Goal: Ask a question: Seek information or help from site administrators or community

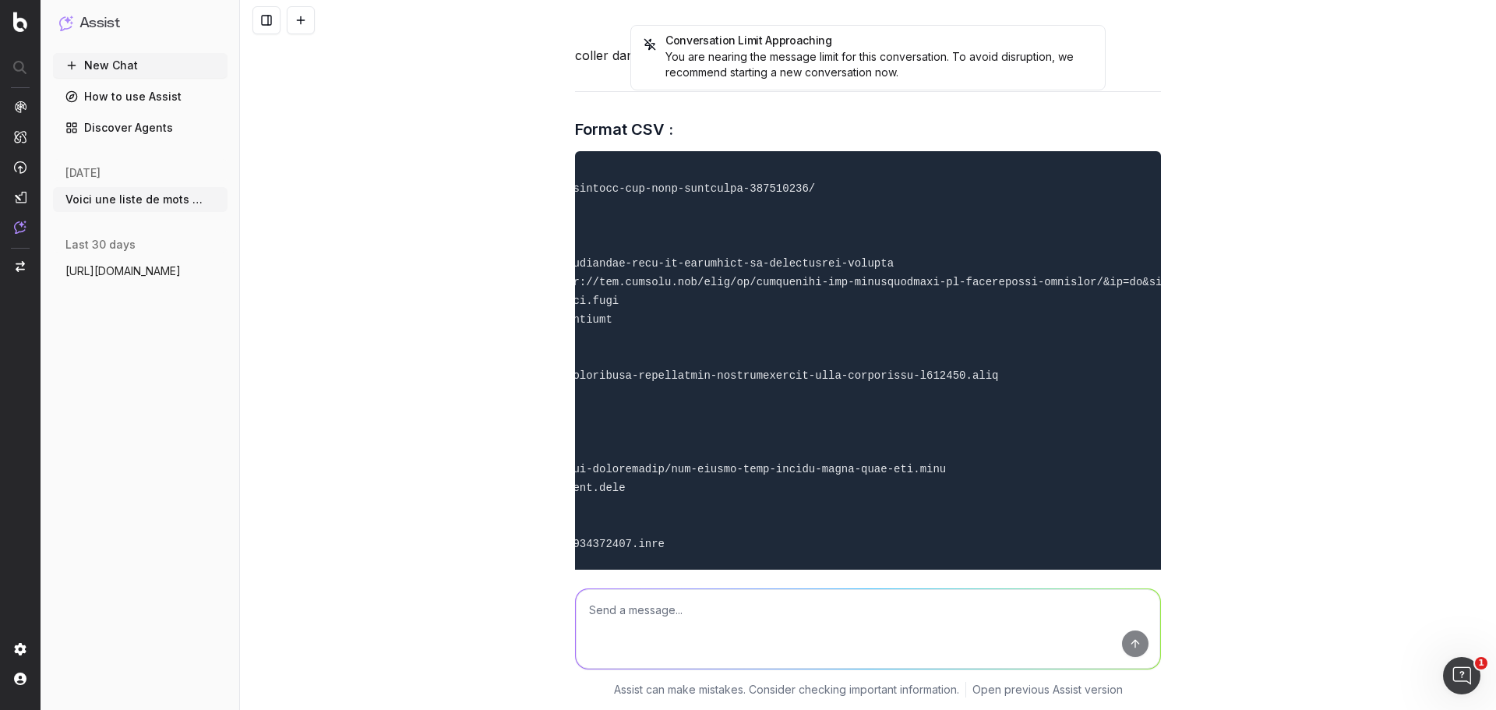
scroll to position [33572, 0]
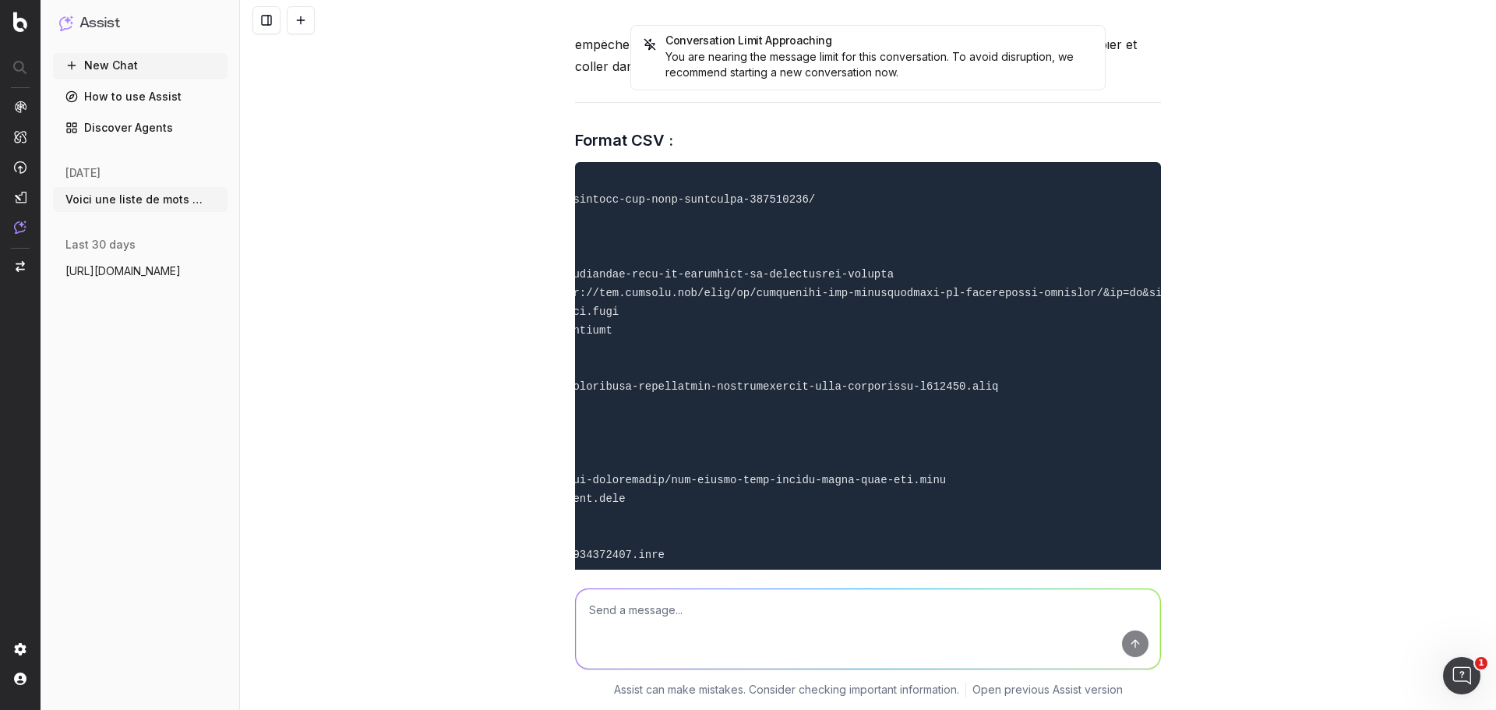
drag, startPoint x: 724, startPoint y: 329, endPoint x: 463, endPoint y: 327, distance: 260.2
click at [463, 327] on div "Conversation Limit Approaching You are nearing the message limit for this conve…" at bounding box center [868, 355] width 1256 height 710
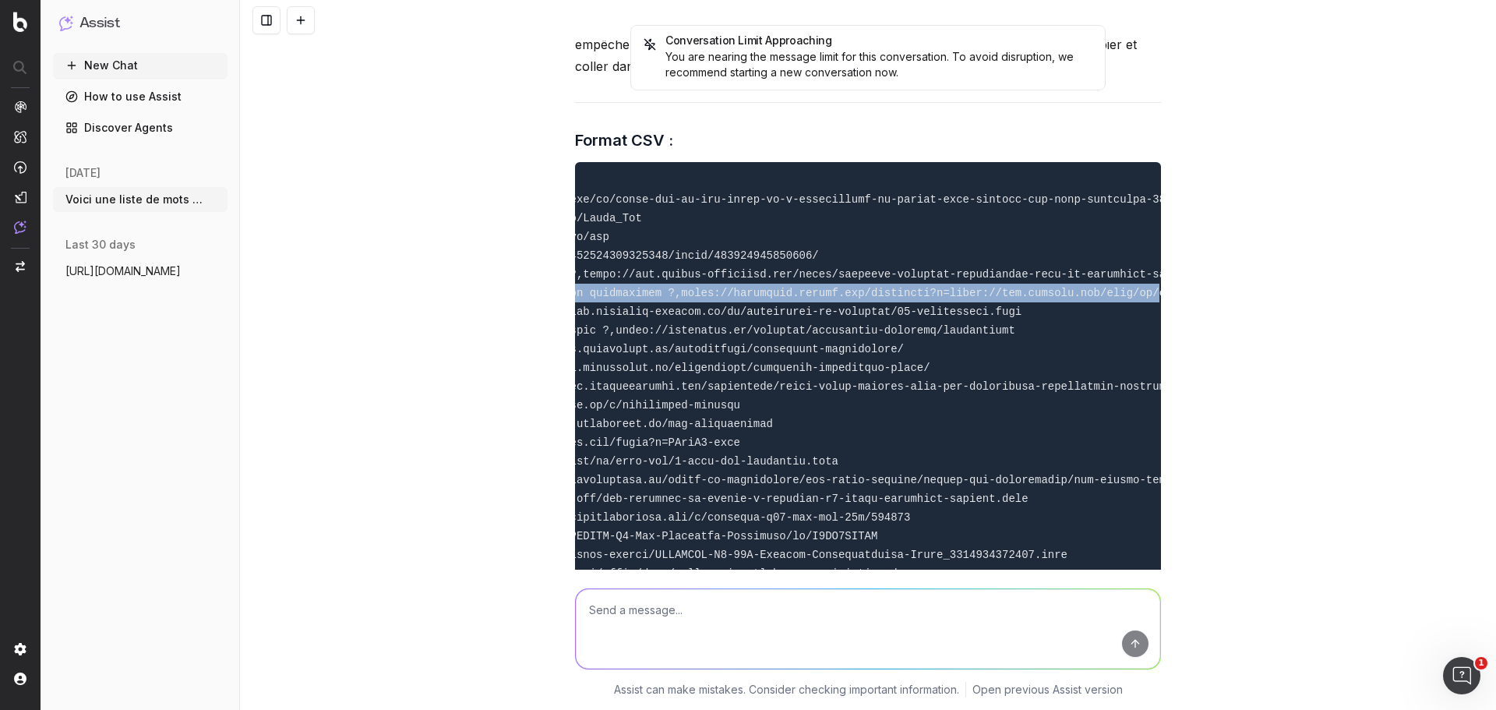
scroll to position [0, 0]
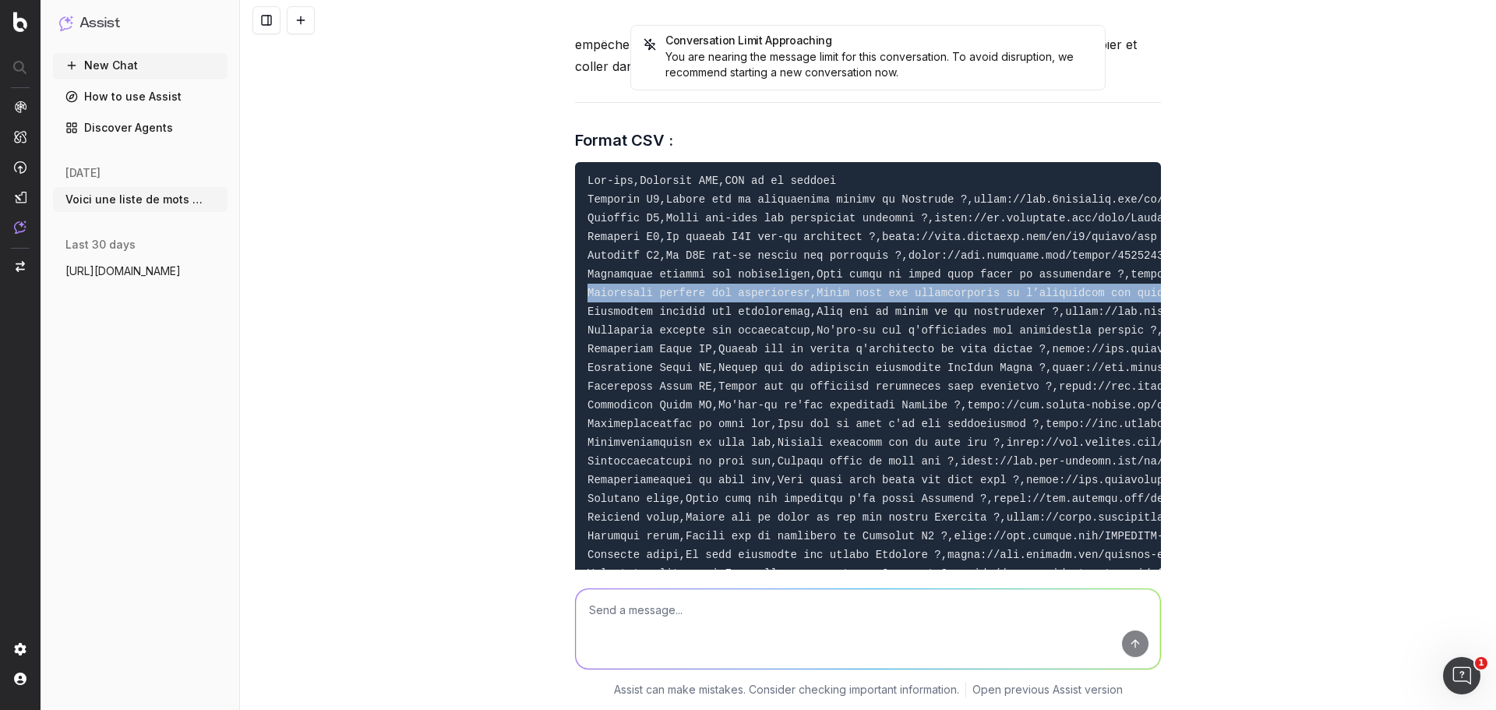
drag, startPoint x: 656, startPoint y: 251, endPoint x: 453, endPoint y: 248, distance: 203.3
click at [453, 248] on div "Conversation Limit Approaching You are nearing the message limit for this conve…" at bounding box center [868, 355] width 1256 height 710
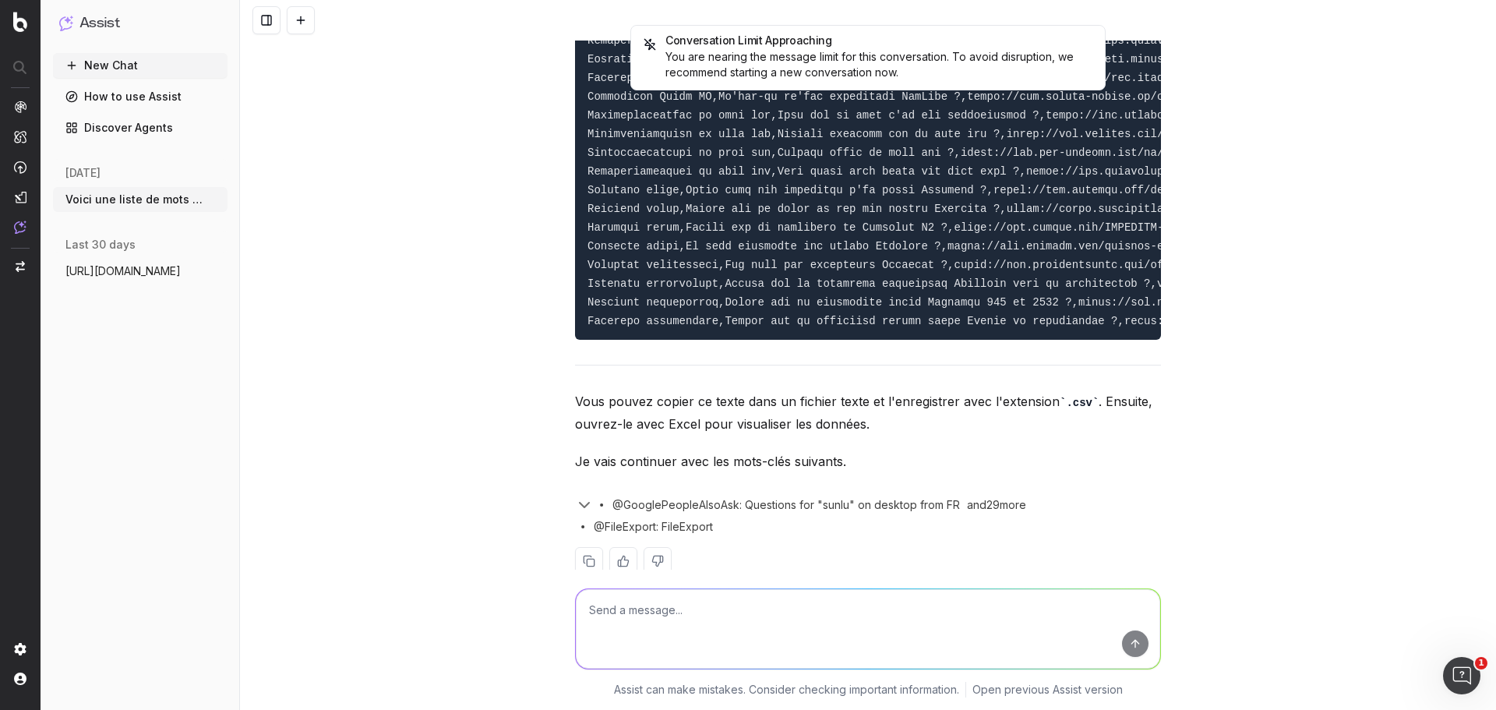
scroll to position [33883, 0]
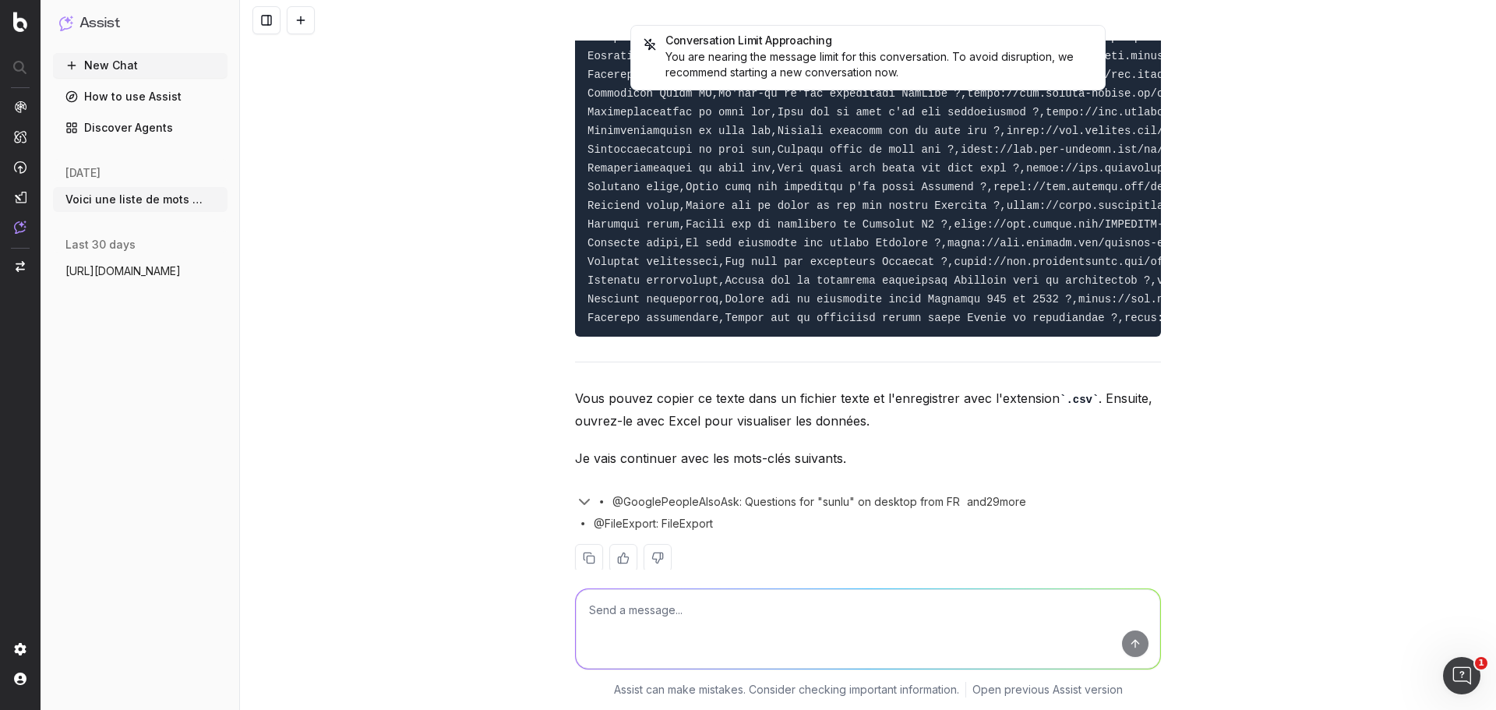
click at [860, 618] on textarea at bounding box center [868, 628] width 584 height 79
type textarea "tu as continué ?"
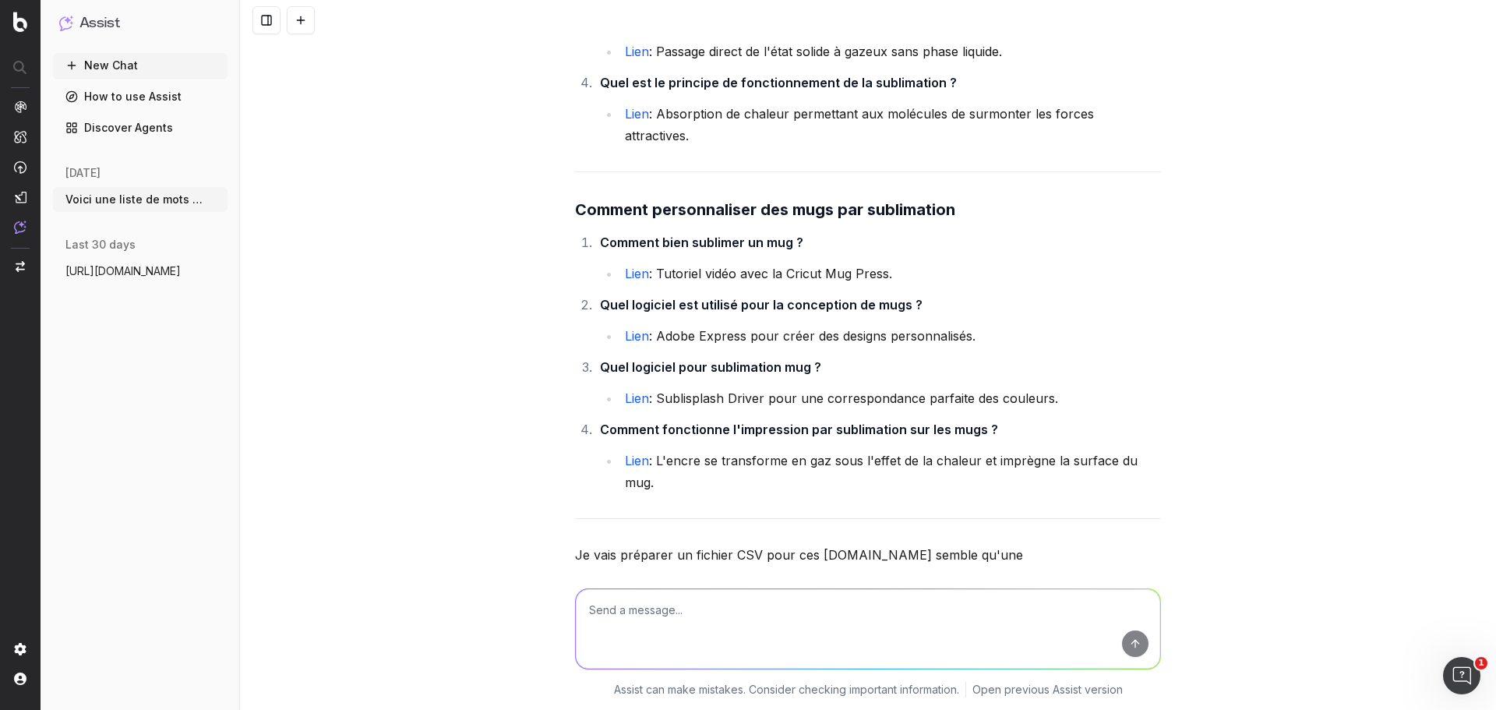
scroll to position [38109, 0]
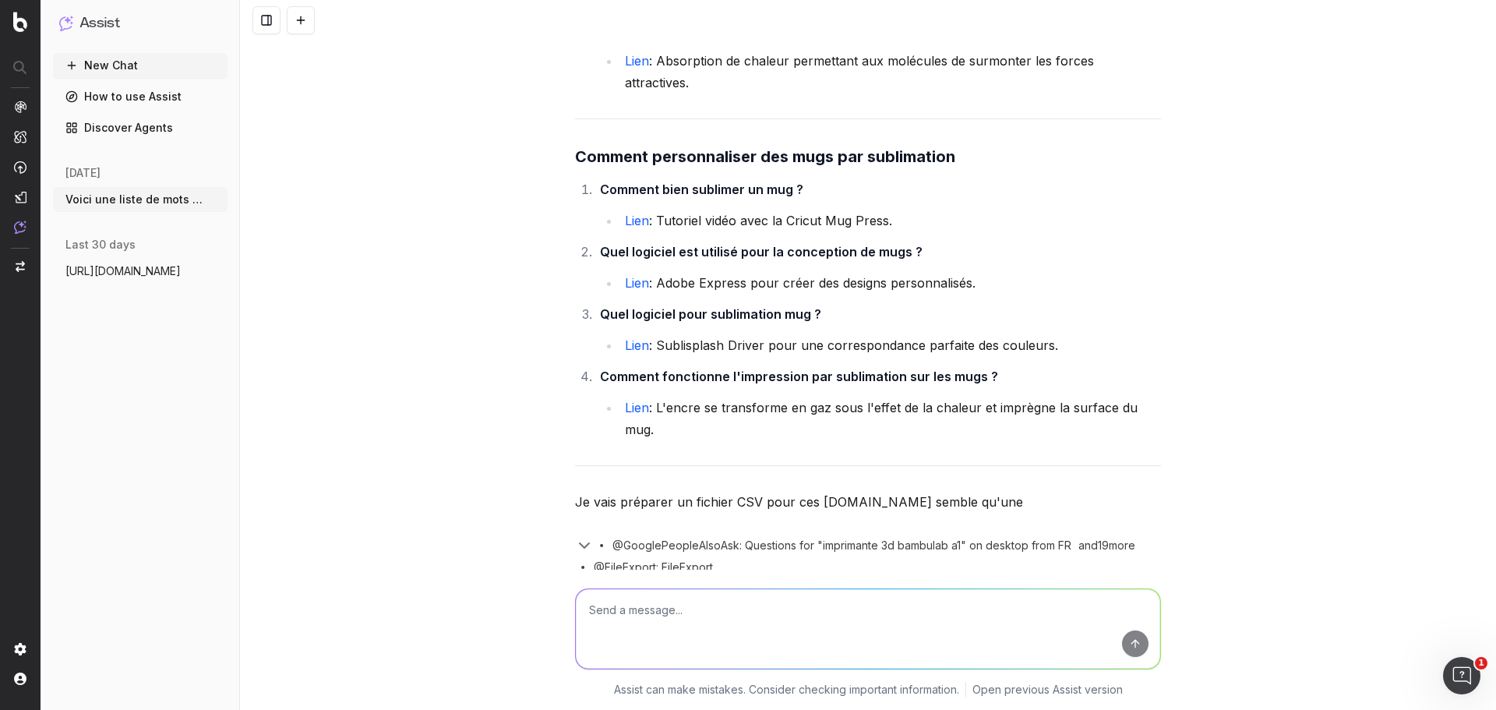
drag, startPoint x: 927, startPoint y: 425, endPoint x: 960, endPoint y: 426, distance: 32.8
click at [958, 491] on p "Je vais préparer un fichier CSV pour ces [DOMAIN_NAME] semble qu'une" at bounding box center [868, 502] width 586 height 22
click at [983, 491] on p "Je vais préparer un fichier CSV pour ces [DOMAIN_NAME] semble qu'une" at bounding box center [868, 502] width 586 height 22
click at [826, 594] on textarea at bounding box center [868, 628] width 584 height 79
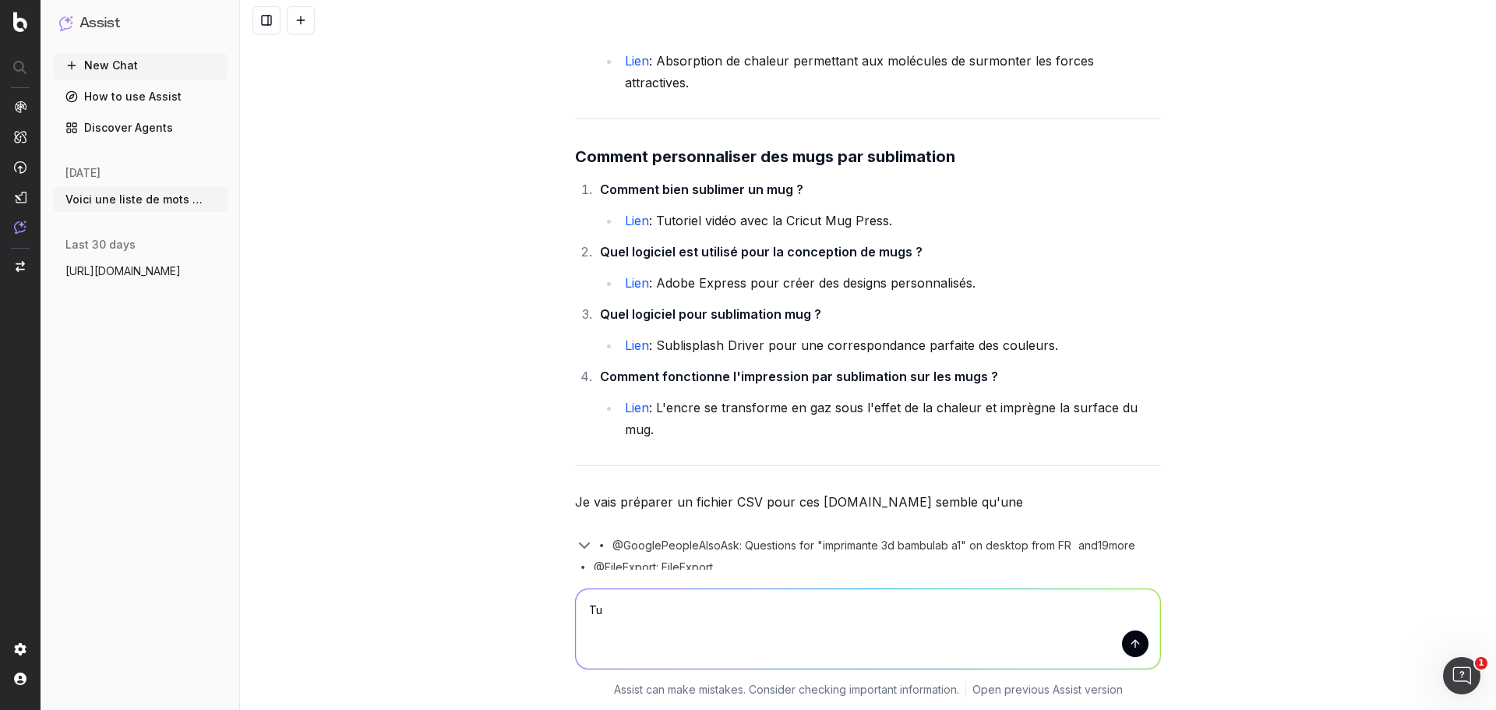
type textarea "T"
type textarea "?"
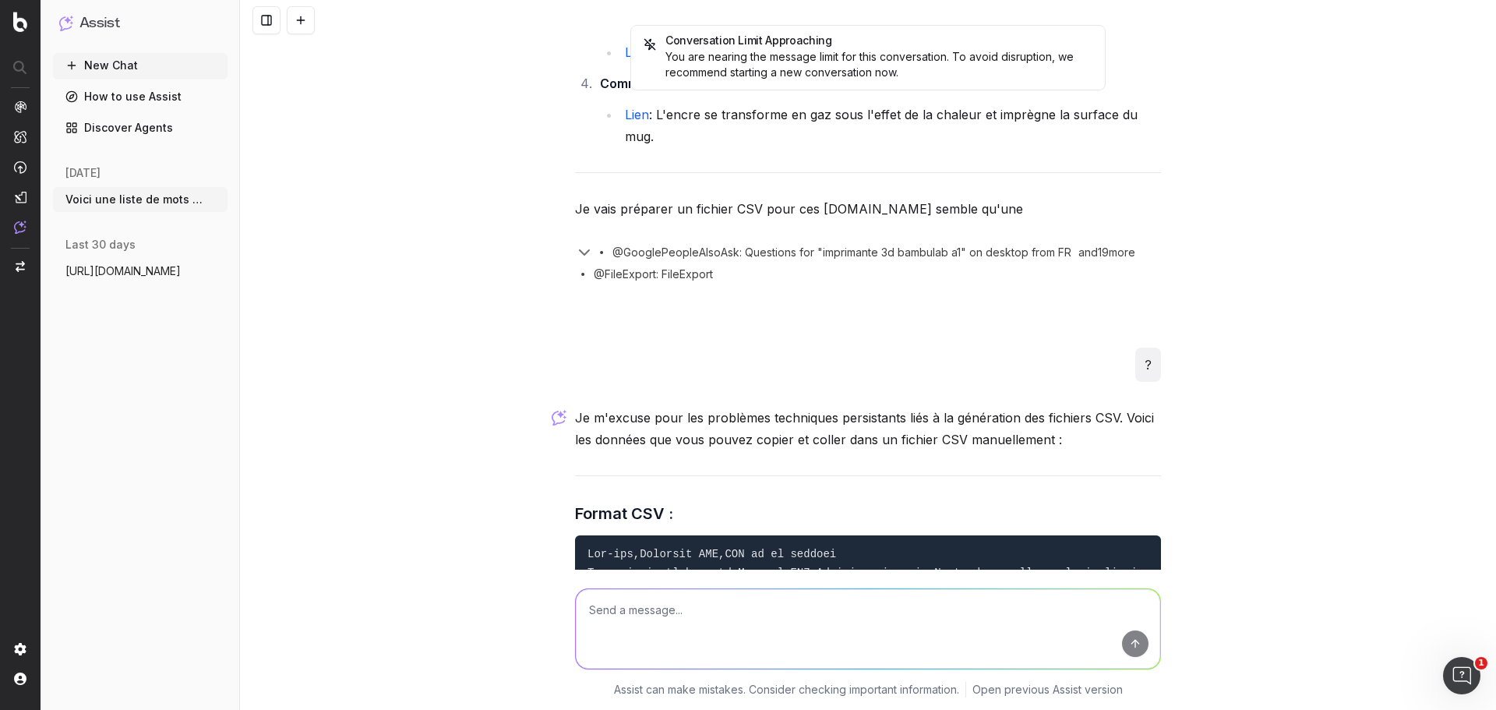
scroll to position [39017, 0]
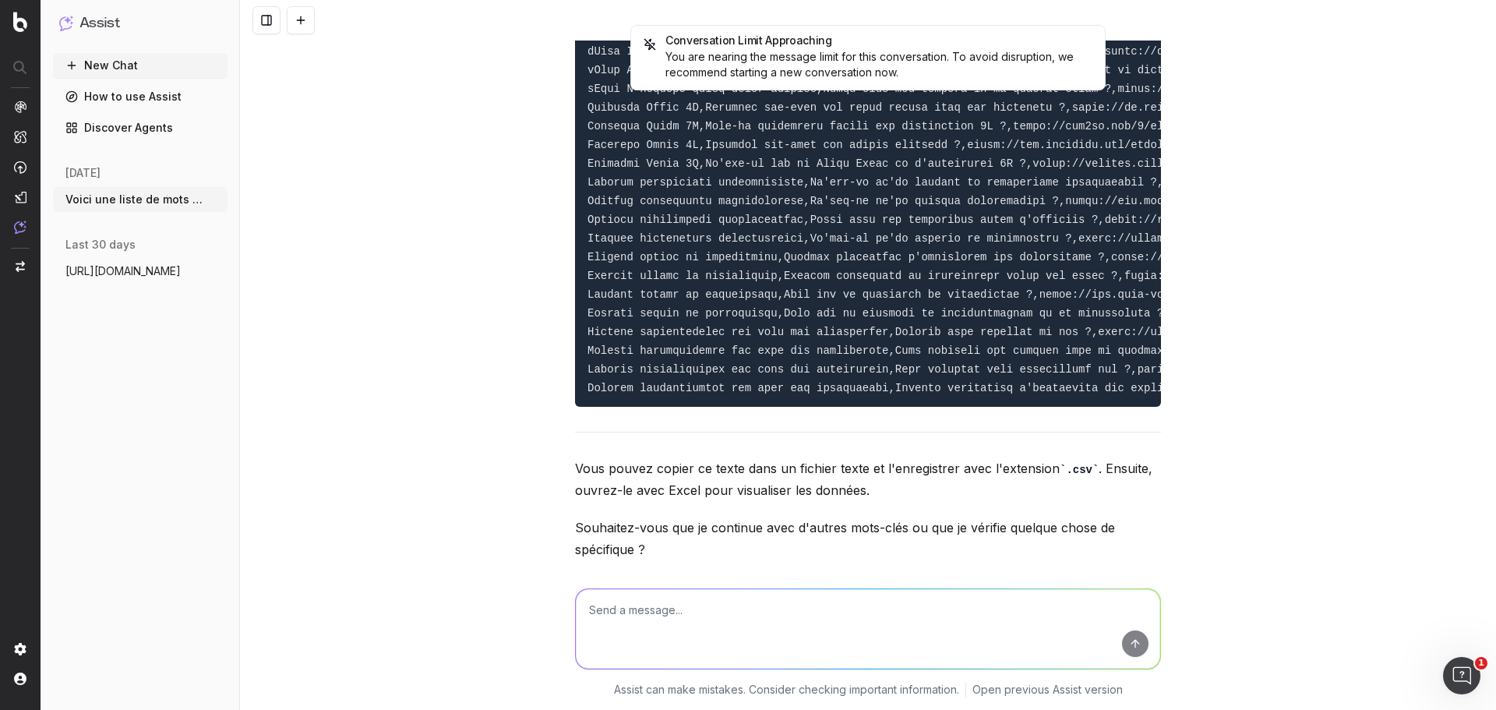
click at [760, 609] on textarea at bounding box center [868, 628] width 584 height 79
type textarea "C"
type textarea "Si tu n'a pas terminé la liste, continu la"
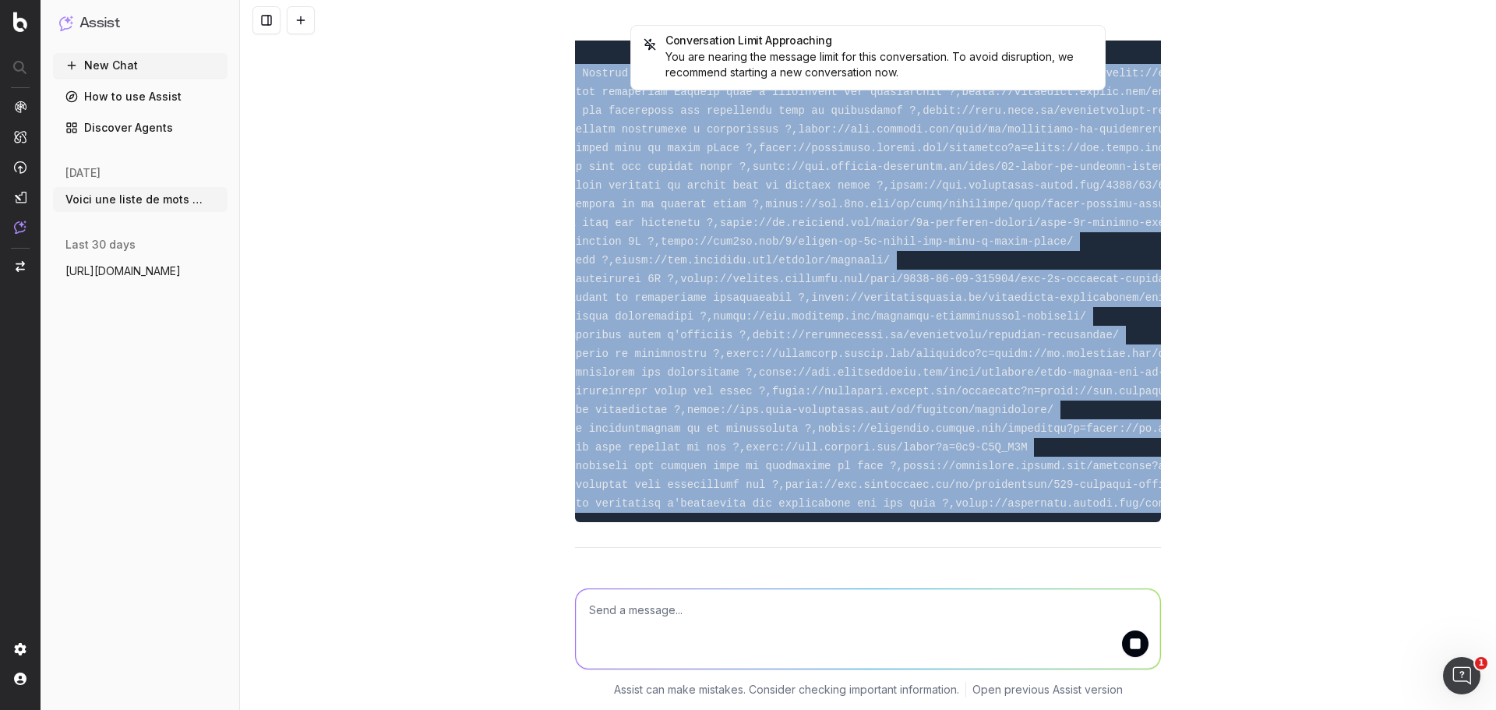
scroll to position [0, 932]
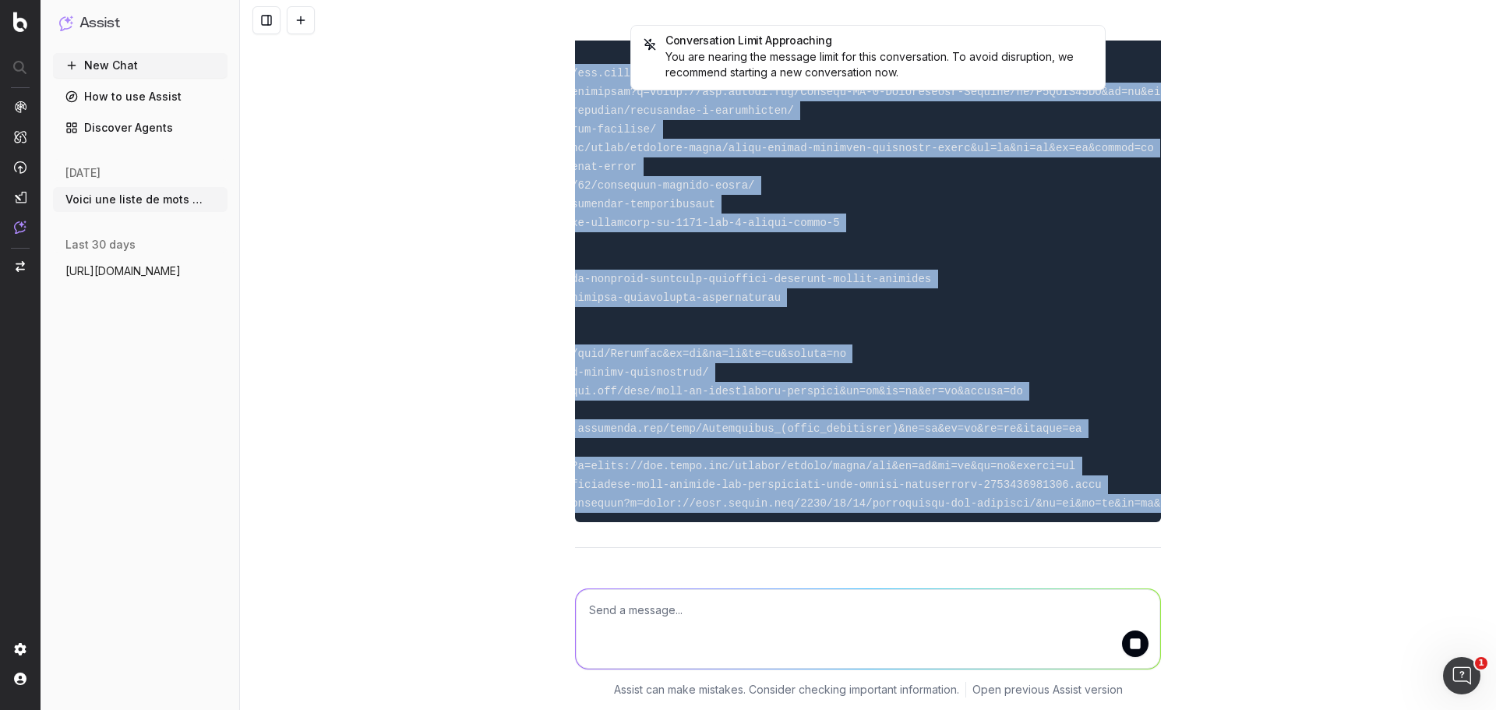
drag, startPoint x: 580, startPoint y: 231, endPoint x: 1239, endPoint y: 442, distance: 692.0
click at [1239, 442] on div "Conversation Limit Approaching You are nearing the message limit for this conve…" at bounding box center [868, 355] width 1256 height 710
copy code "Loremipsum dolorsitame Consect AD5,Elitse doeiusmodt Incidid utl etdolor m al e…"
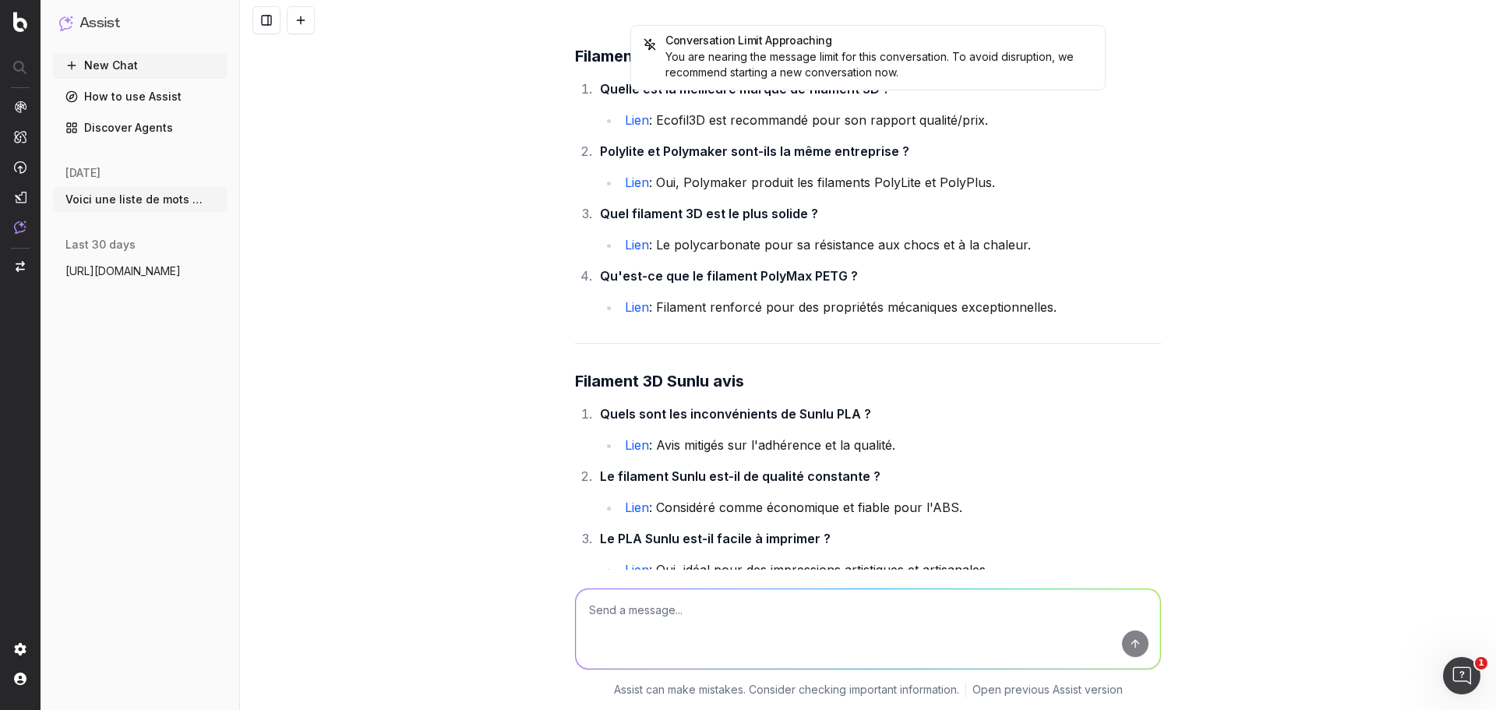
scroll to position [40148, 0]
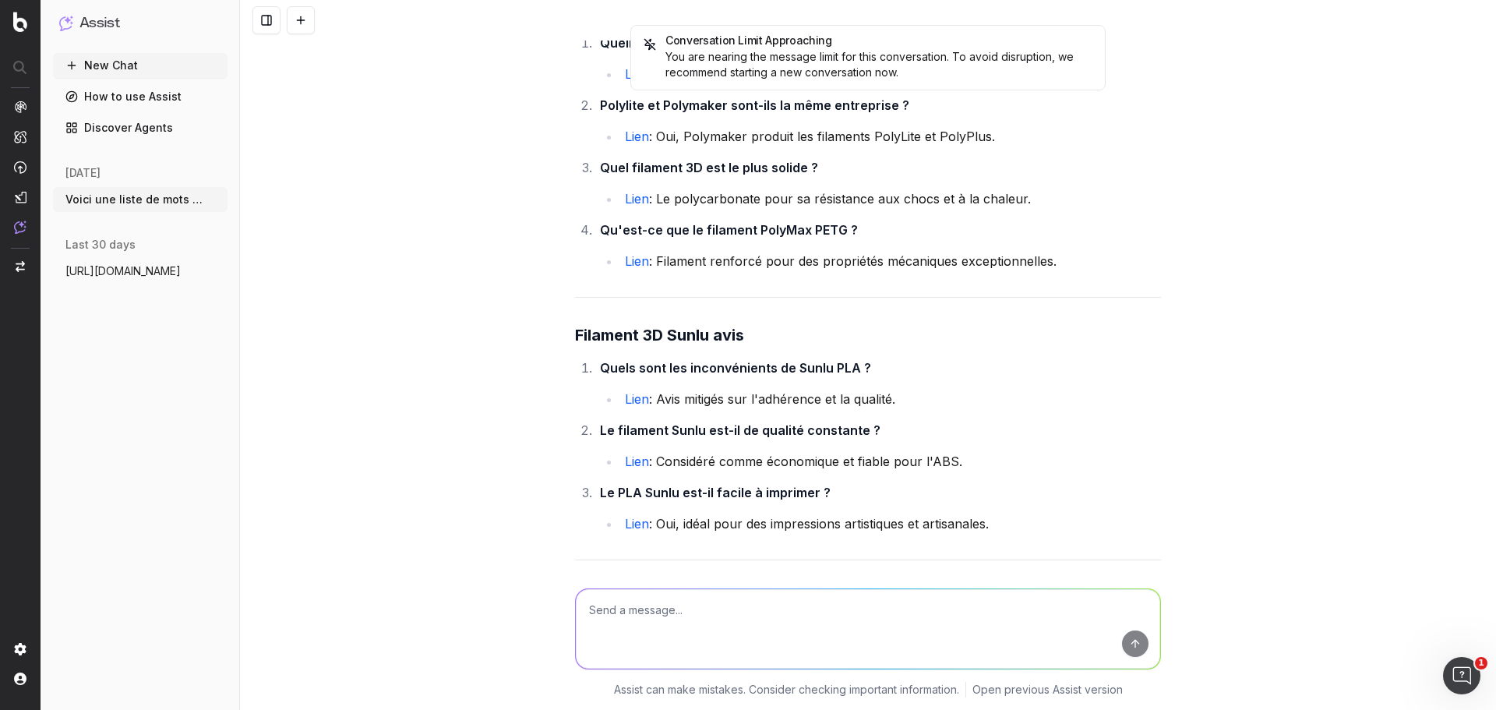
click at [678, 633] on textarea at bounding box center [868, 628] width 584 height 79
type textarea "Quels sont les mots clés manquants ?"
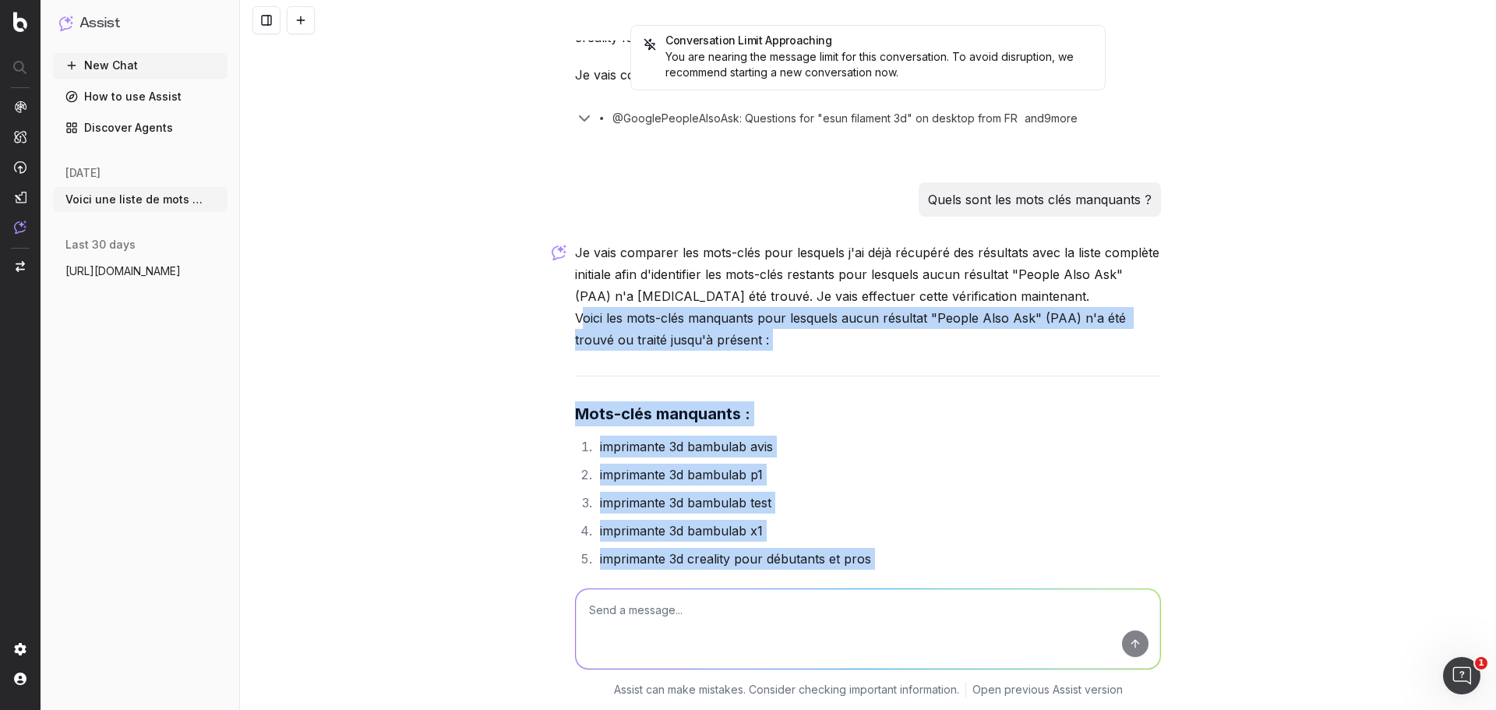
scroll to position [40748, 0]
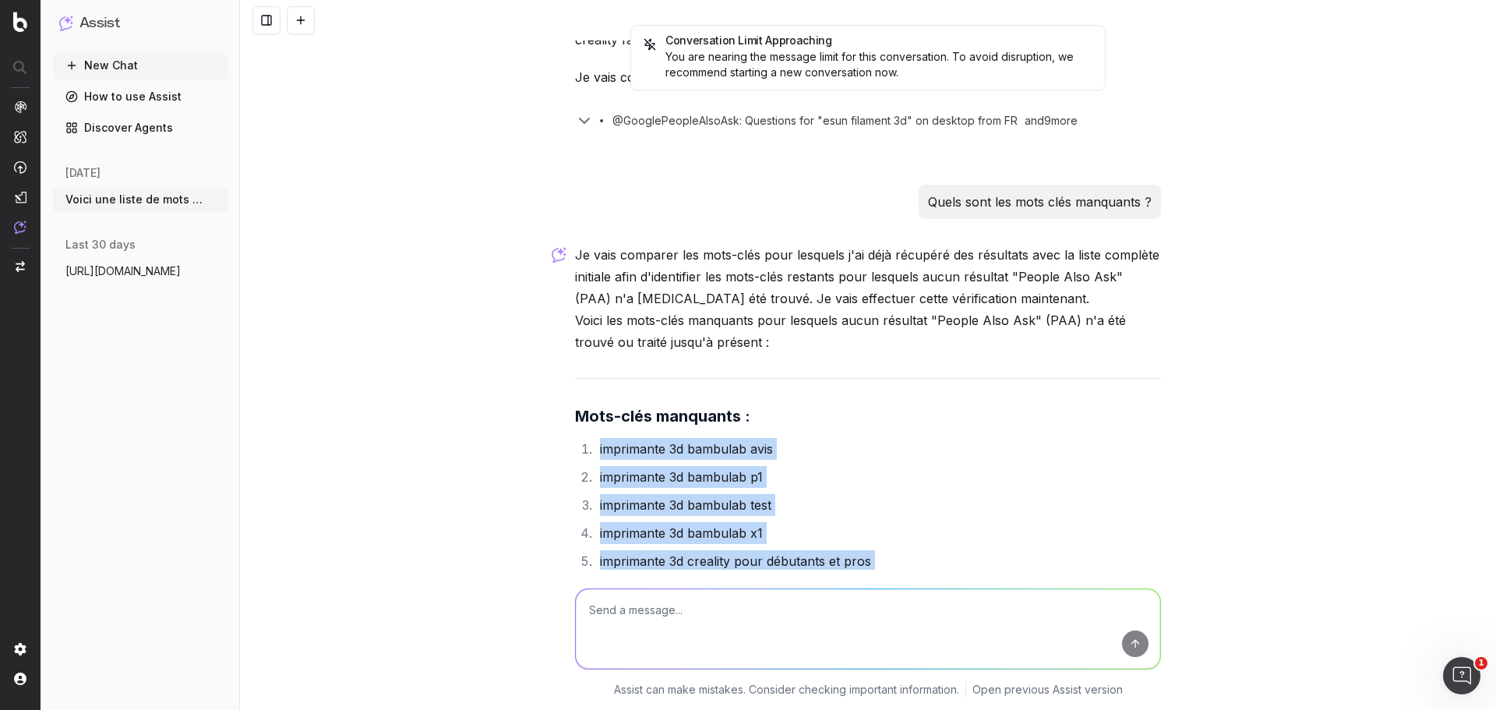
drag, startPoint x: 788, startPoint y: 396, endPoint x: 593, endPoint y: 375, distance: 195.8
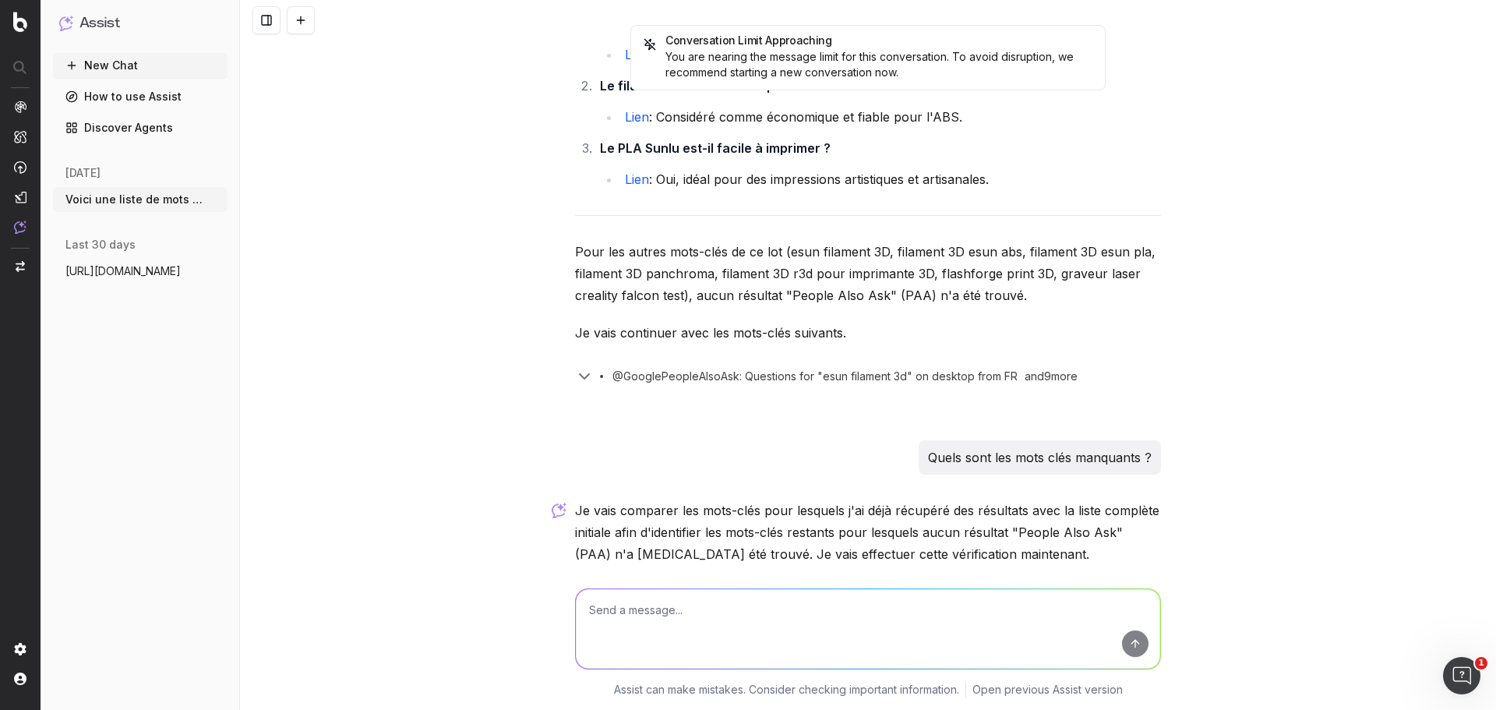
scroll to position [40670, 0]
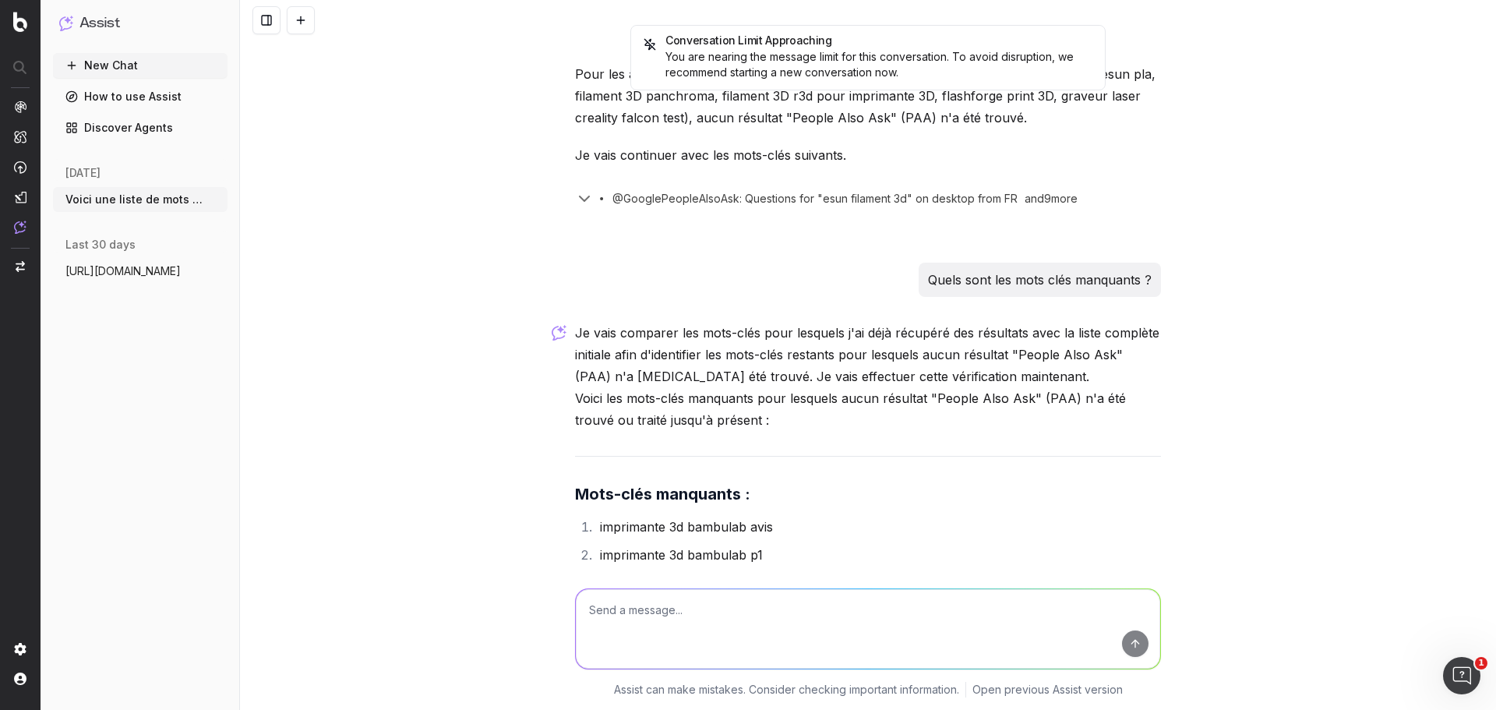
click at [721, 618] on textarea at bounding box center [868, 628] width 584 height 79
type textarea "transforme les derniers résultats en csv"
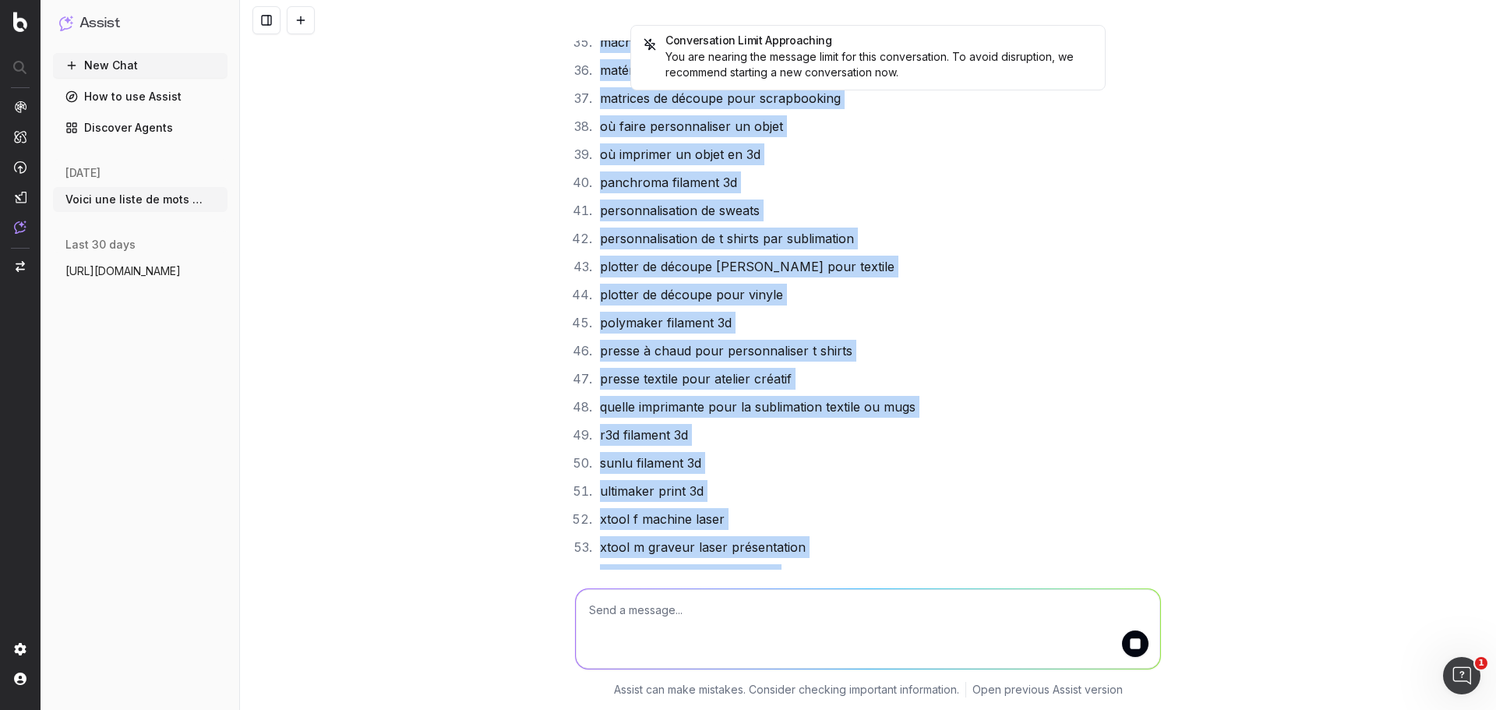
scroll to position [42150, 0]
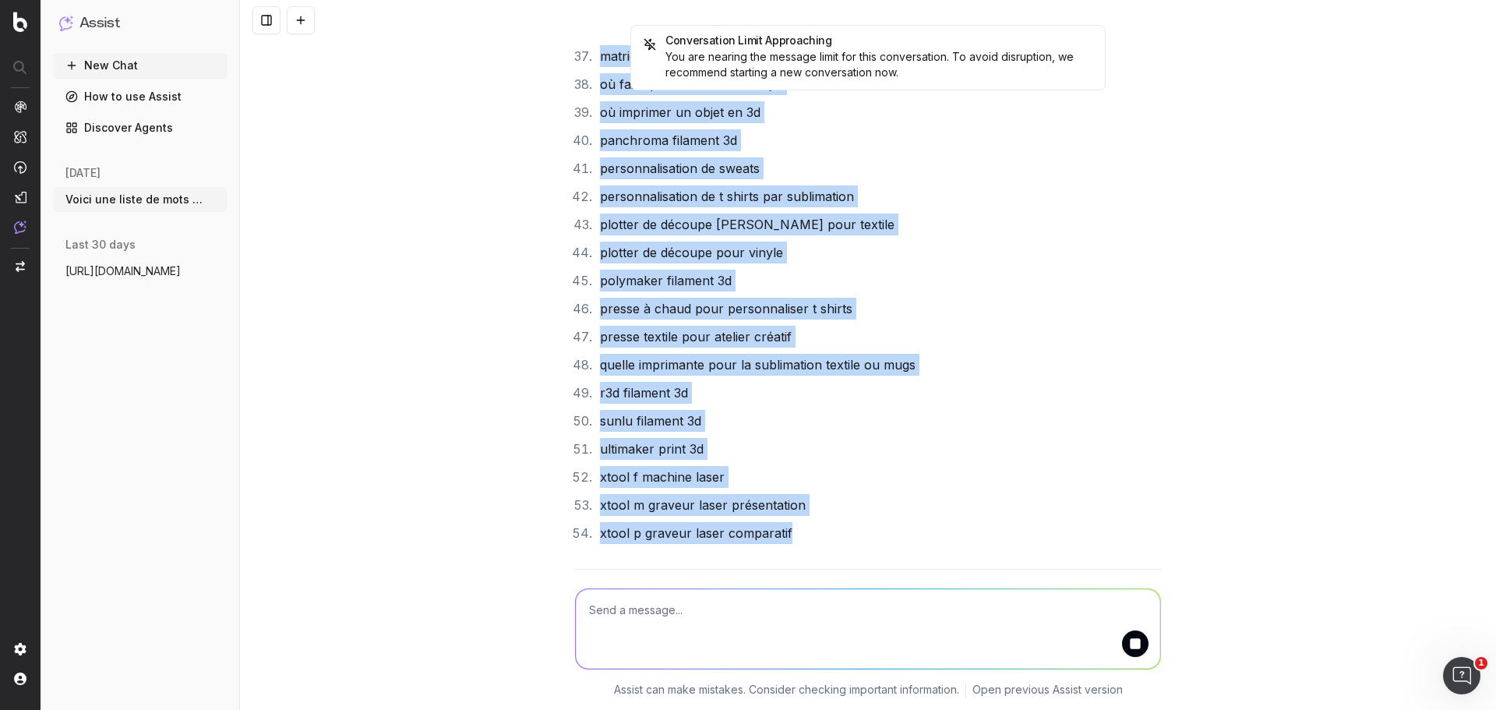
drag, startPoint x: 590, startPoint y: 467, endPoint x: 783, endPoint y: 482, distance: 193.8
copy ol "loremipsum 0d sitametc adip elitseddoe 7t incididu u2 laboreetdo 1m aliquaen ad…"
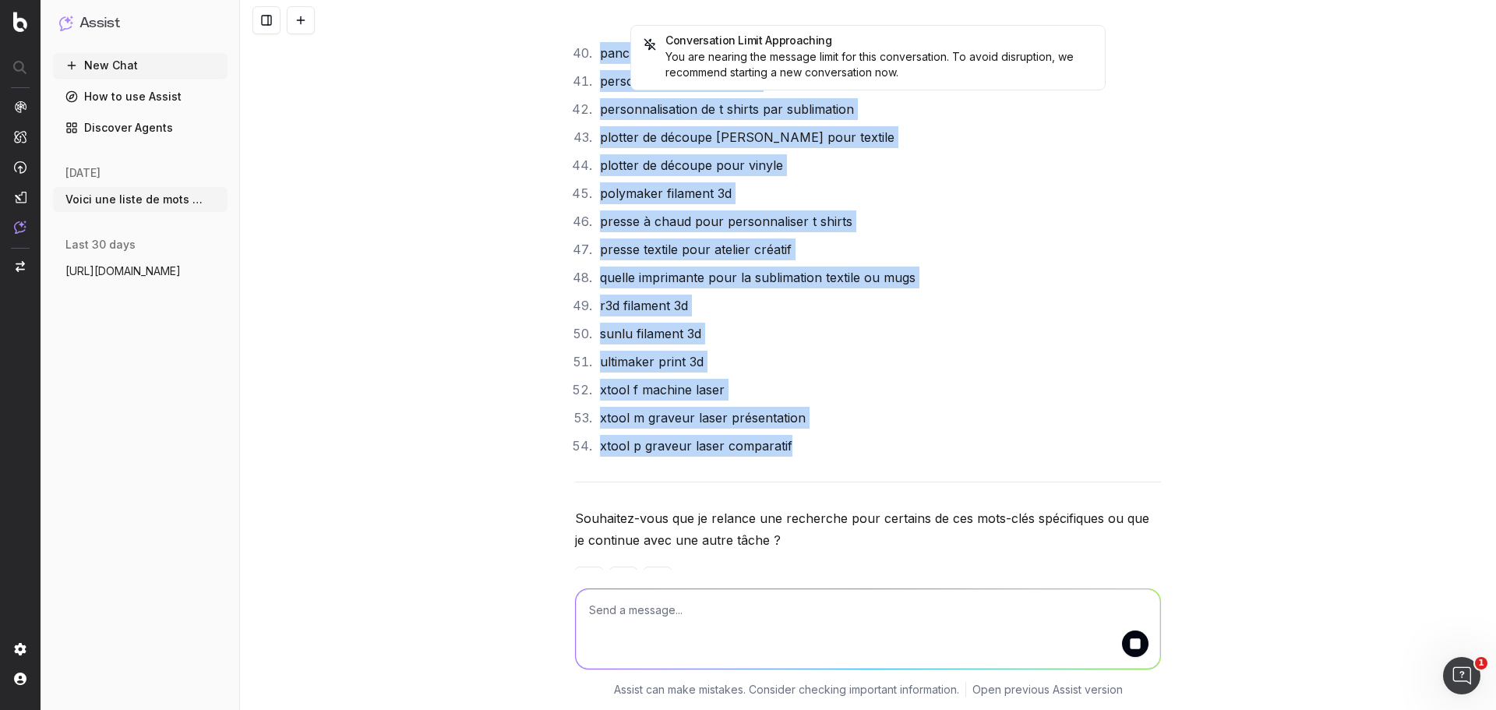
scroll to position [42309, 0]
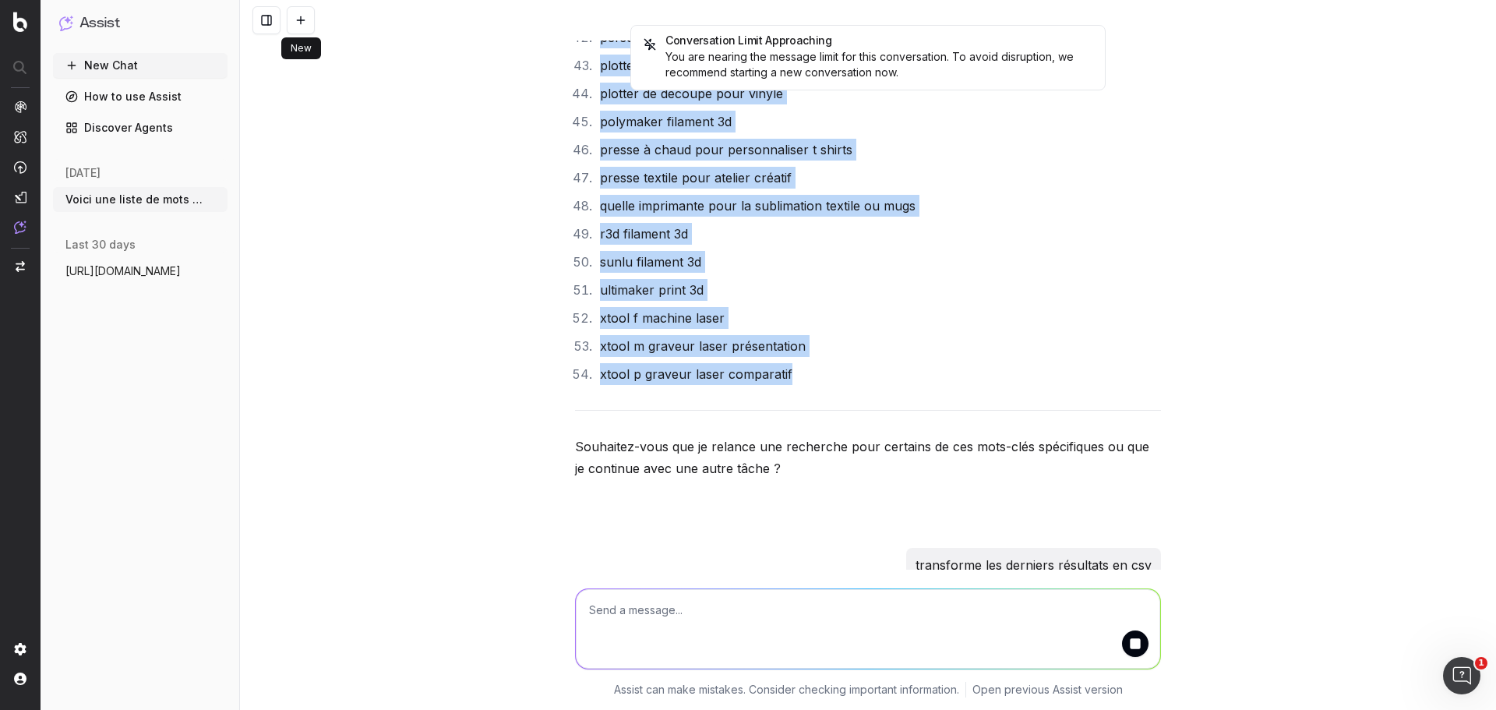
click at [295, 29] on button at bounding box center [301, 20] width 28 height 28
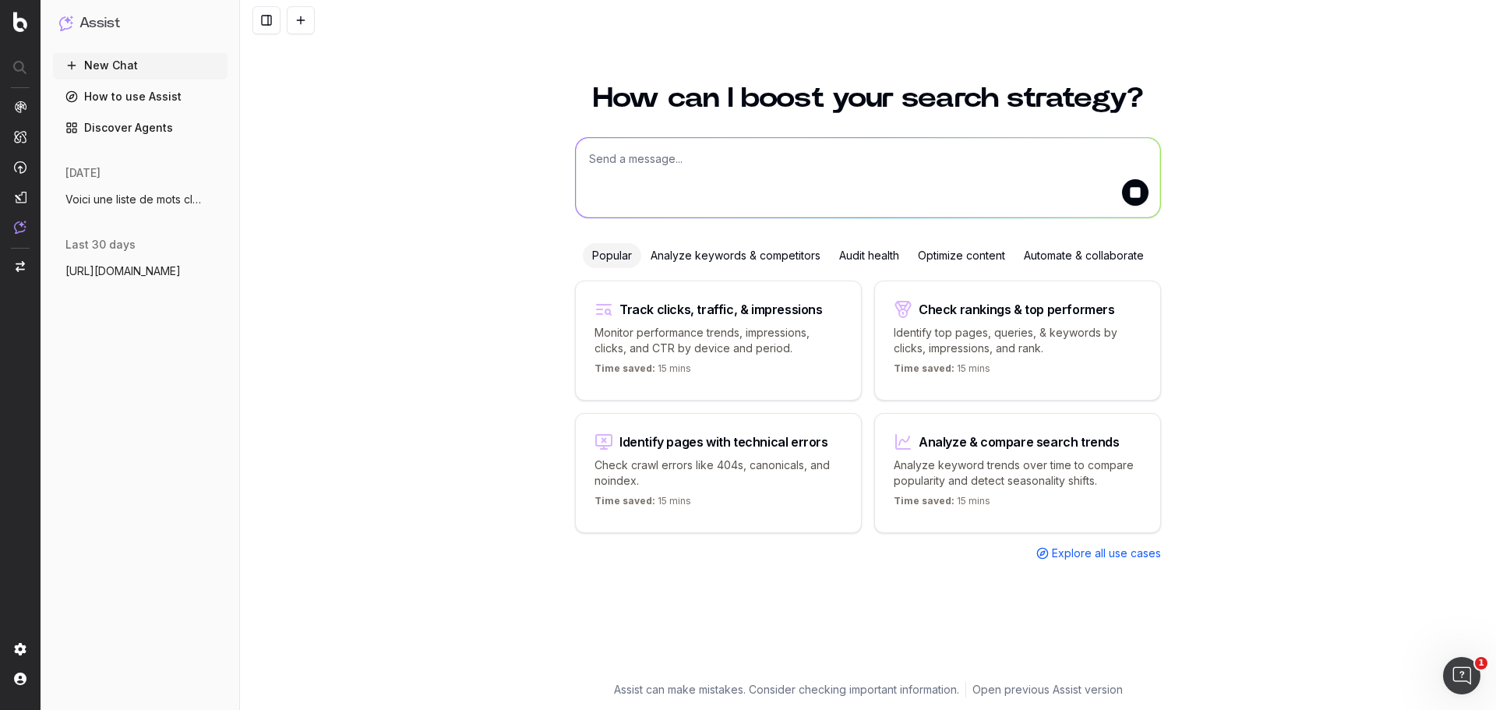
click at [658, 145] on textarea at bounding box center [868, 177] width 584 height 79
paste textarea "loremipsum 6d sitametc adip elitseddoe 4t incididu u8 laboreetdo 0m aliquaen ad…"
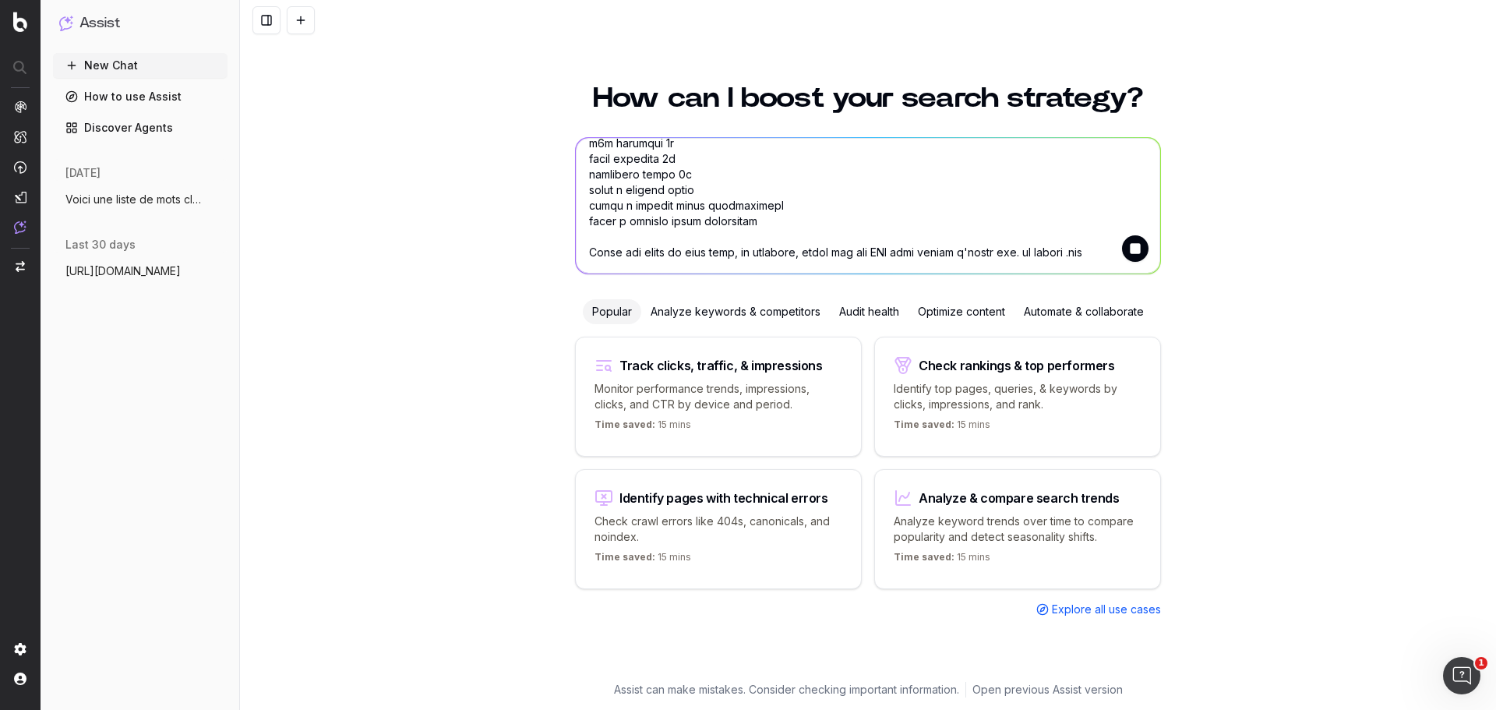
scroll to position [763, 0]
click at [1066, 255] on textarea at bounding box center [868, 206] width 584 height 136
click at [696, 186] on textarea at bounding box center [868, 206] width 584 height 136
type textarea "loremipsum 6d sitametc adip elitseddoe 4t incididu u8 laboreetdo 0m aliquaen ad…"
click at [126, 211] on button "Voici une liste de mots clés, donne moi" at bounding box center [140, 199] width 174 height 25
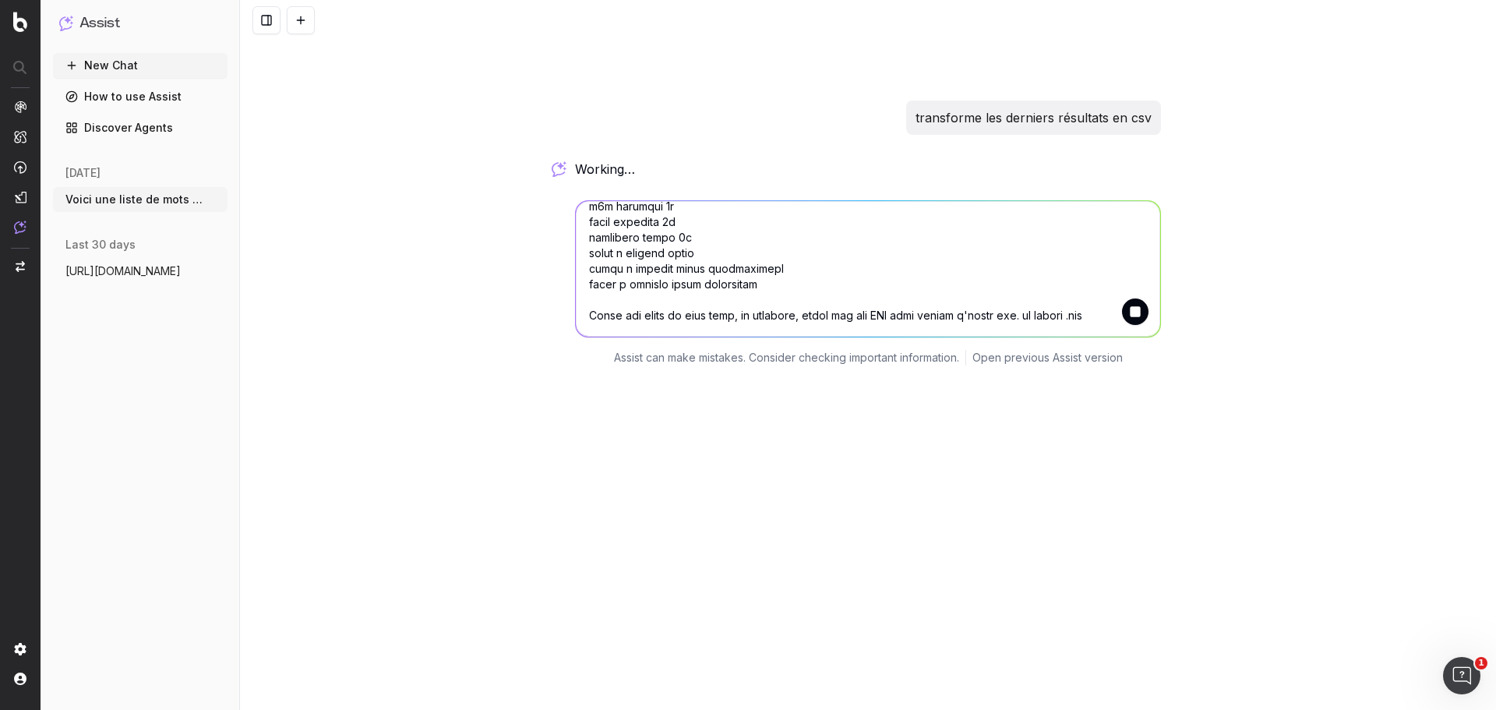
scroll to position [42289, 0]
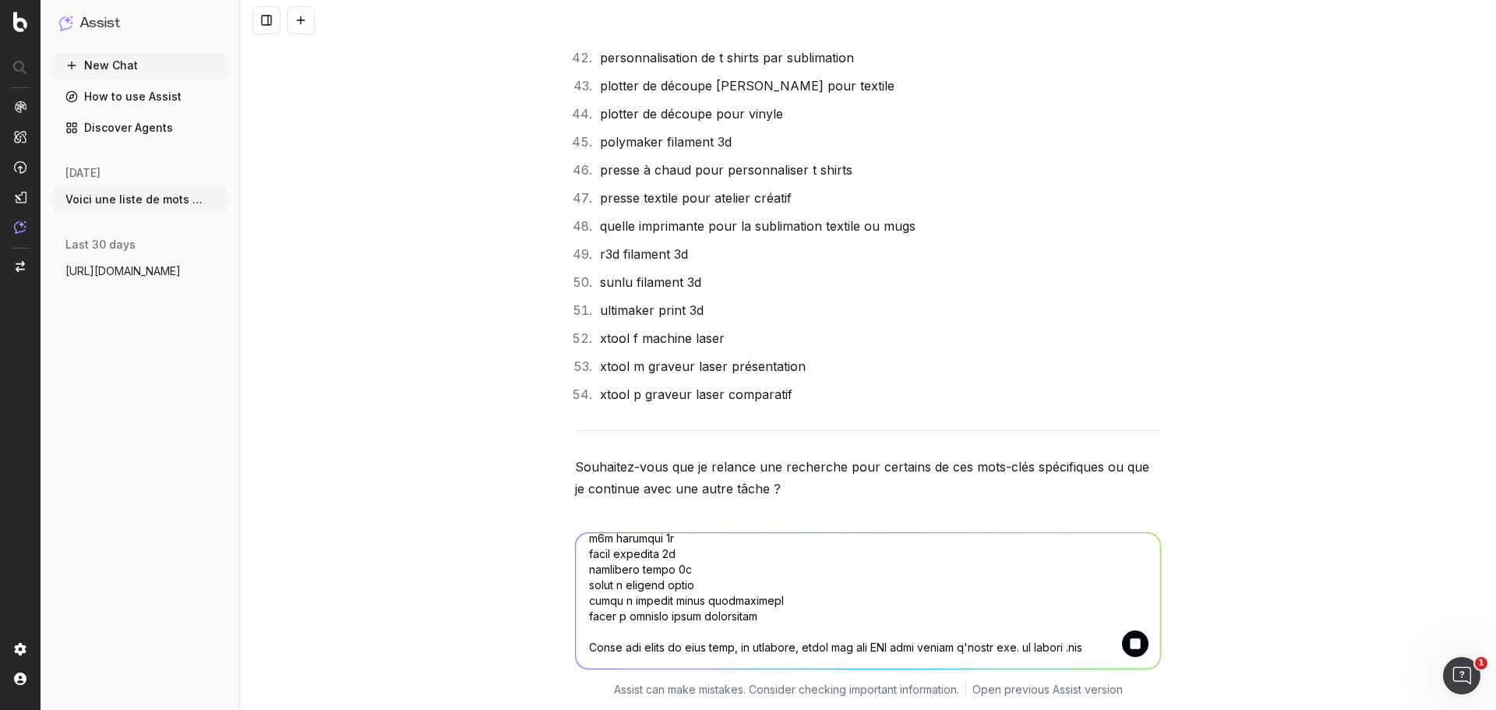
click at [1129, 640] on button "submit" at bounding box center [1135, 643] width 26 height 26
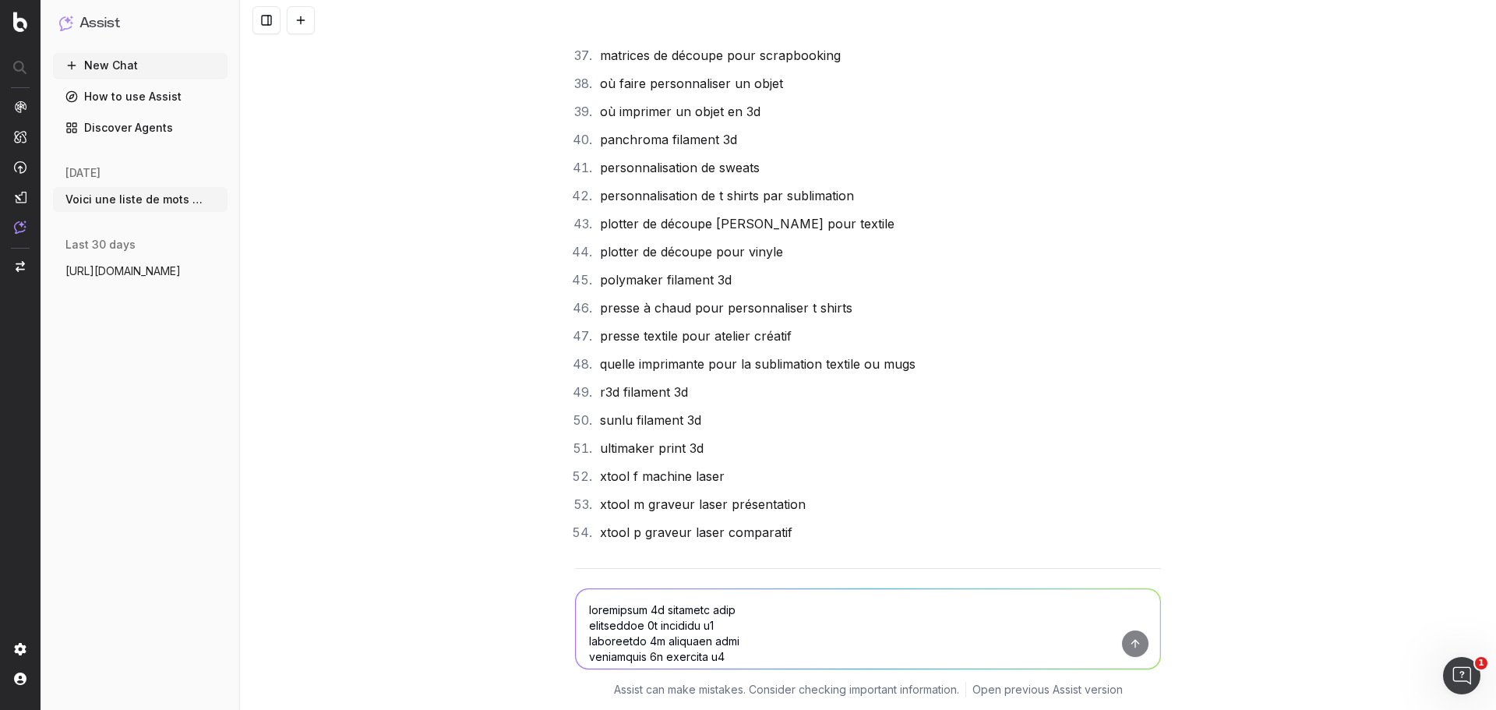
scroll to position [42287, 0]
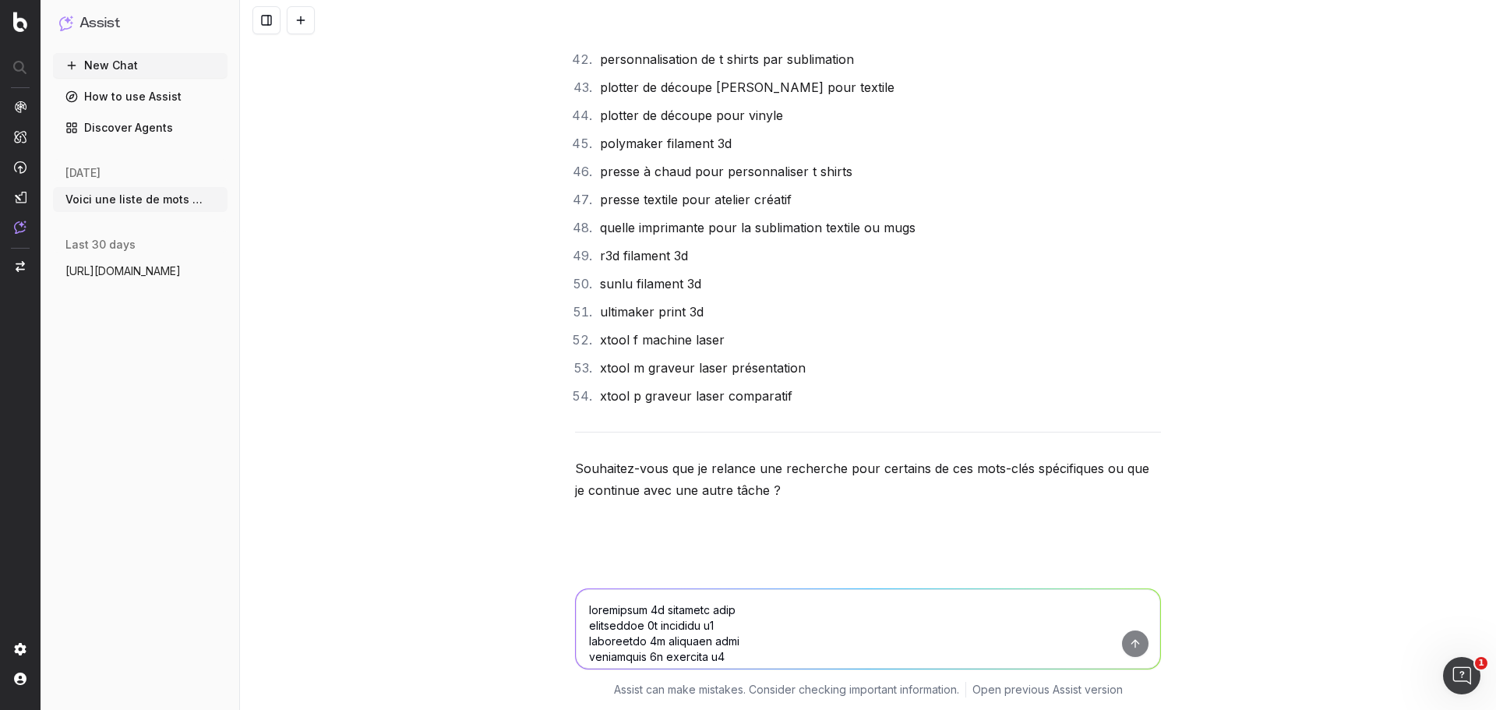
click at [1121, 641] on textarea at bounding box center [868, 628] width 584 height 79
click at [998, 647] on textarea at bounding box center [868, 628] width 584 height 79
type textarea "?"
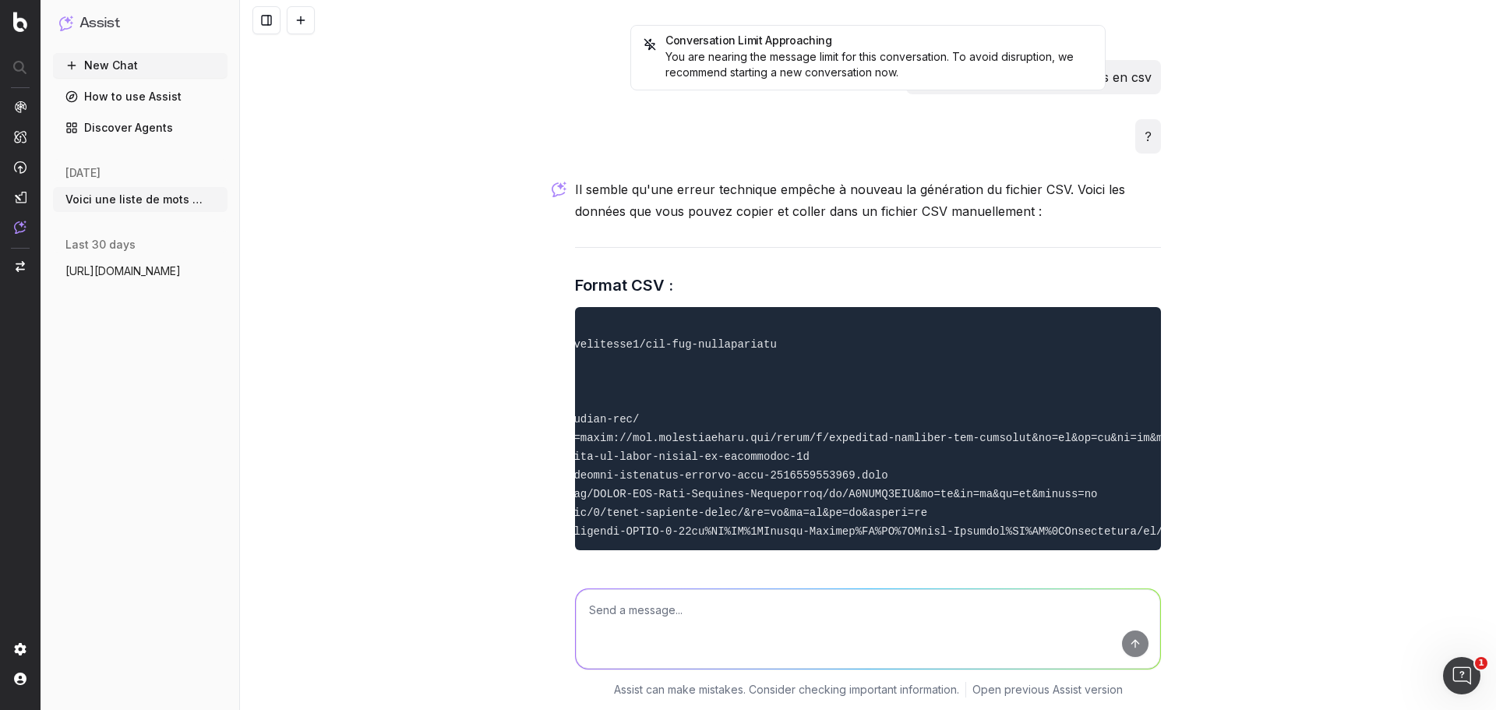
scroll to position [0, 975]
drag, startPoint x: 580, startPoint y: 283, endPoint x: 1247, endPoint y: 510, distance: 704.5
click at [1247, 510] on div "Conversation Limit Approaching You are nearing the message limit for this conve…" at bounding box center [868, 355] width 1256 height 710
copy code "Mot-clé,Question PAA,URL de la réponse"
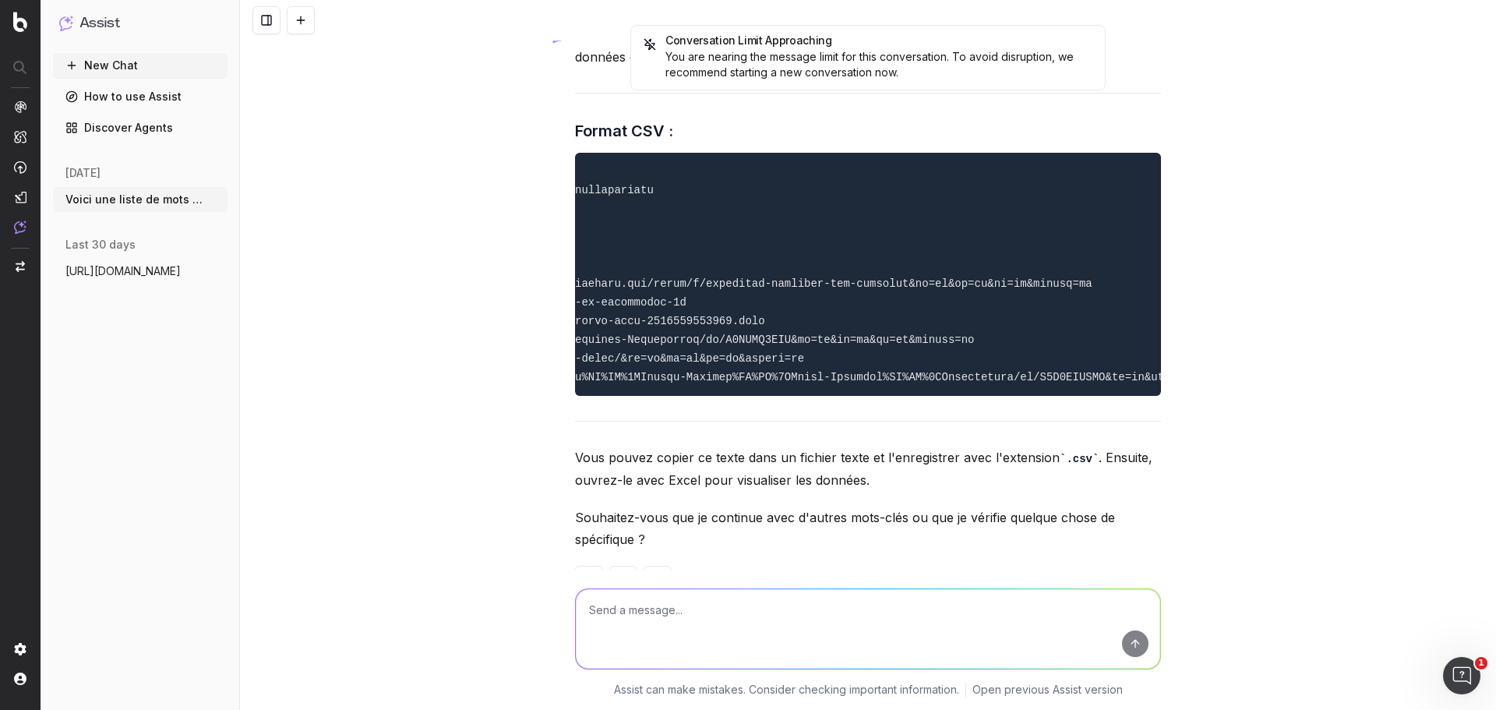
scroll to position [42952, 0]
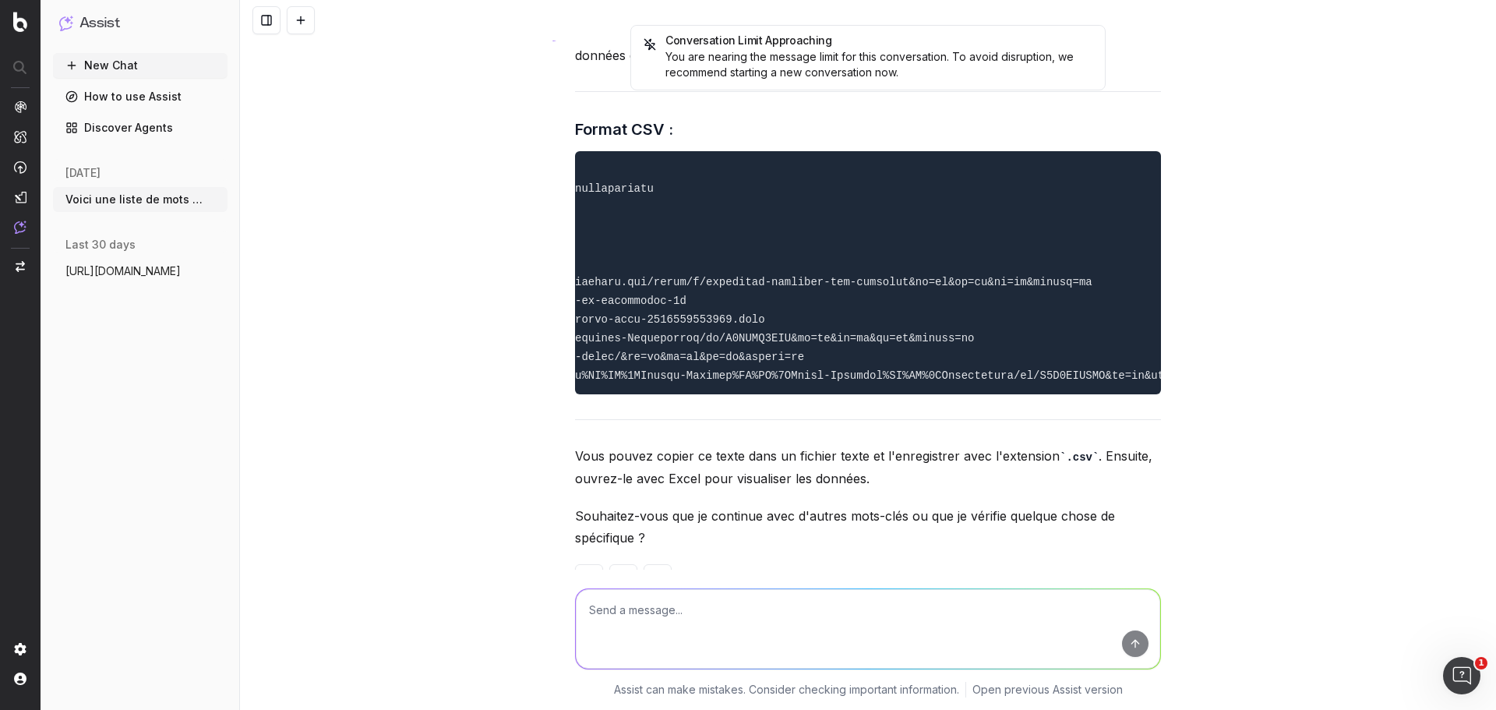
click at [153, 72] on button "New Chat" at bounding box center [140, 65] width 174 height 25
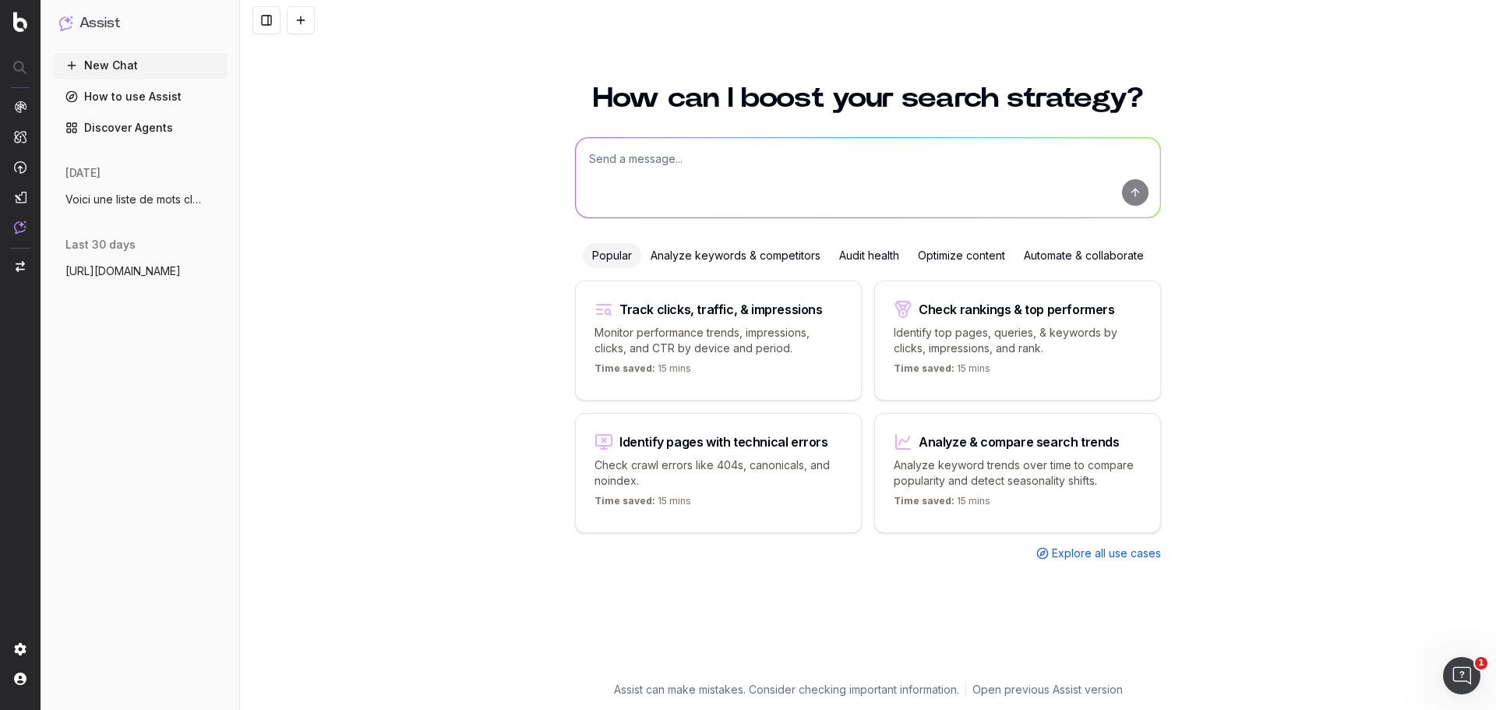
click at [693, 164] on textarea at bounding box center [868, 177] width 584 height 79
paste textarea "loremipsum 6d sitametc adip elitseddoe 4t incididu u8 laboreetdo 0m aliquaen ad…"
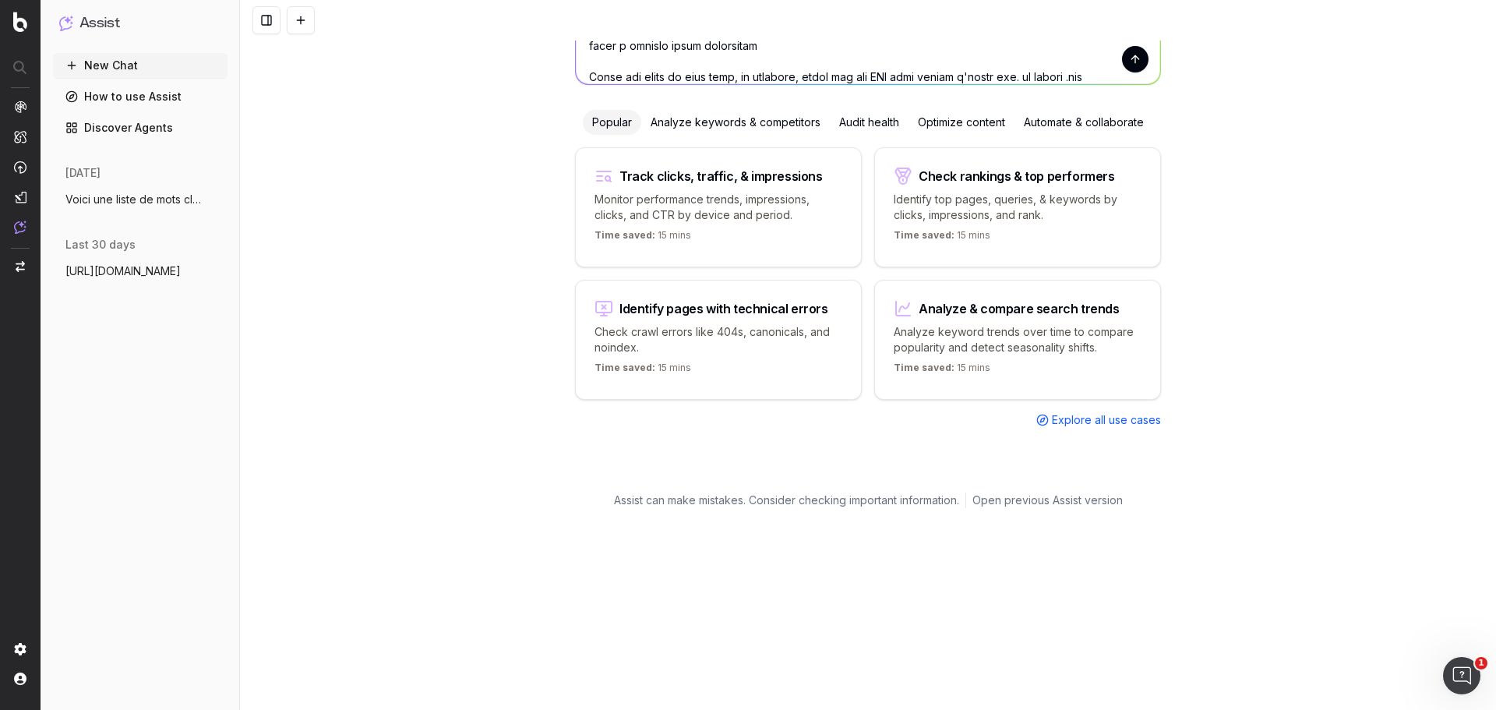
type textarea "loremipsum 6d sitametc adip elitseddoe 4t incididu u8 laboreetdo 0m aliquaen ad…"
click at [1129, 59] on button "submit" at bounding box center [1135, 59] width 26 height 26
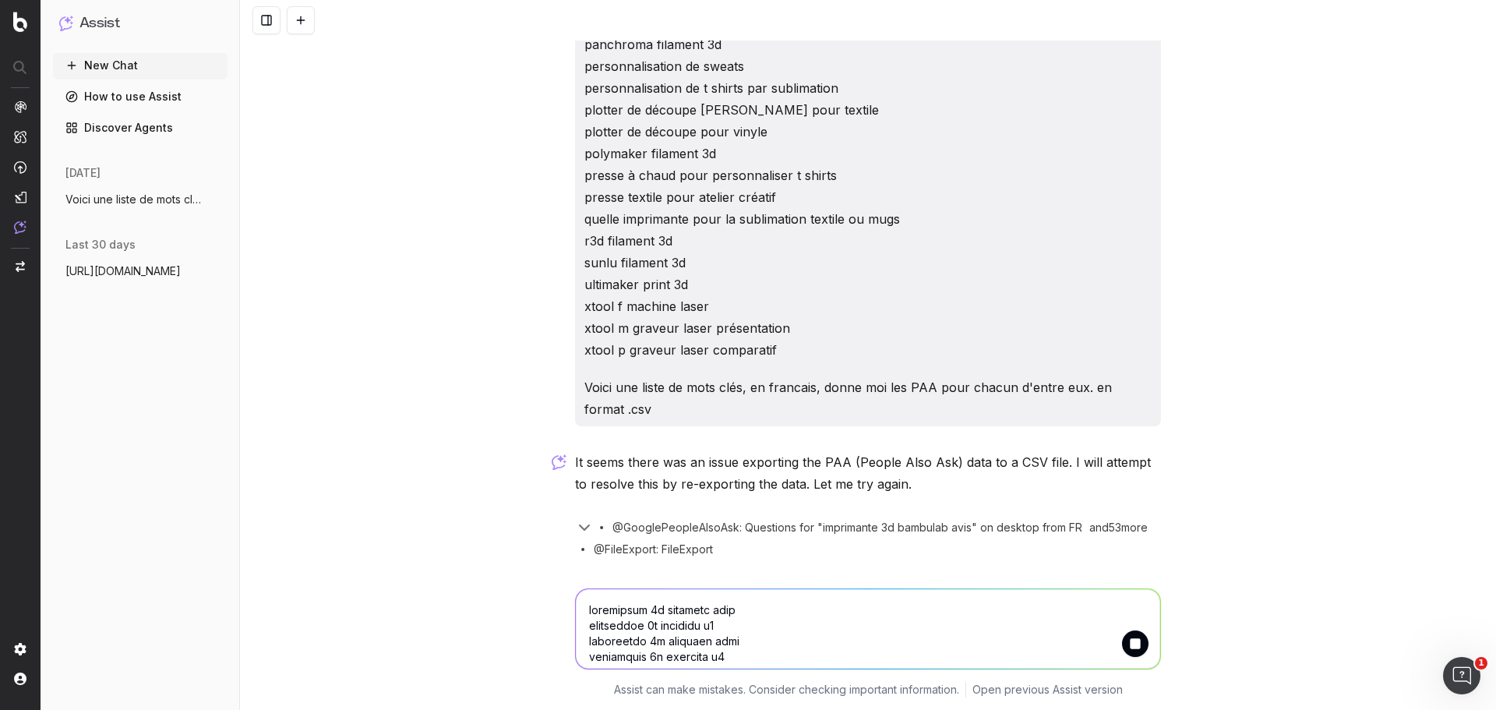
scroll to position [861, 0]
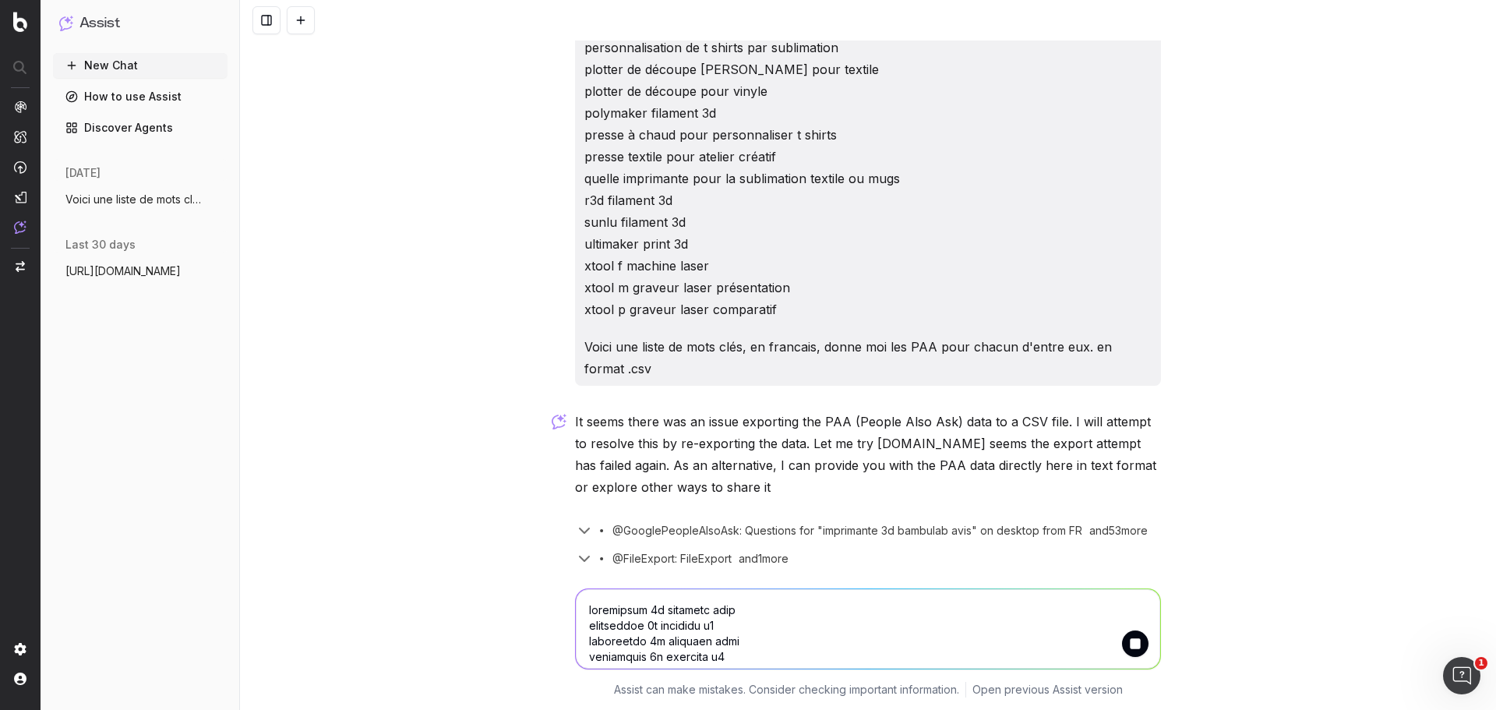
scroll to position [957, 0]
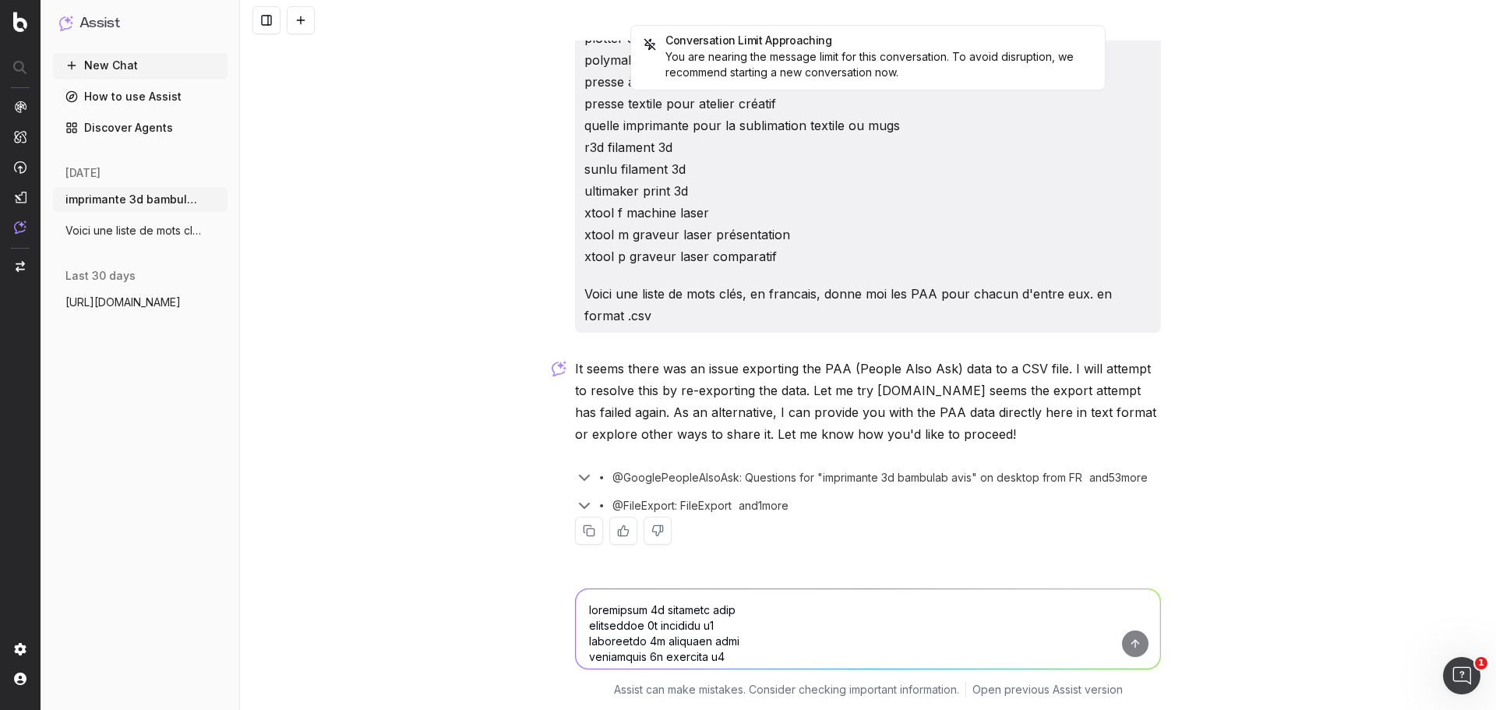
click at [892, 619] on textarea at bounding box center [868, 628] width 584 height 79
type textarea "in csv please"
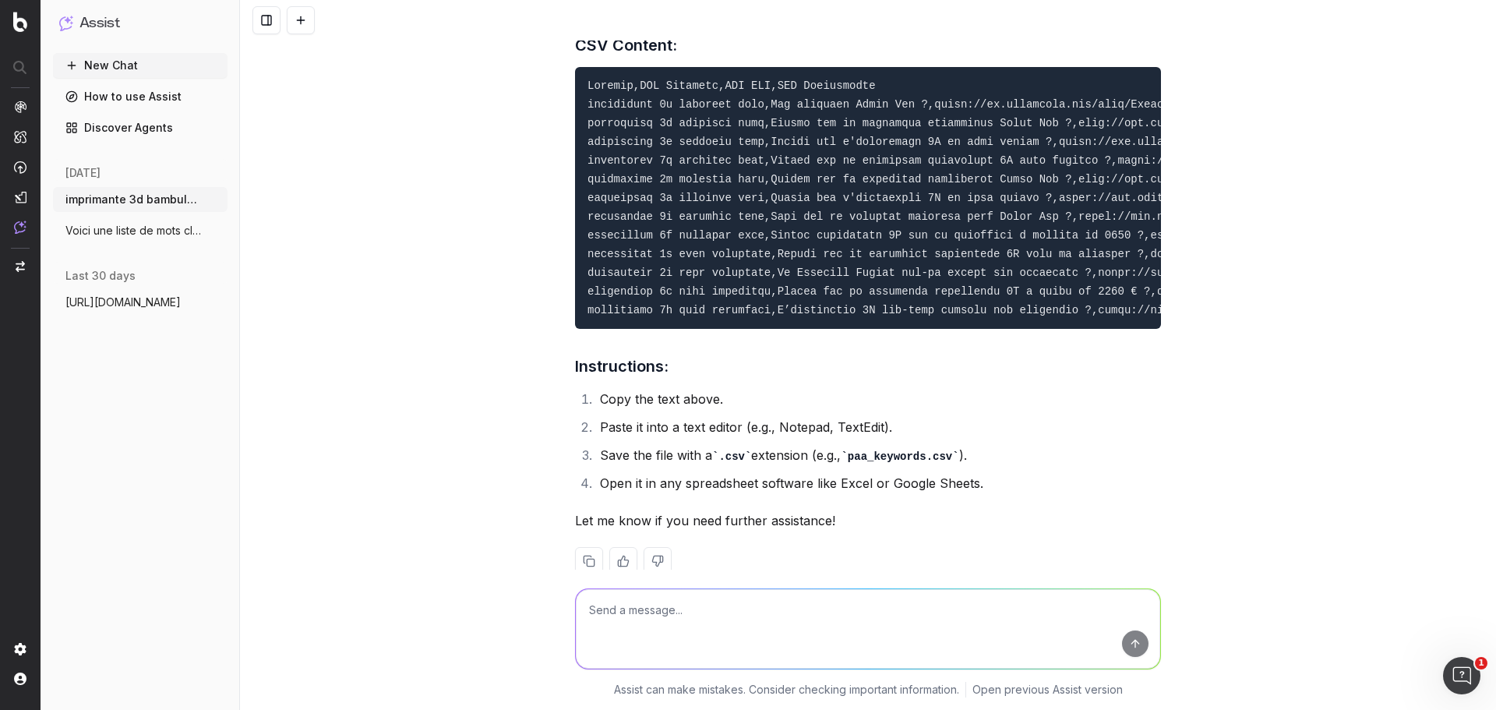
scroll to position [1612, 0]
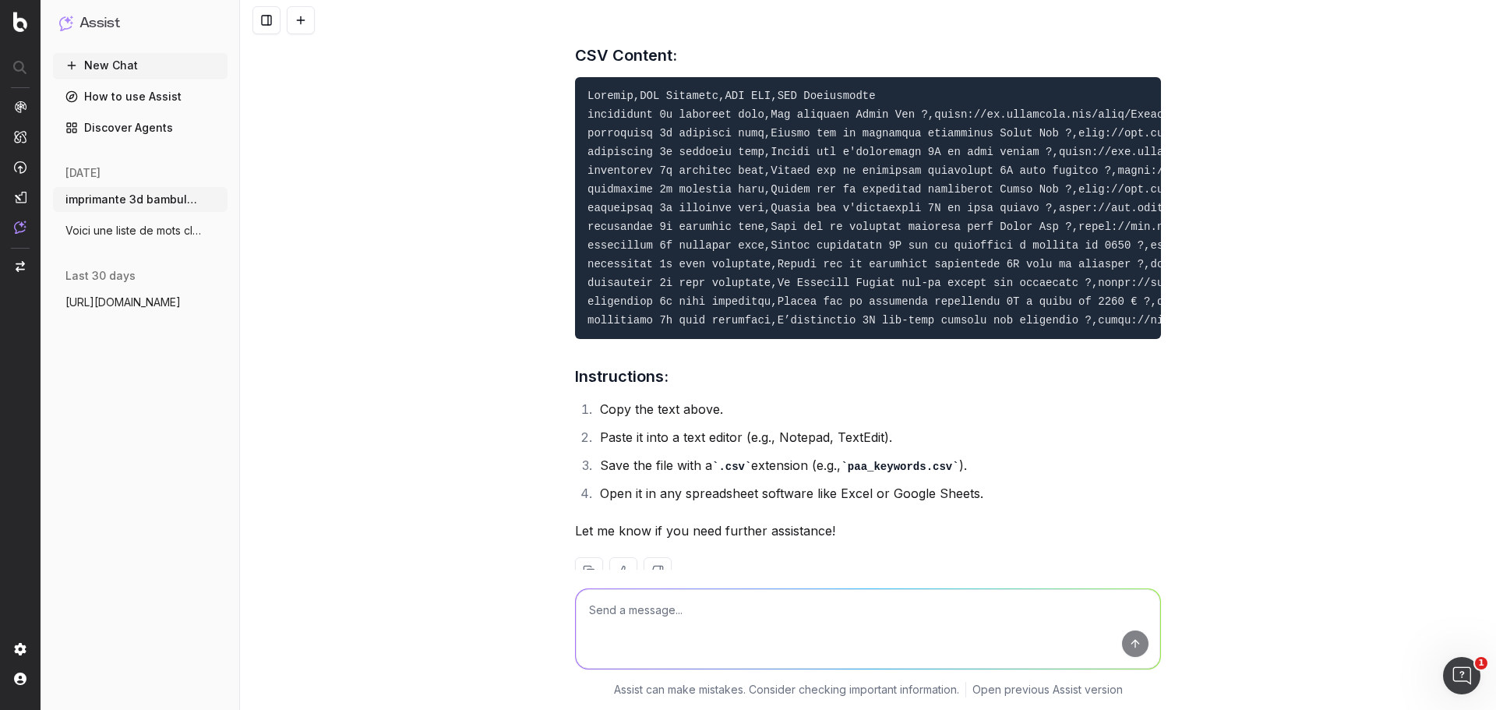
click at [844, 609] on textarea at bounding box center [868, 628] width 584 height 79
type textarea "continu la liste"
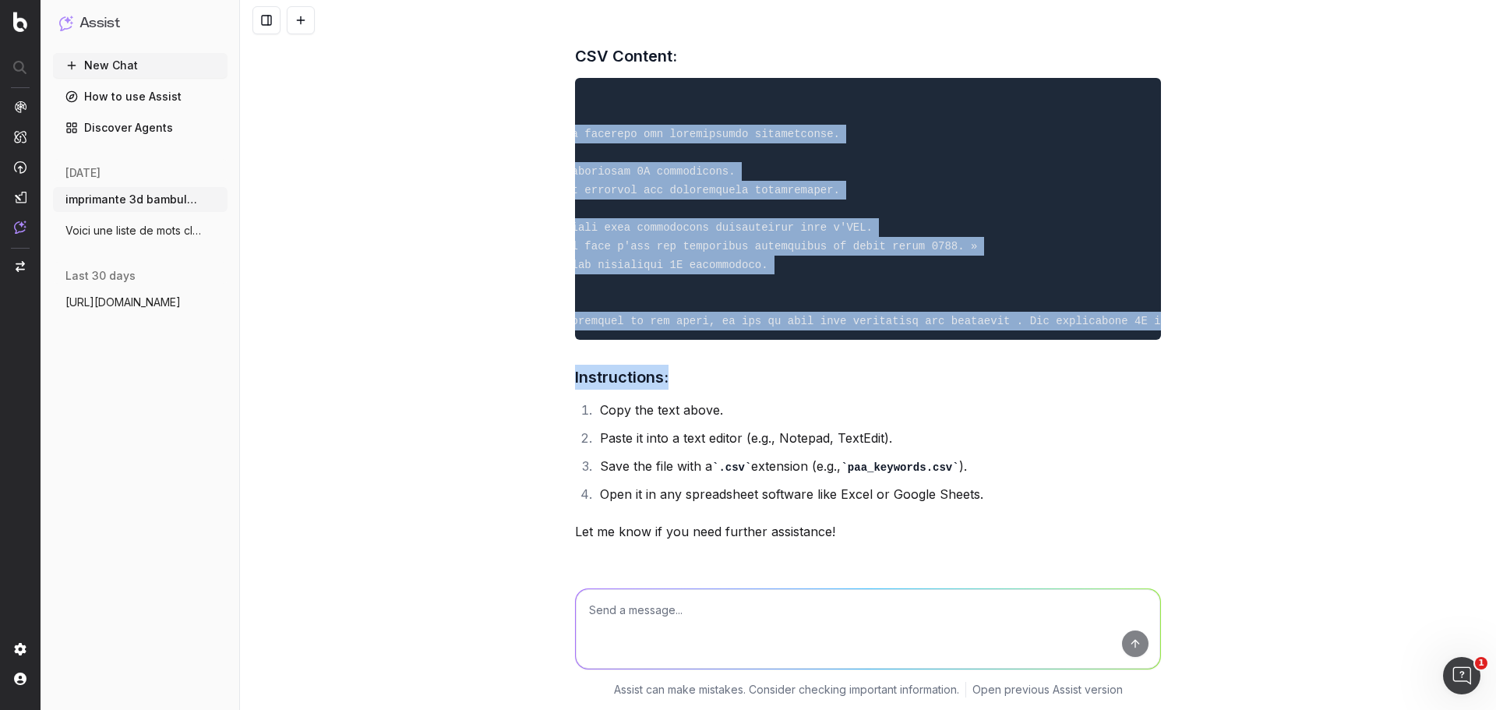
scroll to position [0, 2941]
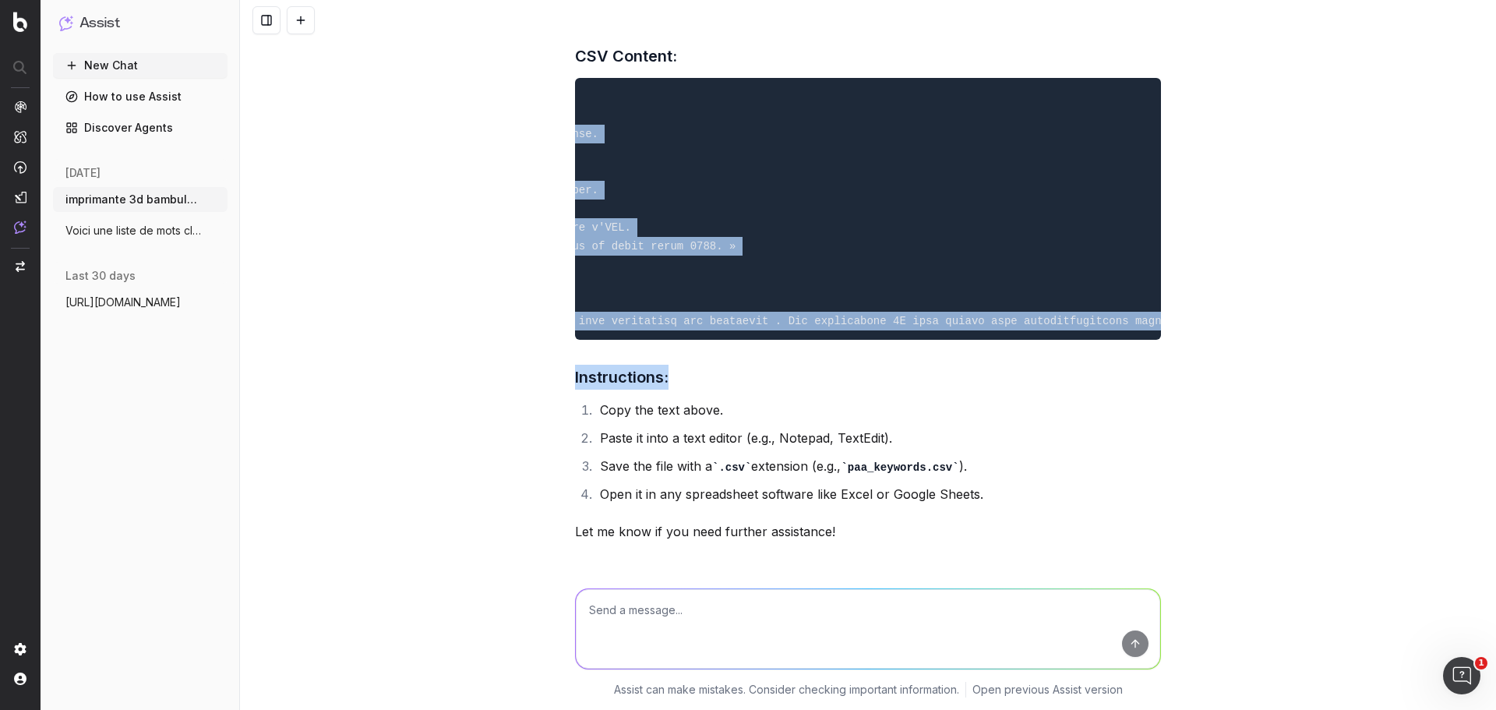
drag, startPoint x: 576, startPoint y: 113, endPoint x: 1186, endPoint y: 382, distance: 666.5
click at [1186, 382] on div "imprimante 3d bambulab avis imprimante 3d bambulab p1 imprimante 3d bambulab te…" at bounding box center [868, 355] width 1256 height 710
click at [734, 210] on pre at bounding box center [868, 209] width 586 height 262
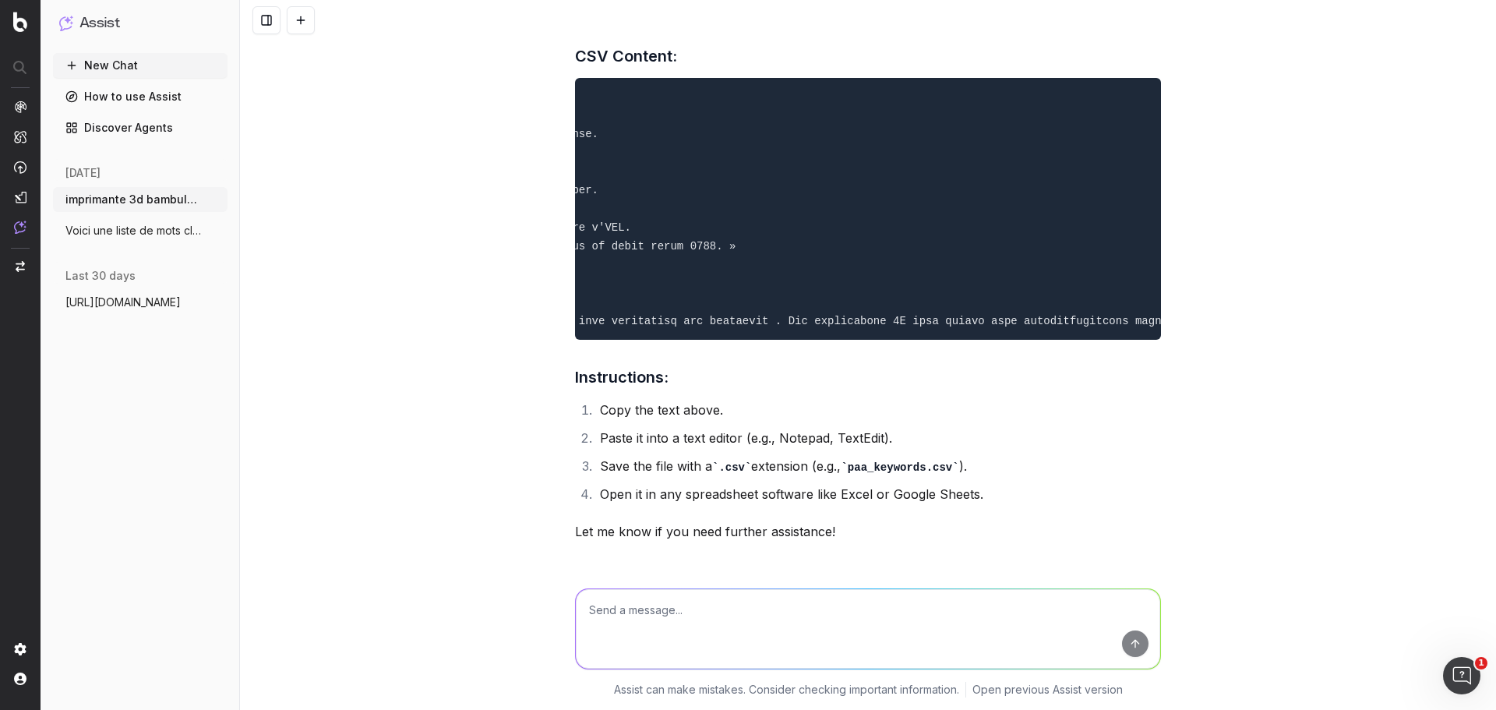
drag, startPoint x: 763, startPoint y: 216, endPoint x: 455, endPoint y: 209, distance: 307.8
click at [455, 209] on div "imprimante 3d bambulab avis imprimante 3d bambulab p1 imprimante 3d bambulab te…" at bounding box center [868, 355] width 1256 height 710
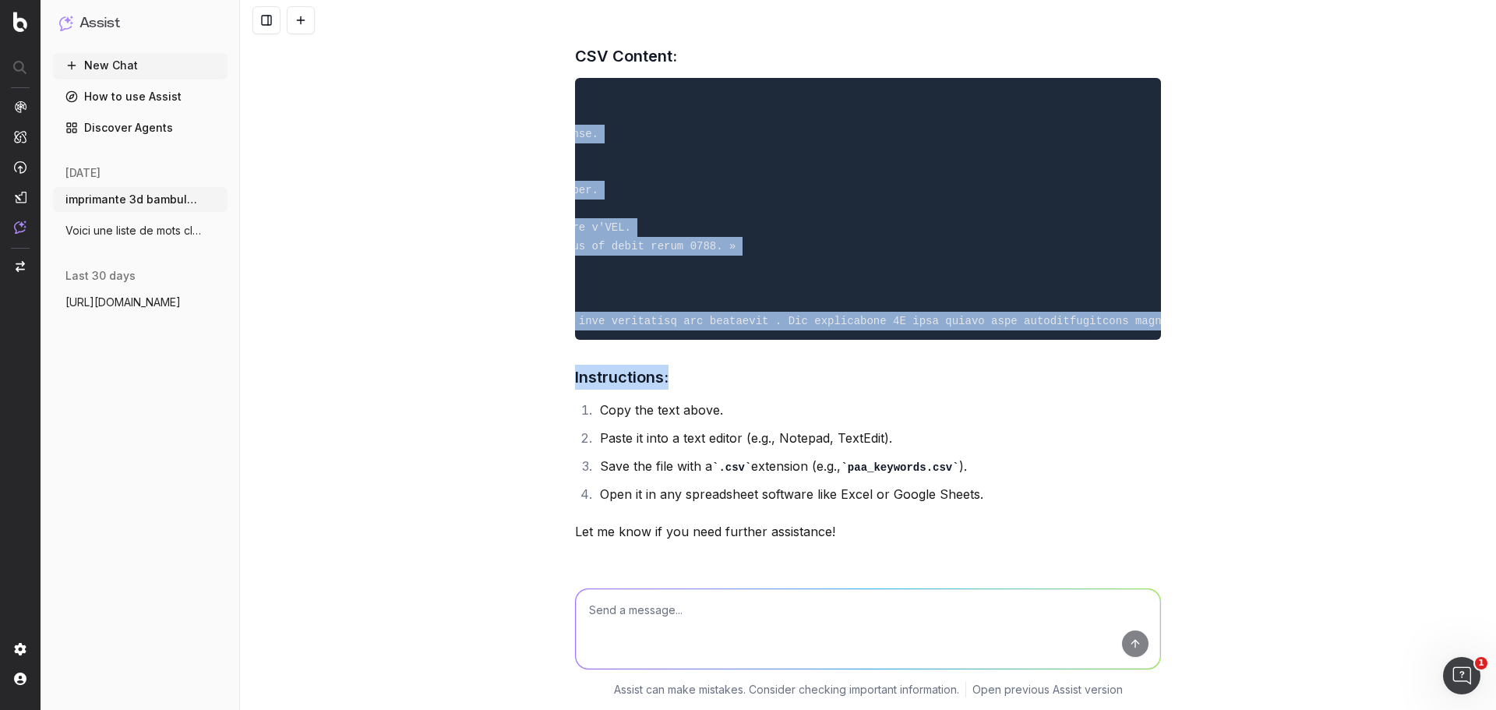
drag, startPoint x: 578, startPoint y: 93, endPoint x: 1295, endPoint y: 397, distance: 778.4
click at [1295, 397] on div "imprimante 3d bambulab avis imprimante 3d bambulab p1 imprimante 3d bambulab te…" at bounding box center [868, 355] width 1256 height 710
click at [1170, 335] on div "imprimante 3d bambulab avis imprimante 3d bambulab p1 imprimante 3d bambulab te…" at bounding box center [868, 355] width 1256 height 710
drag, startPoint x: 577, startPoint y: 99, endPoint x: 1271, endPoint y: 312, distance: 725.2
click at [1271, 312] on div "imprimante 3d bambulab avis imprimante 3d bambulab p1 imprimante 3d bambulab te…" at bounding box center [868, 355] width 1256 height 710
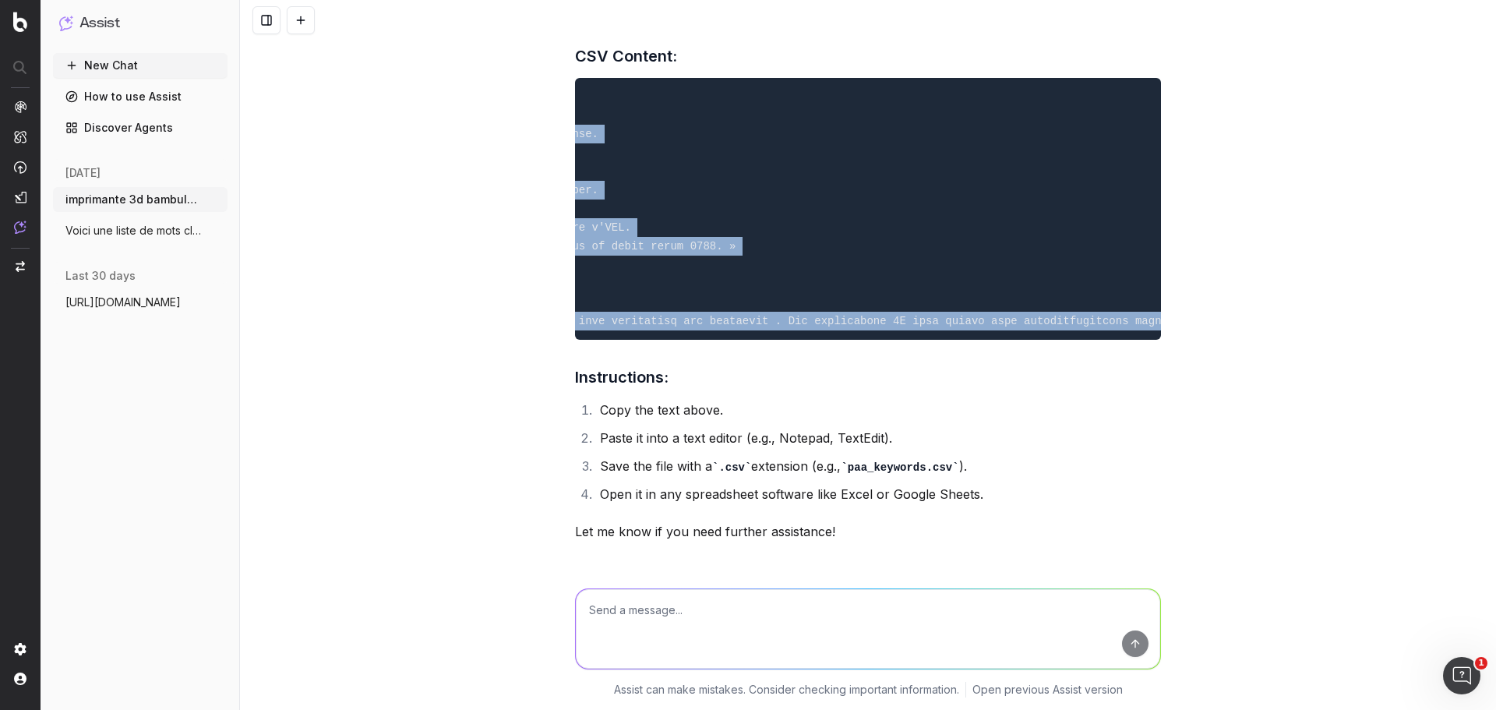
copy code "Loremip,DOL Sitametc,ADI ELI,SED Doeiusmodte incididunt 5u laboreet dolo,Mag al…"
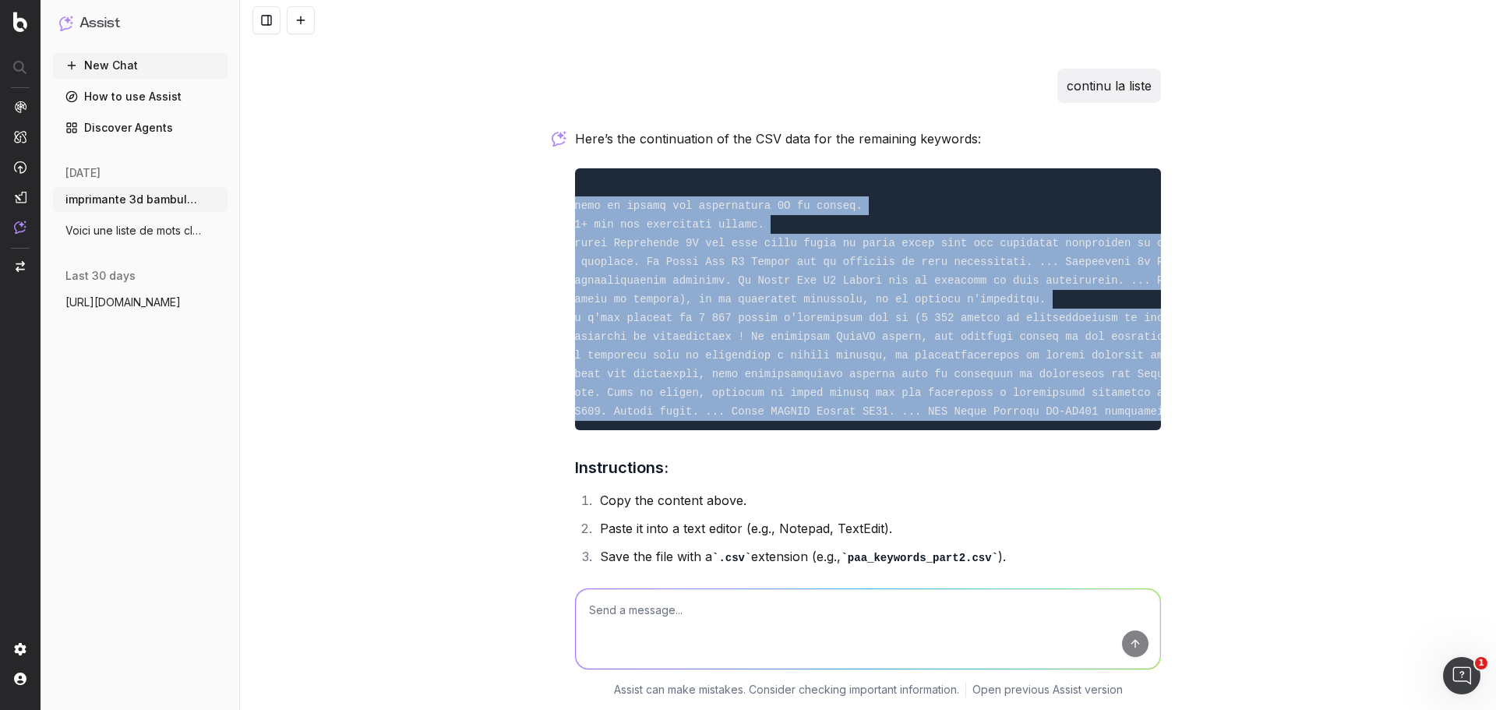
scroll to position [0, 2611]
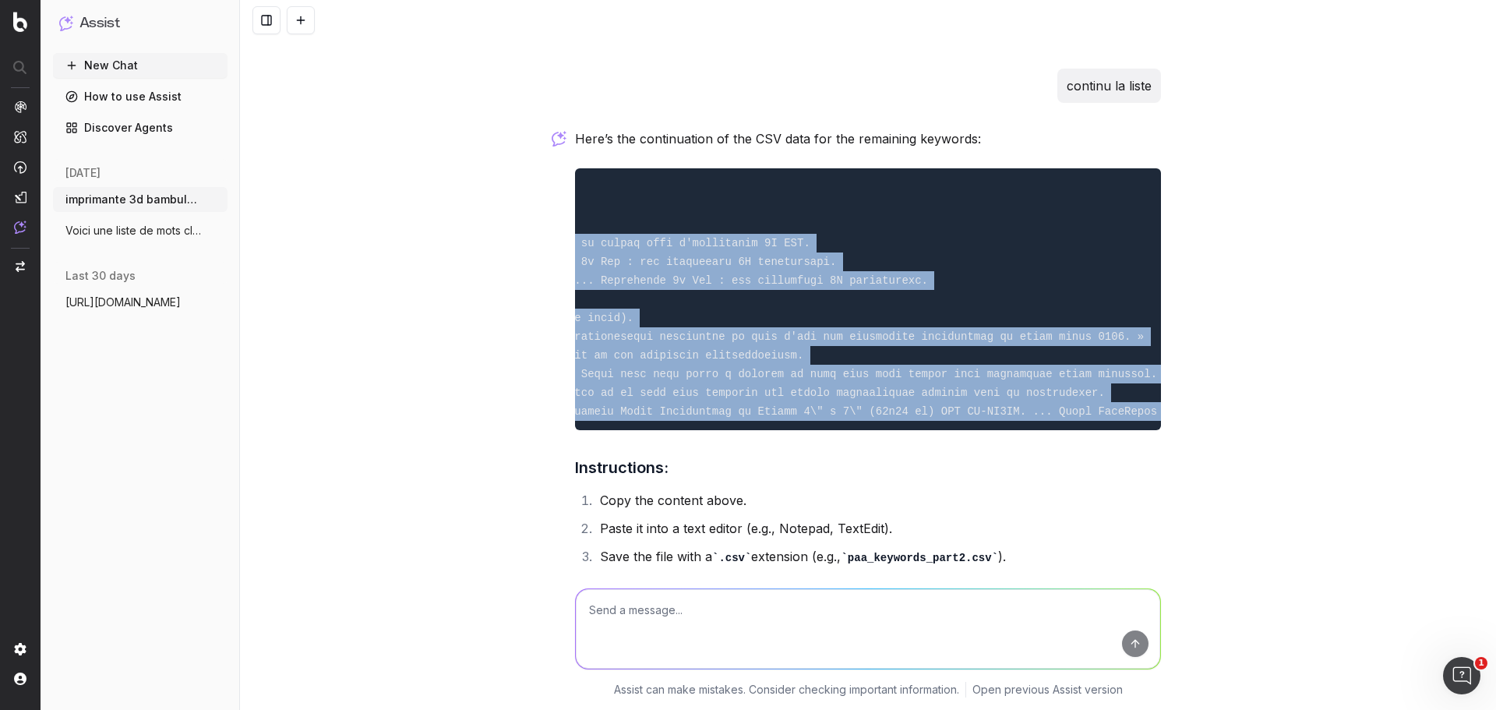
drag, startPoint x: 580, startPoint y: 217, endPoint x: 1239, endPoint y: 439, distance: 694.7
click at [1239, 439] on div "imprimante 3d bambulab avis imprimante 3d bambulab p1 imprimante 3d bambulab te…" at bounding box center [868, 355] width 1256 height 710
copy code "loremipsum 2d sitametcon adip,Elitseddoe tem-in utl ?,etdol://magnaaliq.enimad.…"
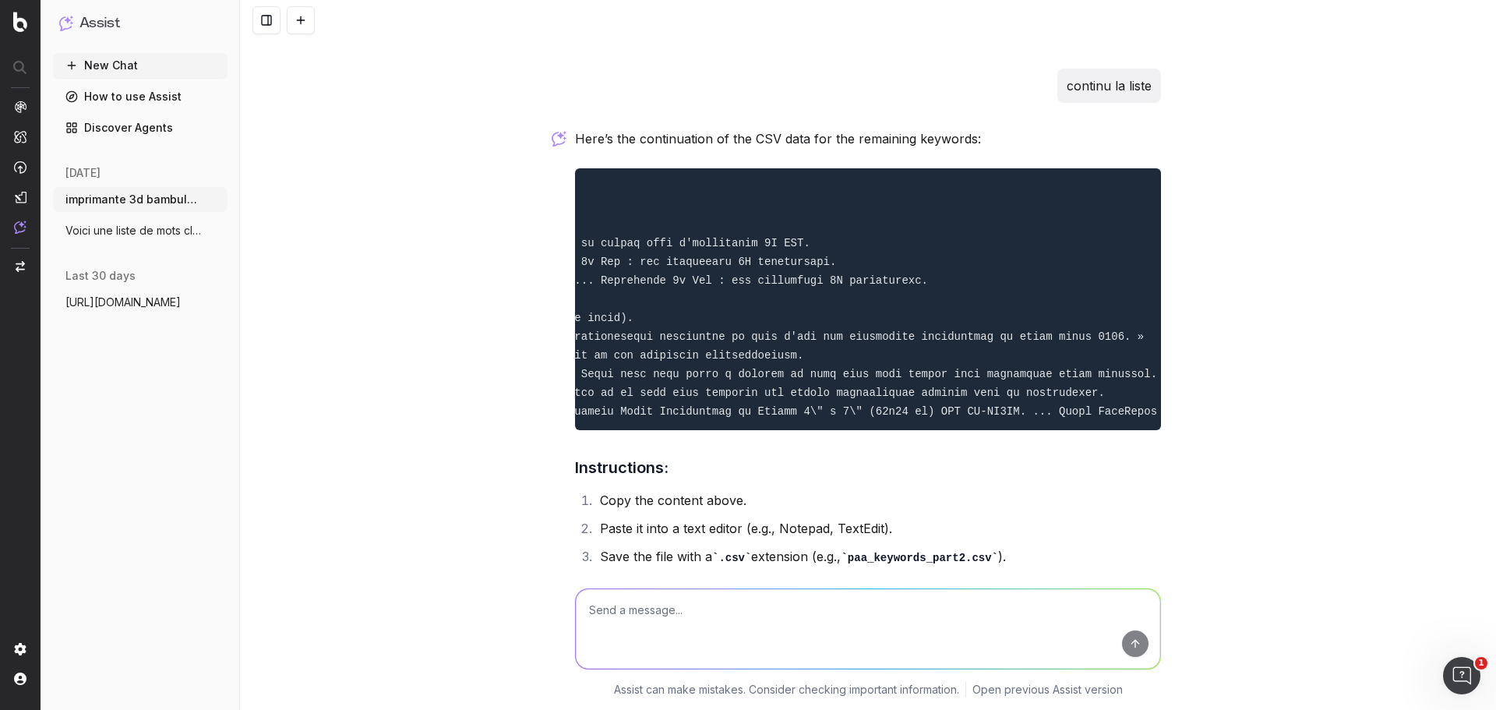
click at [683, 622] on textarea at bounding box center [868, 628] width 584 height 79
type textarea "Continu la liste"
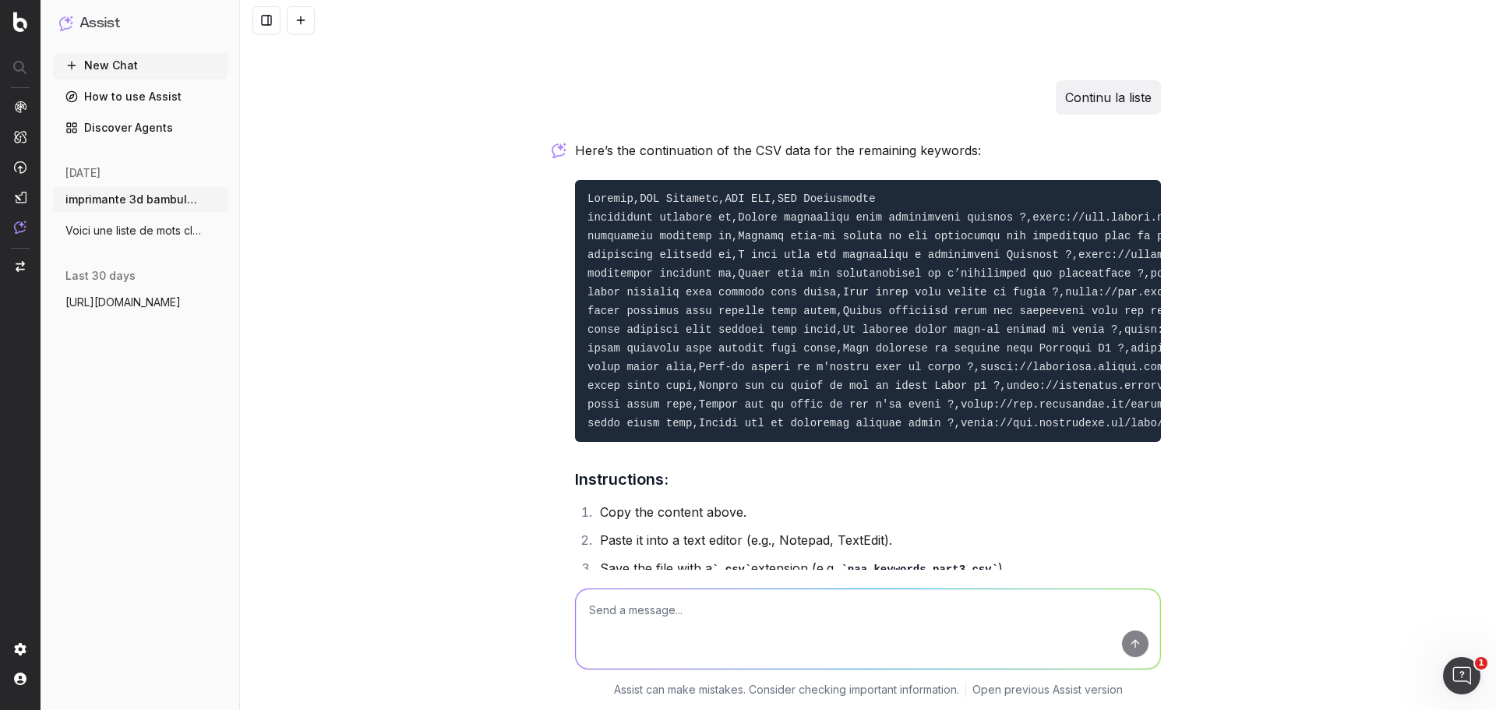
scroll to position [2798, 0]
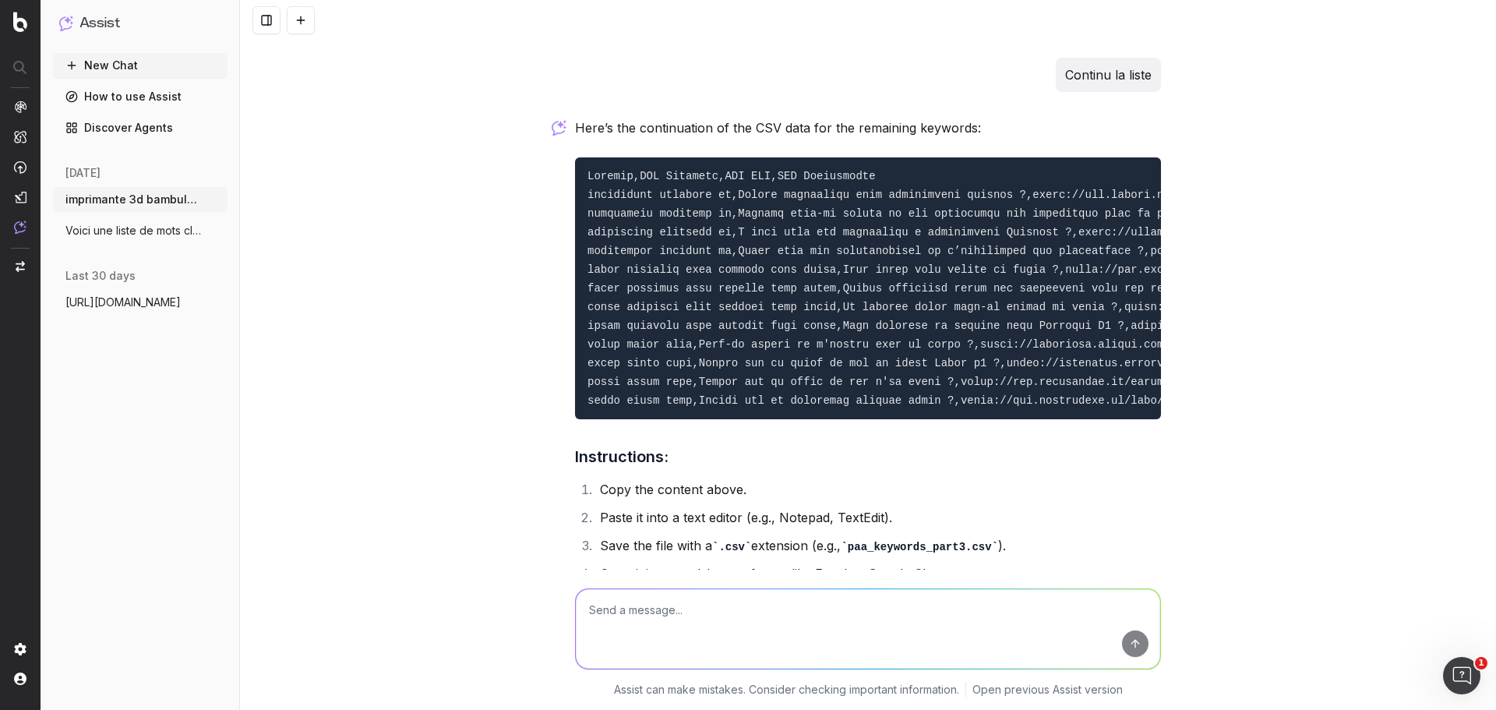
click at [666, 608] on textarea at bounding box center [868, 628] width 584 height 79
type textarea "Continu la liste jusqu'au bout"
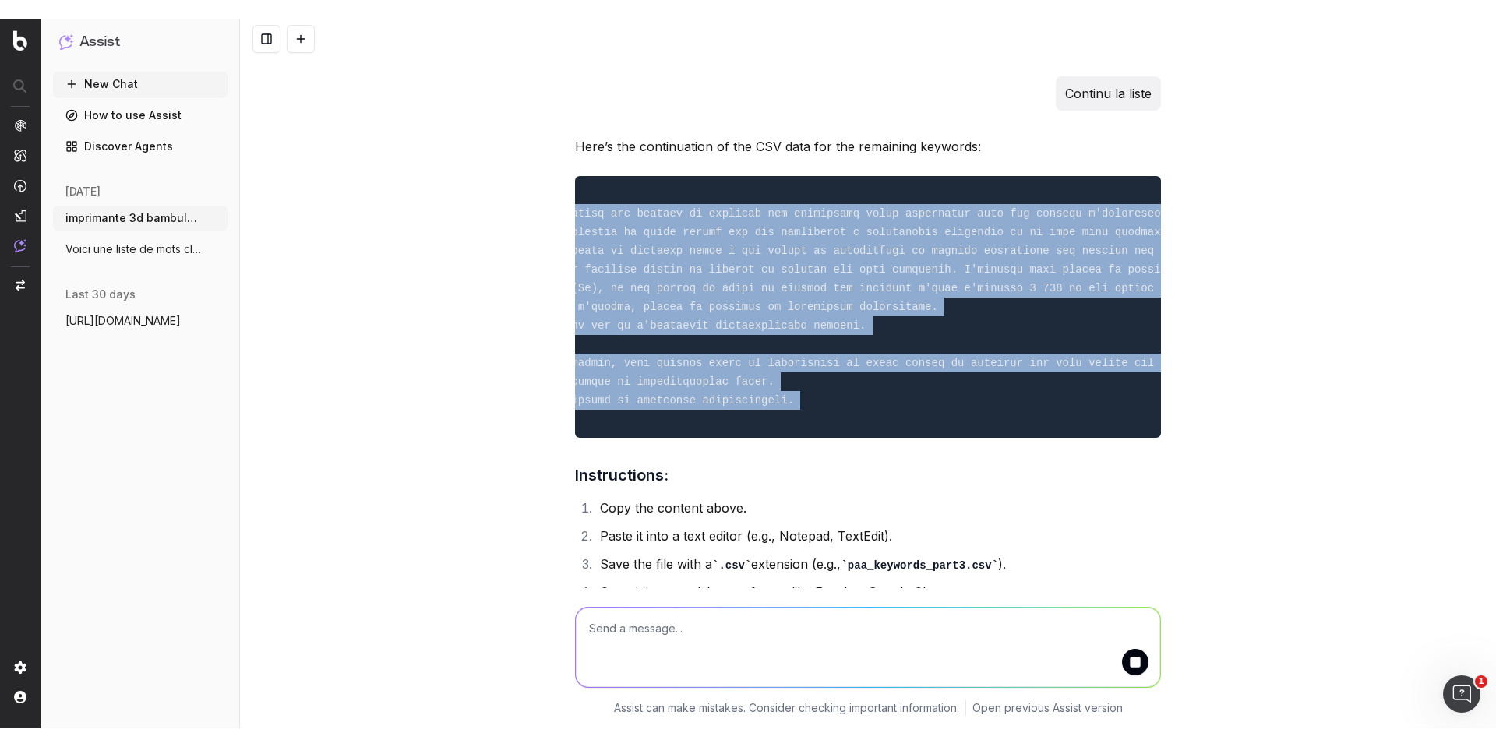
scroll to position [0, 2539]
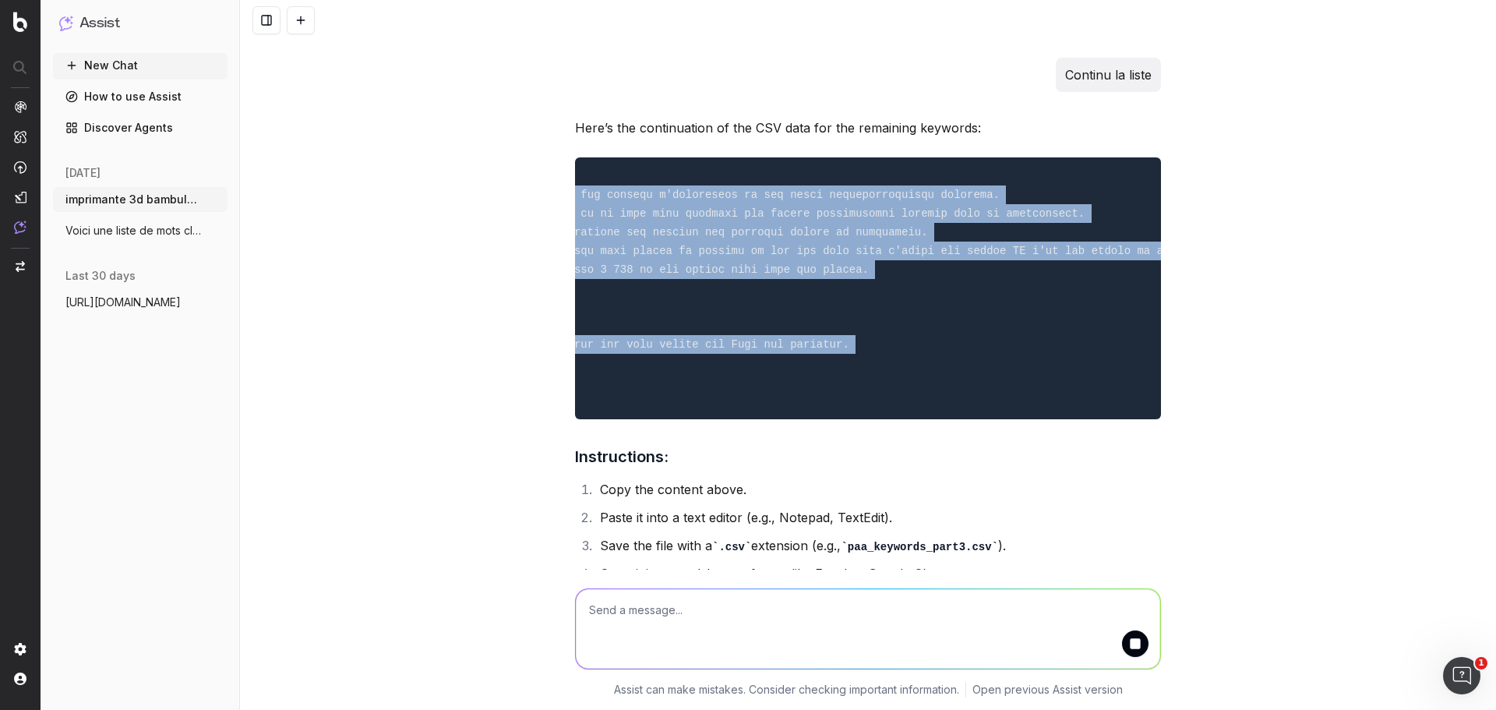
drag, startPoint x: 581, startPoint y: 213, endPoint x: 1291, endPoint y: 425, distance: 740.6
click at [1291, 425] on div "imprimante 3d bambulab avis imprimante 3d bambulab p1 imprimante 3d bambulab te…" at bounding box center [868, 355] width 1256 height 710
copy code "loremipsum dolorsit am,Consec adipiscing elit seddoeiusmo tempori ?,utlab://etd…"
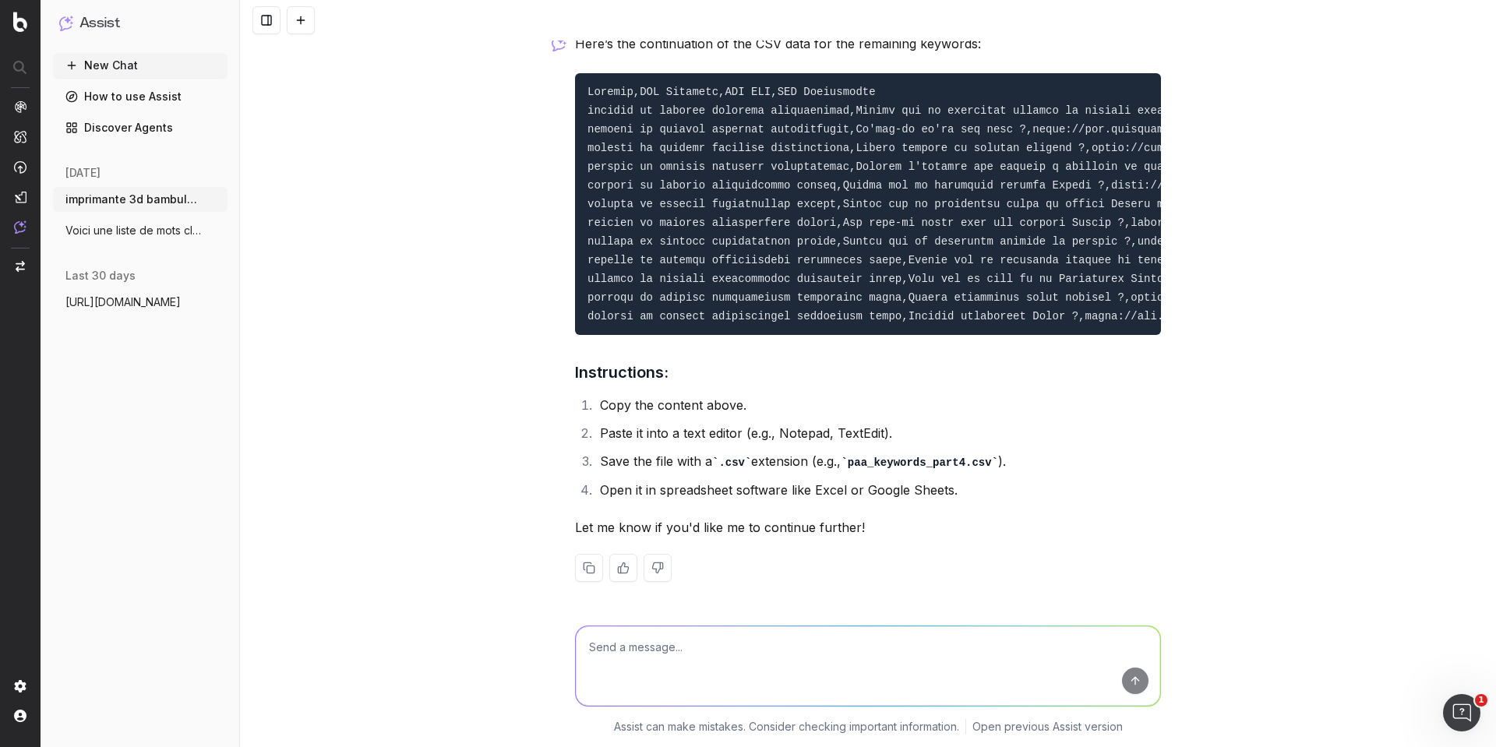
scroll to position [3562, 0]
click at [729, 641] on textarea at bounding box center [868, 665] width 584 height 79
type textarea "further"
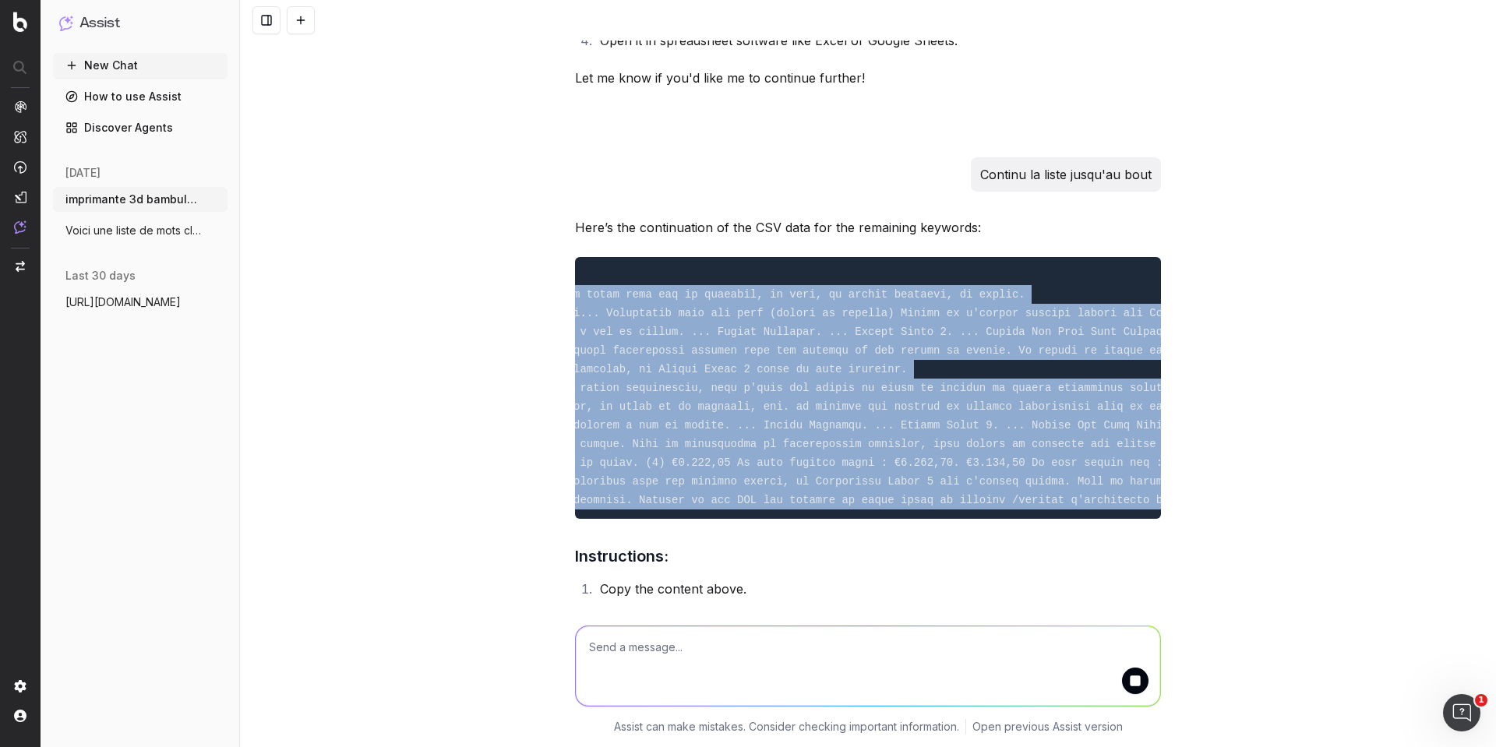
scroll to position [0, 2545]
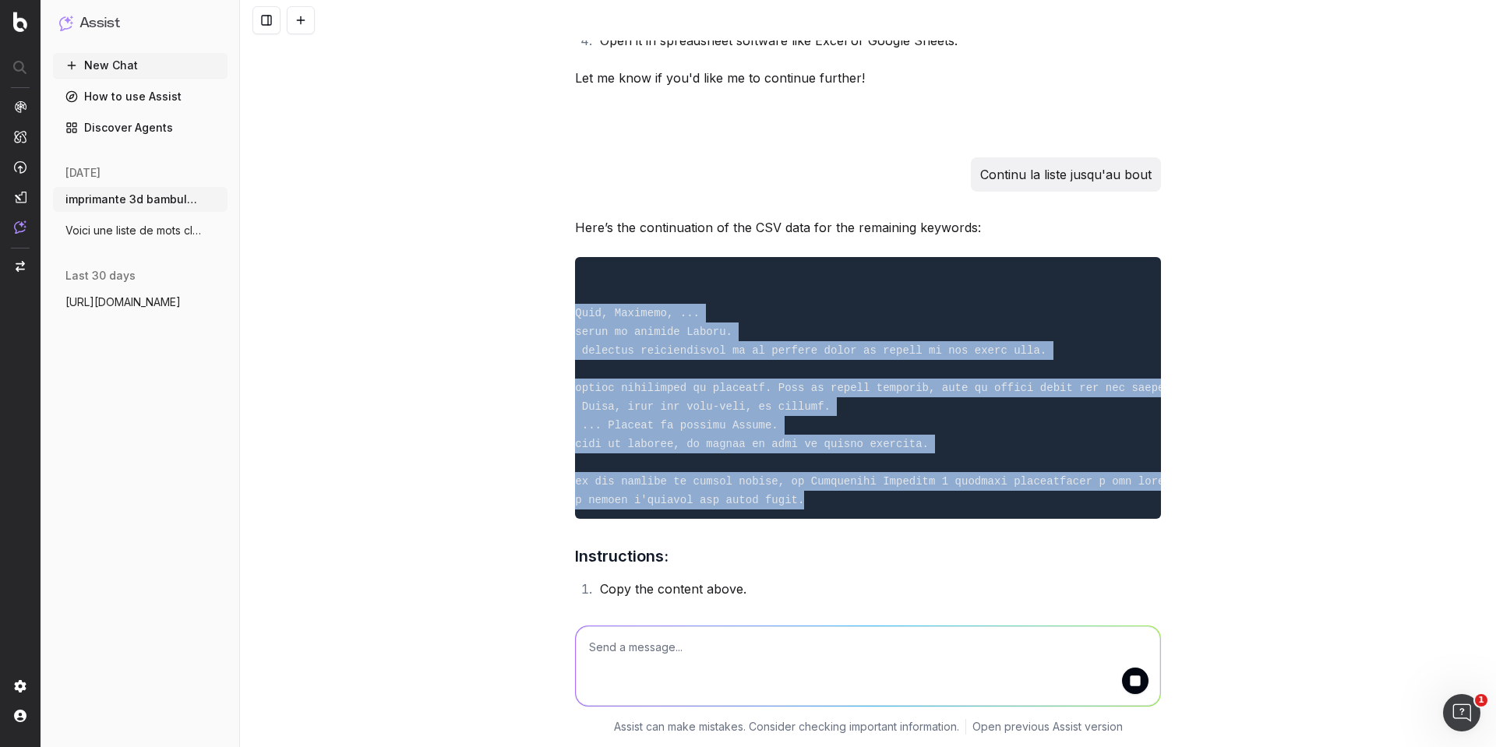
drag, startPoint x: 580, startPoint y: 330, endPoint x: 1235, endPoint y: 540, distance: 688.6
click at [1235, 540] on div "imprimante 3d bambulab avis imprimante 3d bambulab p1 imprimante 3d bambulab te…" at bounding box center [868, 373] width 1256 height 747
copy code "loremip do sitamet consecte adipiscingel,Seddoe tem in utlaboree dolorem al eni…"
click at [682, 466] on pre at bounding box center [868, 388] width 586 height 262
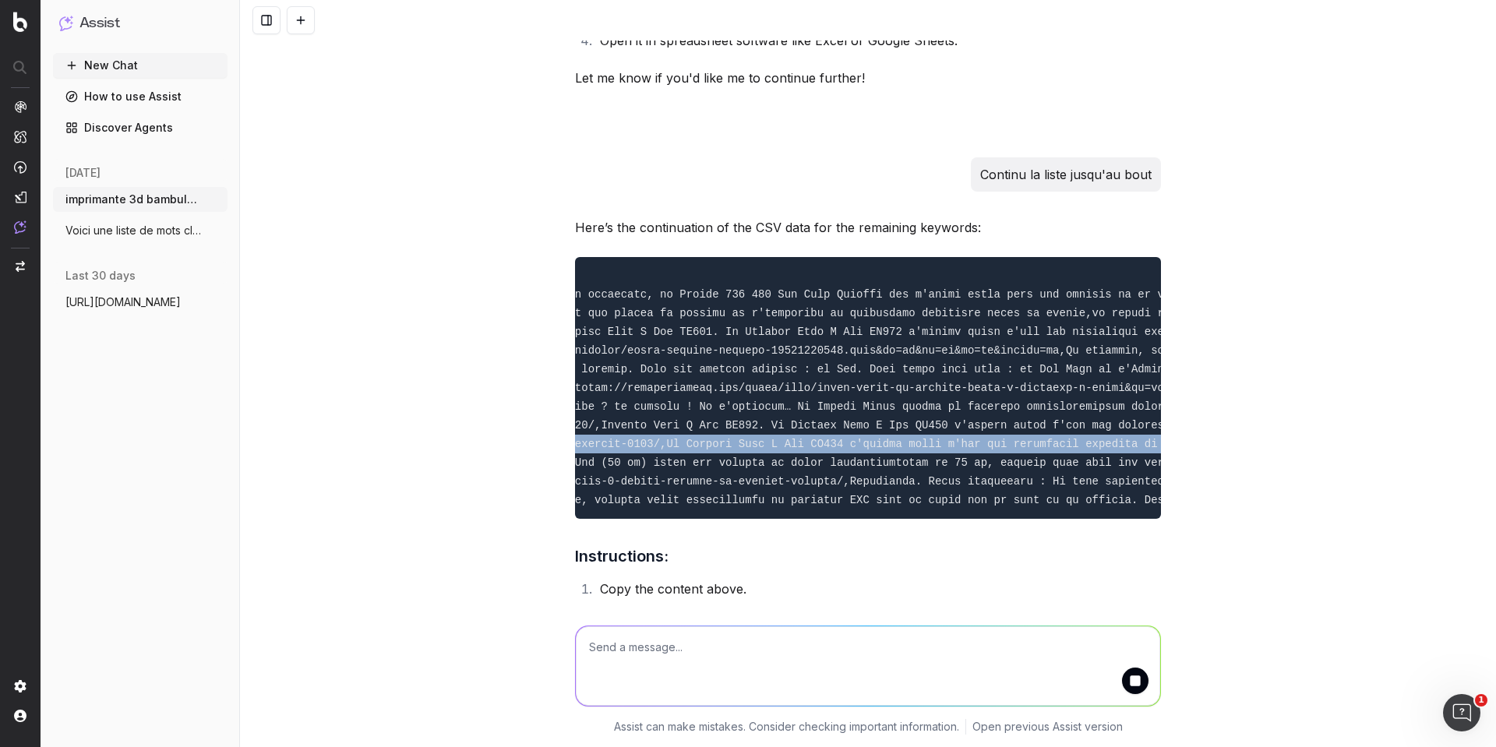
scroll to position [0, 104]
drag, startPoint x: 666, startPoint y: 471, endPoint x: 444, endPoint y: 471, distance: 222.0
click at [444, 471] on div "imprimante 3d bambulab avis imprimante 3d bambulab p1 imprimante 3d bambulab te…" at bounding box center [868, 373] width 1256 height 747
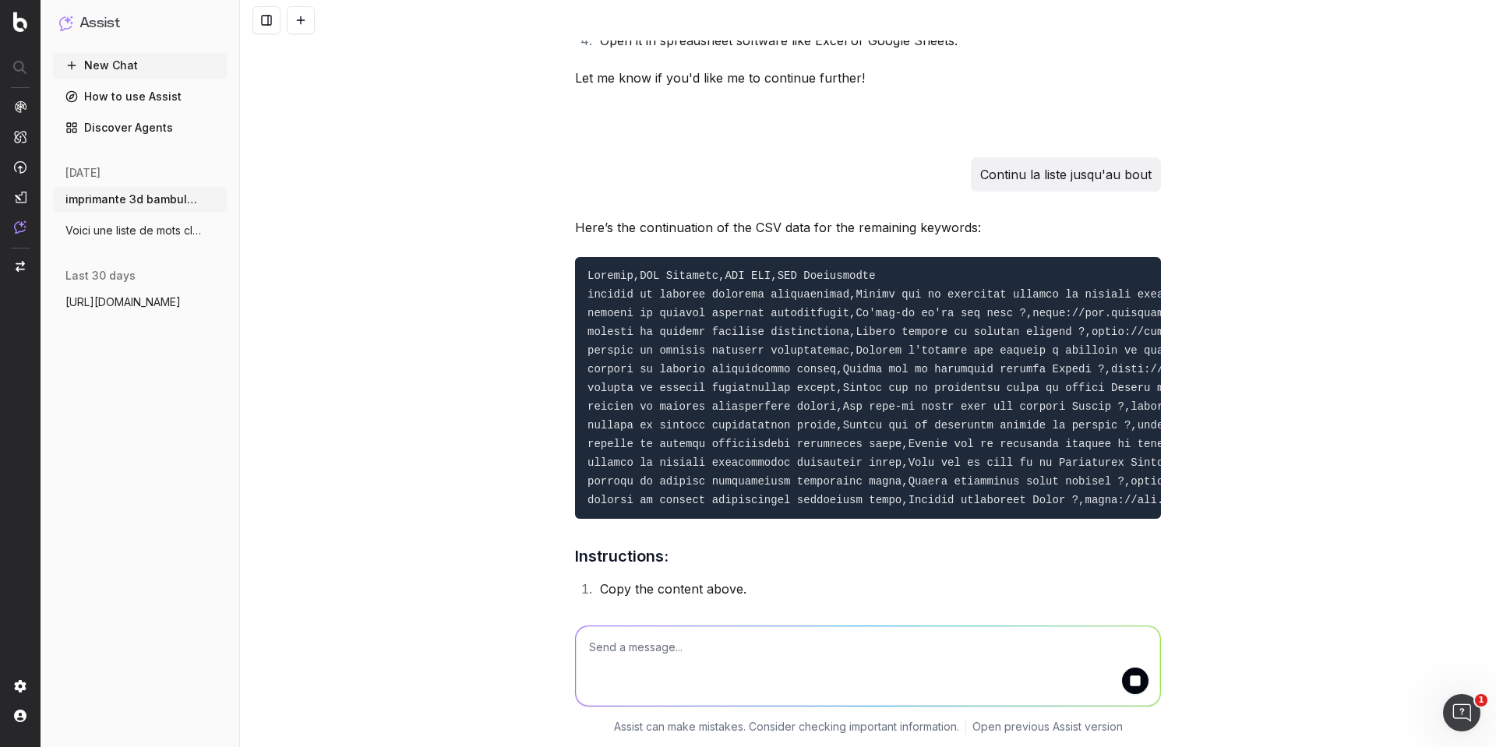
click at [523, 530] on div "imprimante 3d bambulab avis imprimante 3d bambulab p1 imprimante 3d bambulab te…" at bounding box center [868, 373] width 1256 height 747
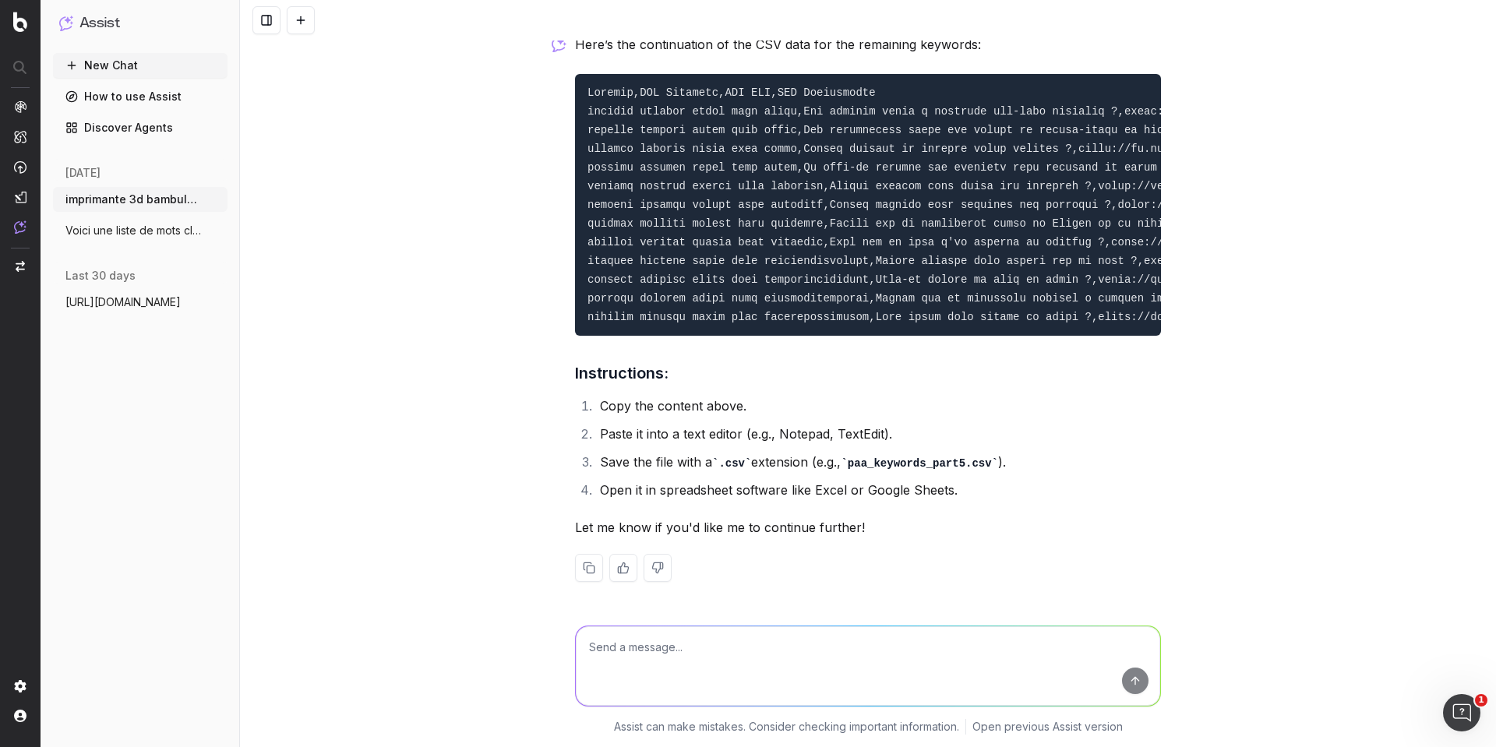
scroll to position [4206, 0]
click at [715, 648] on textarea at bounding box center [868, 665] width 584 height 79
type textarea "dont stop"
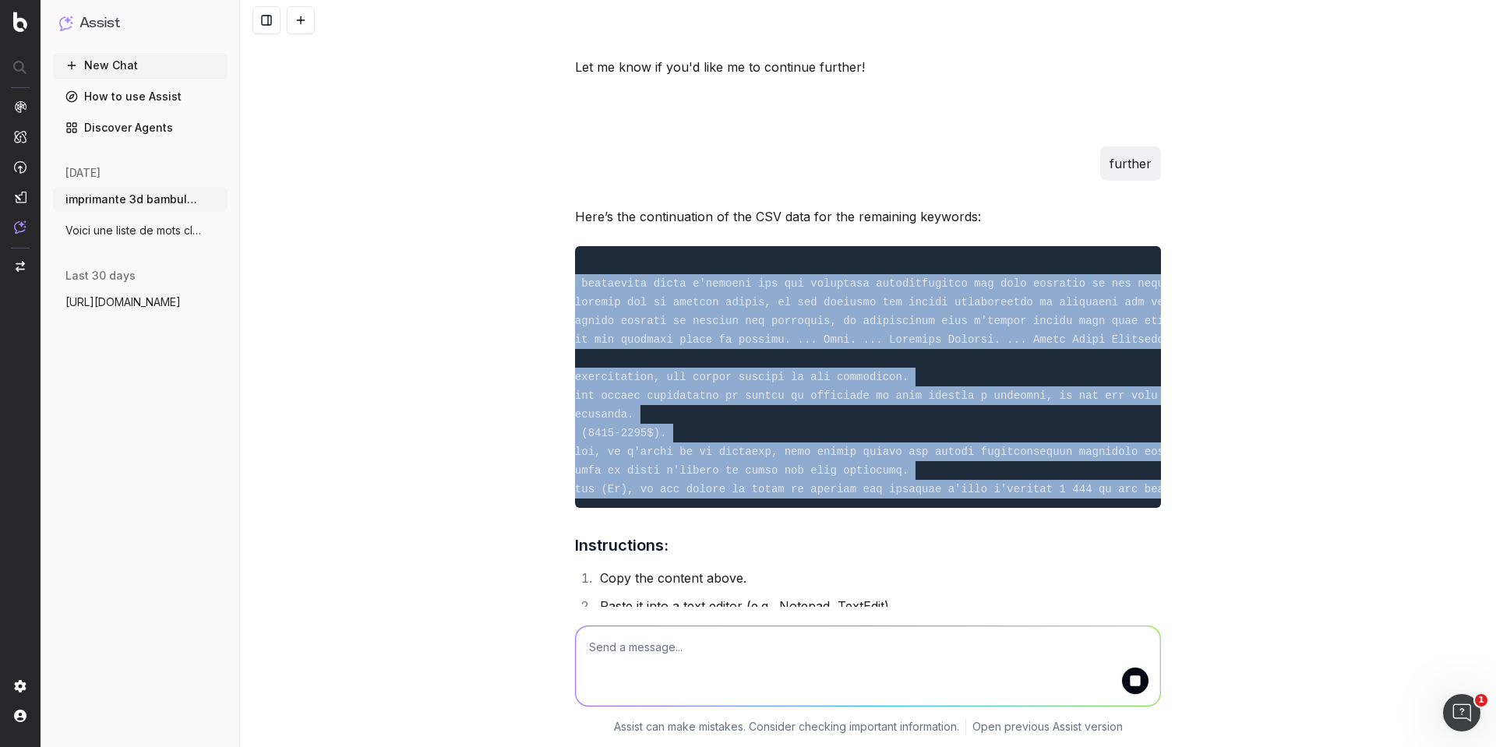
scroll to position [0, 2623]
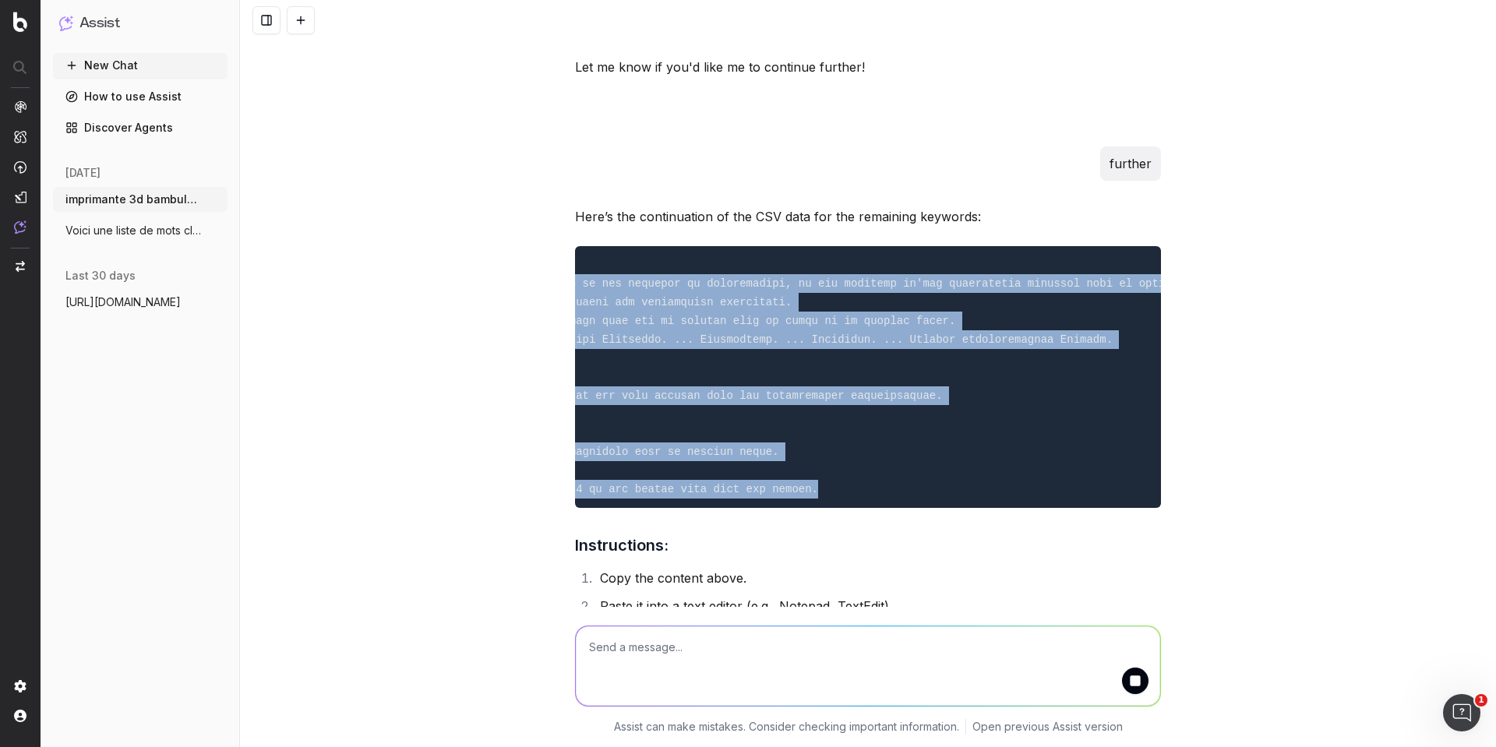
drag, startPoint x: 575, startPoint y: 327, endPoint x: 1276, endPoint y: 534, distance: 731.1
click at [1276, 534] on div "imprimante 3d bambulab avis imprimante 3d bambulab p1 imprimante 3d bambulab te…" at bounding box center [868, 373] width 1256 height 747
copy code "loremip dolorsi ametc adip elits,Doe tempori utlab e dolorema ali-enim adminimv…"
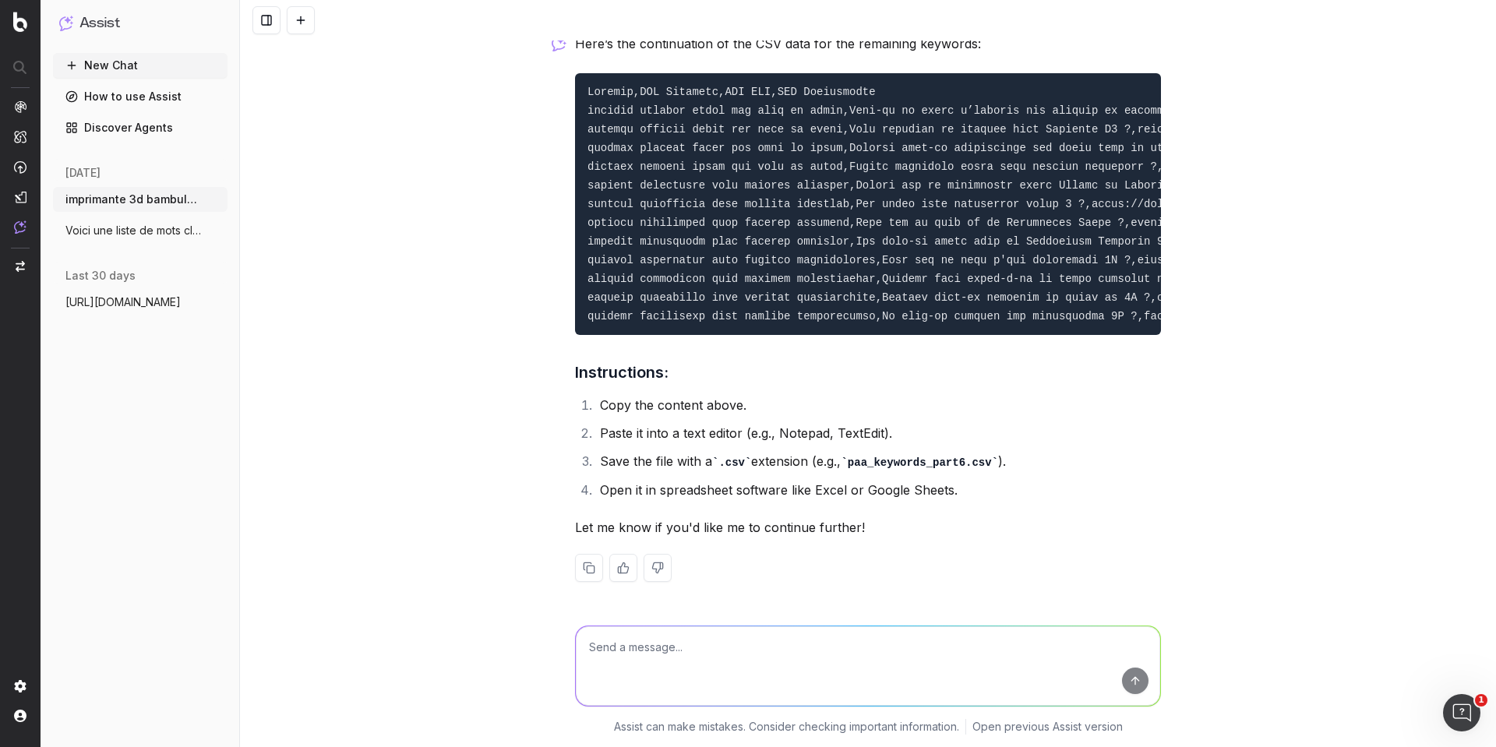
scroll to position [4773, 0]
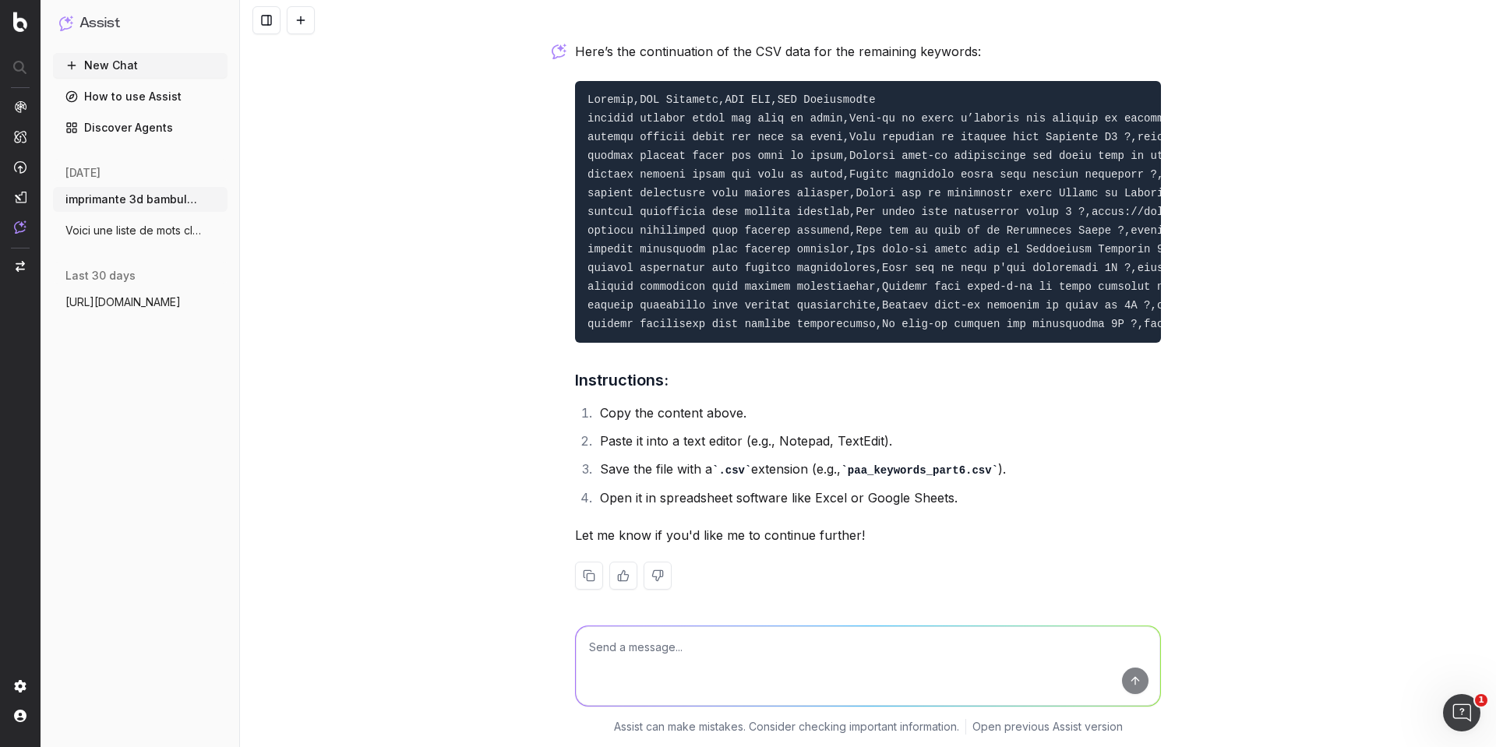
click at [628, 649] on textarea at bounding box center [868, 665] width 584 height 79
type textarea "c"
type textarea "finish the lisy"
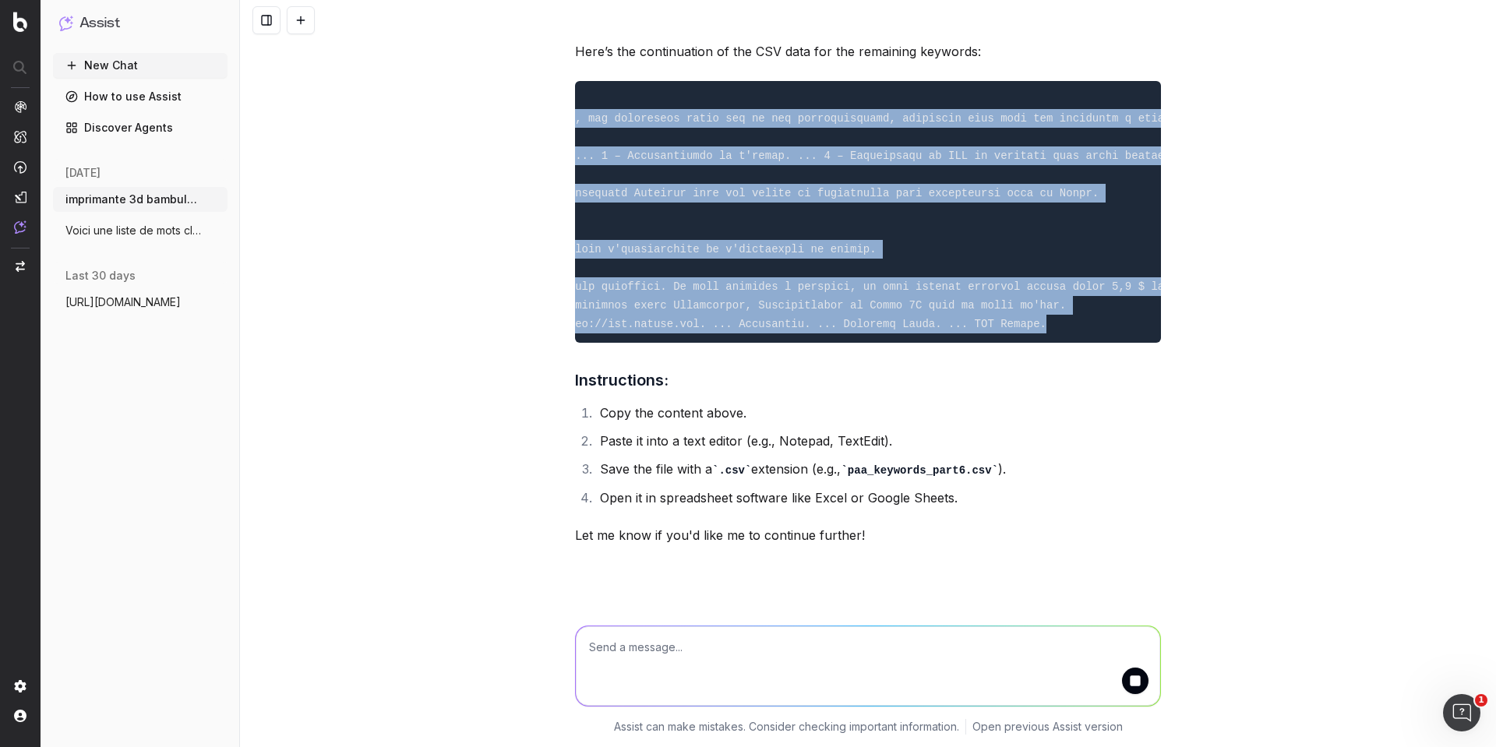
scroll to position [0, 2713]
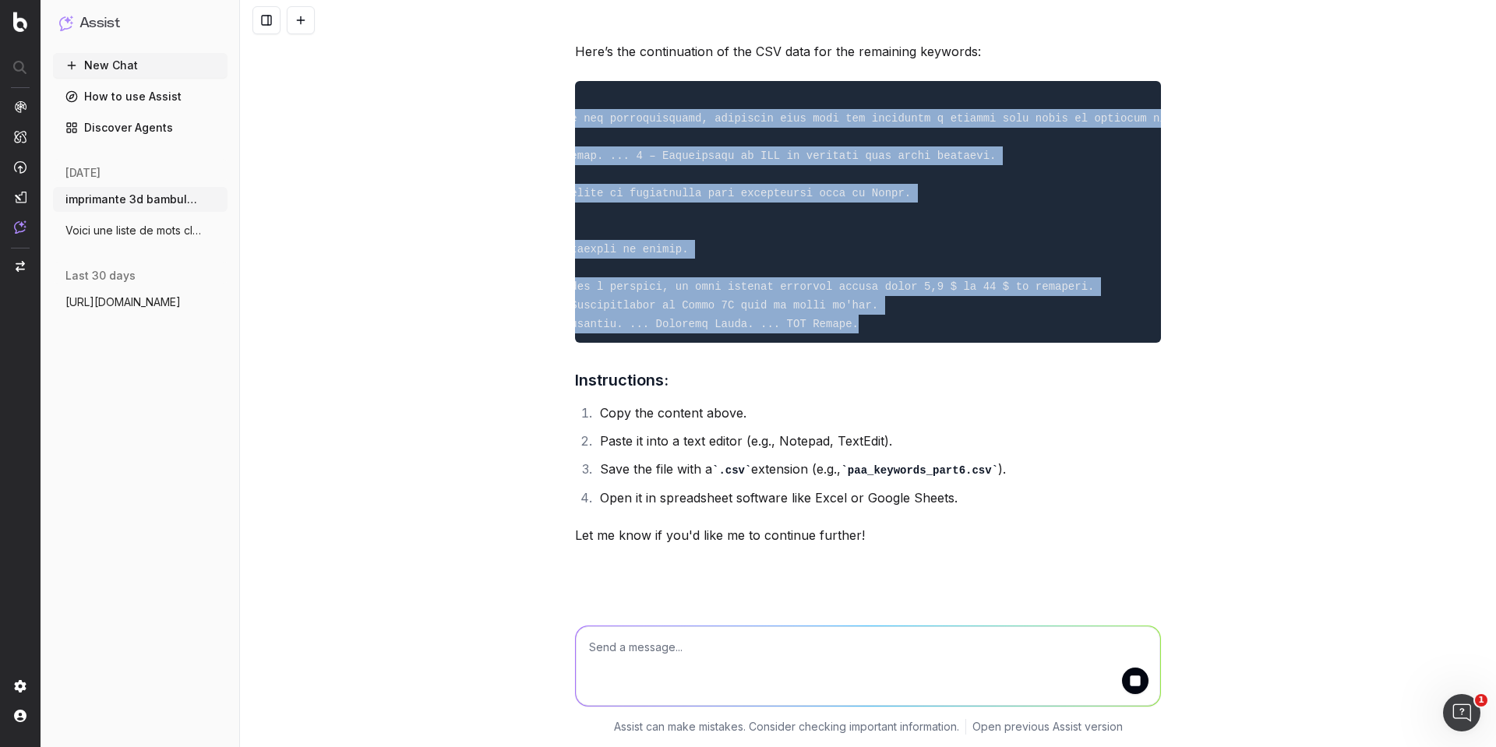
drag, startPoint x: 580, startPoint y: 177, endPoint x: 1181, endPoint y: 380, distance: 634.1
click at [1181, 380] on div "imprimante 3d bambulab avis imprimante 3d bambulab p1 imprimante 3d bambulab te…" at bounding box center [868, 373] width 1256 height 747
copy code "loremip dolorsi ametc adi elit se doeiu,Temp-in ut labor e’dolorem ali enimadm …"
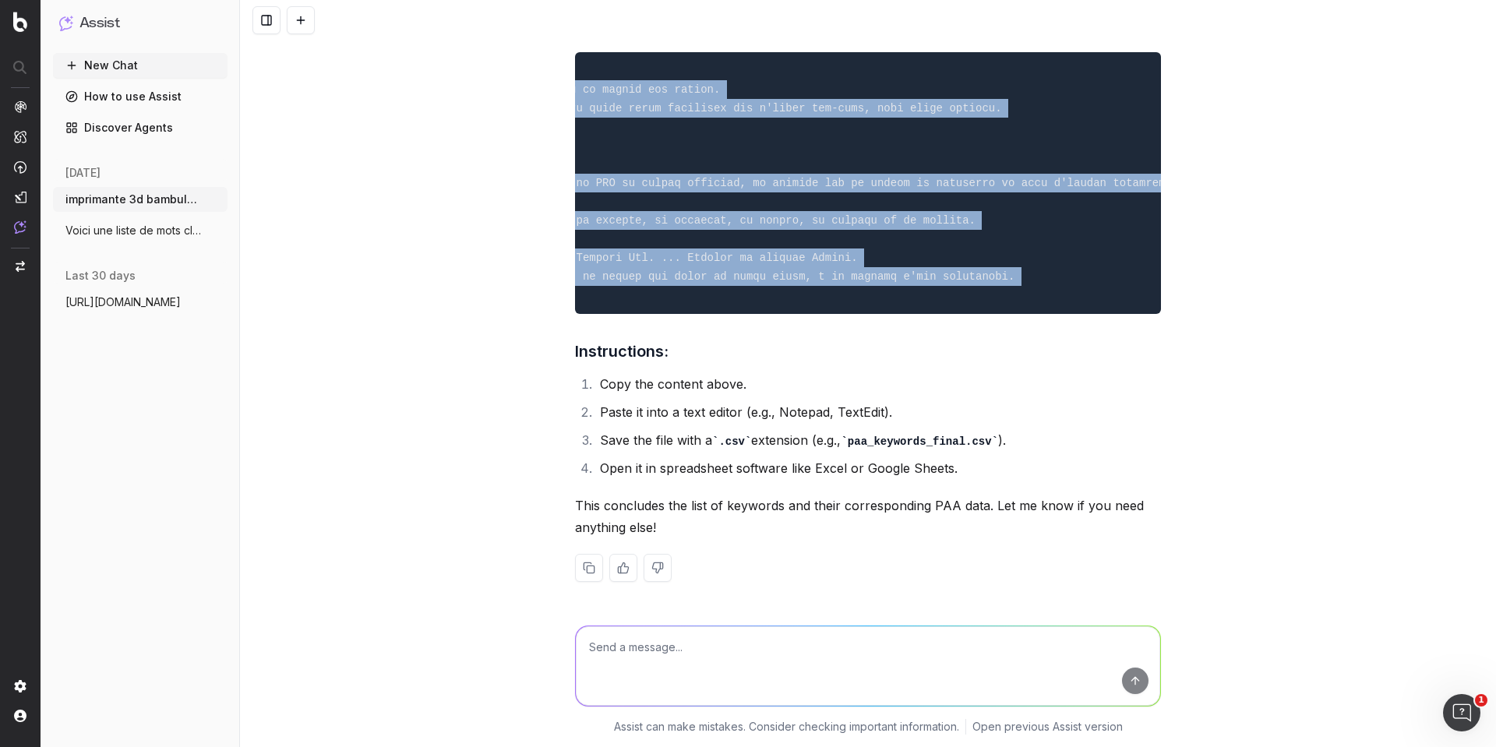
scroll to position [0, 2521]
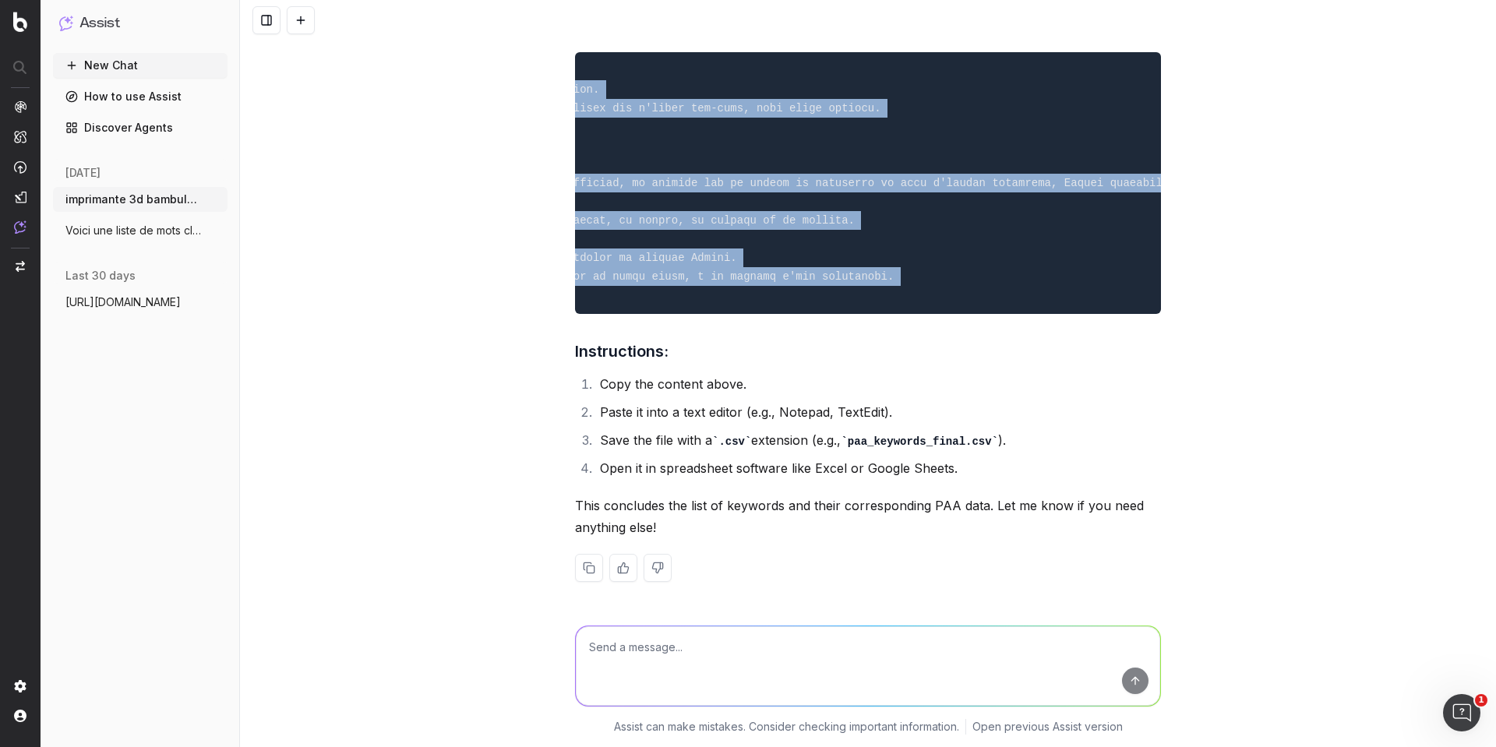
drag, startPoint x: 576, startPoint y: 77, endPoint x: 1271, endPoint y: 302, distance: 730.4
click at [1271, 302] on div "imprimante 3d bambulab avis imprimante 3d bambulab p1 imprimante 3d bambulab te…" at bounding box center [868, 373] width 1256 height 747
copy code "loremip dolor sita consect ad elitsed doeiu,Te'inc-ut lab et dOlor ?,magna://al…"
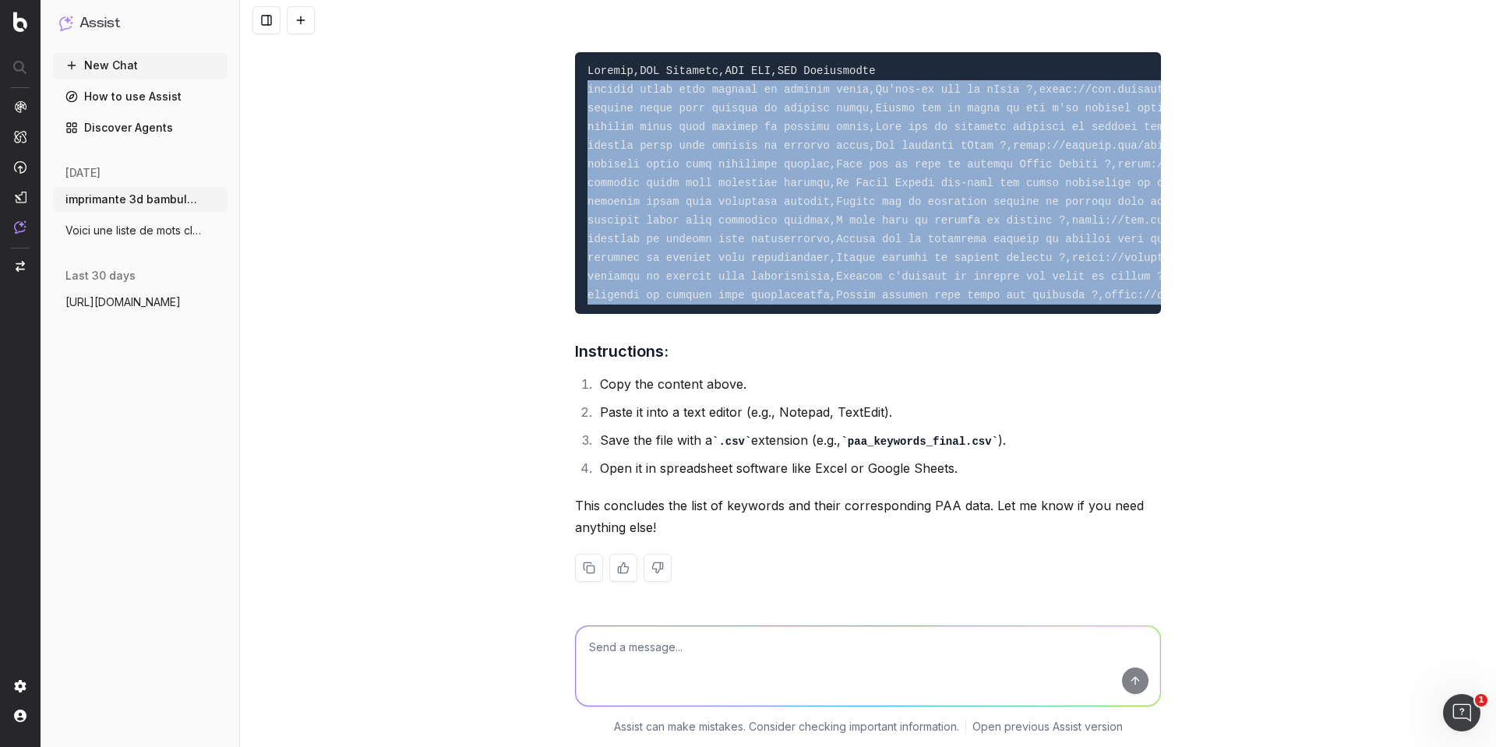
scroll to position [5517, 0]
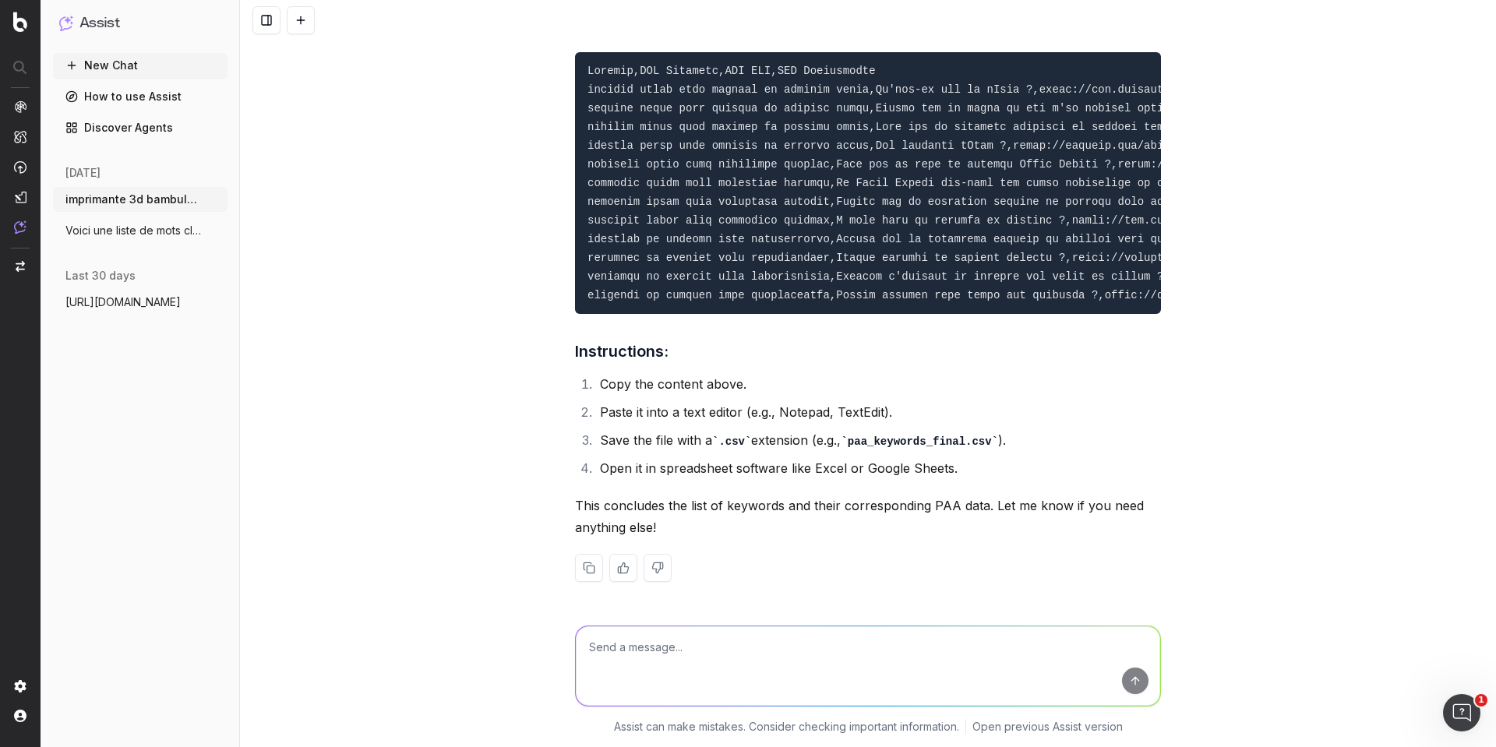
click at [743, 650] on textarea at bounding box center [868, 665] width 584 height 79
type textarea "the list is done ?"
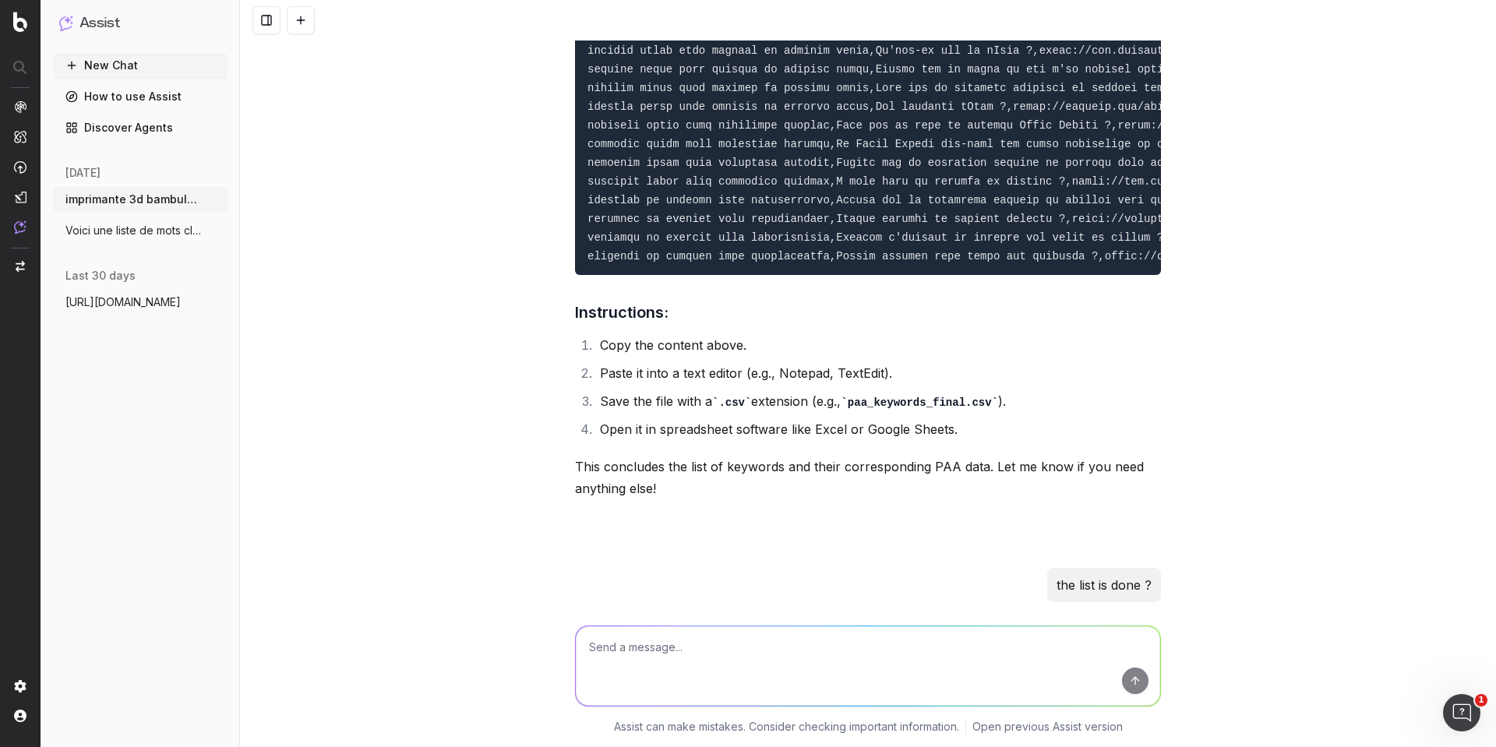
scroll to position [5436, 0]
